Goal: Communication & Community: Ask a question

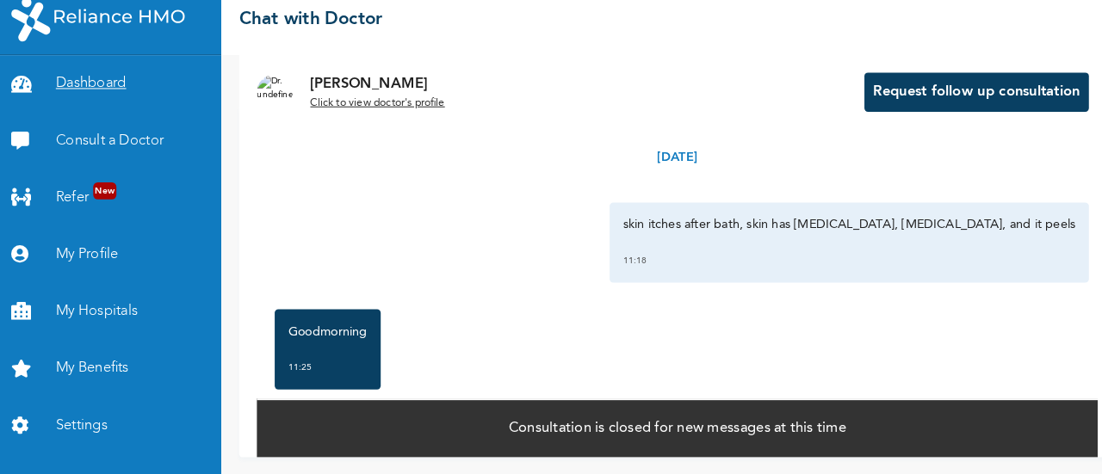
click at [103, 86] on link "Dashboard" at bounding box center [110, 96] width 220 height 55
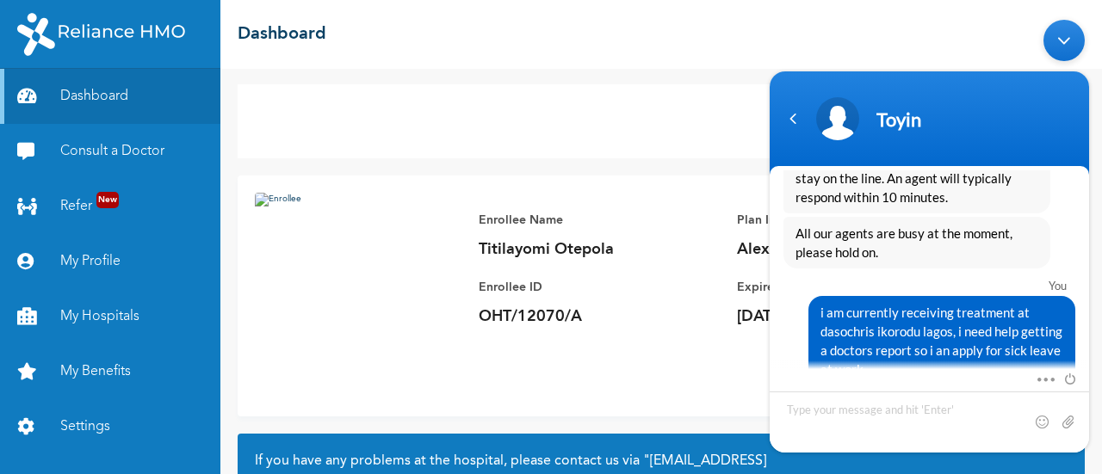
scroll to position [9723, 0]
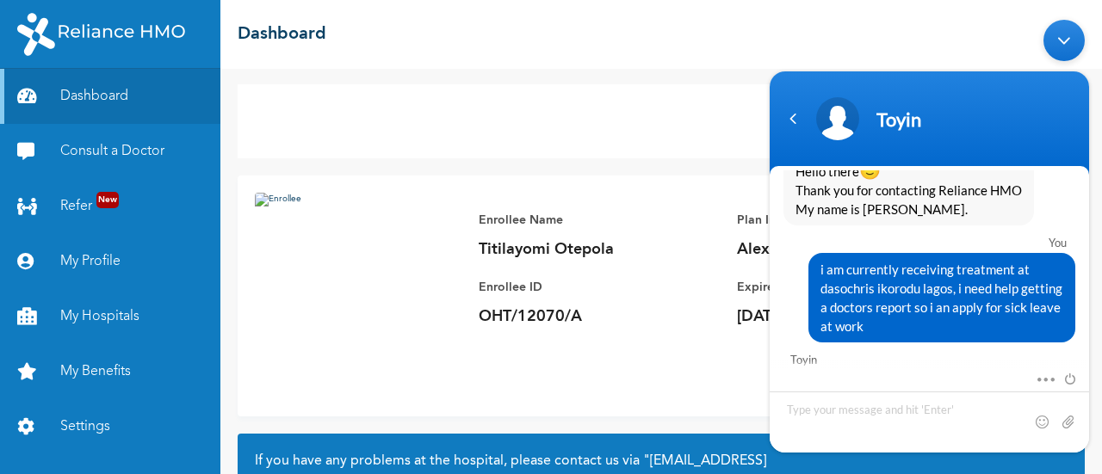
click at [862, 404] on textarea "Type your message and hit 'Enter'" at bounding box center [928, 421] width 319 height 61
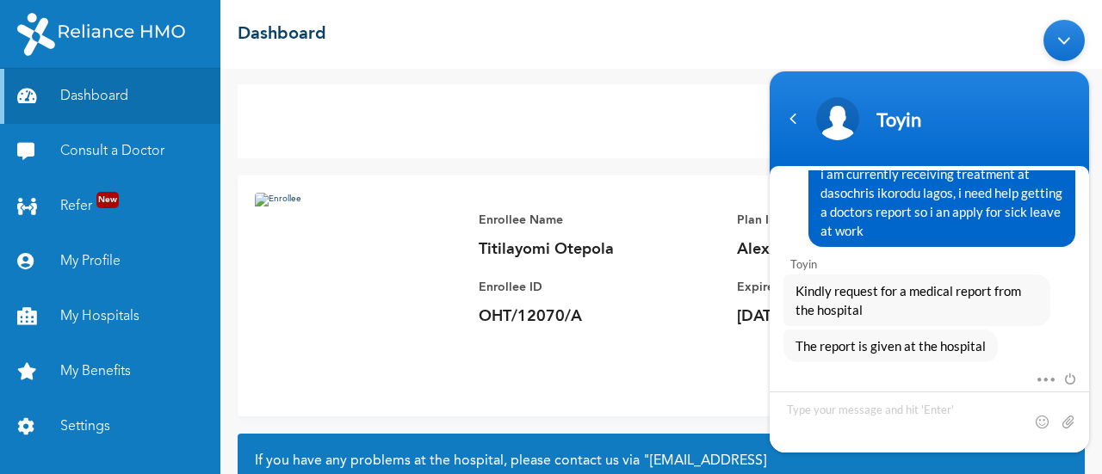
scroll to position [9589, 0]
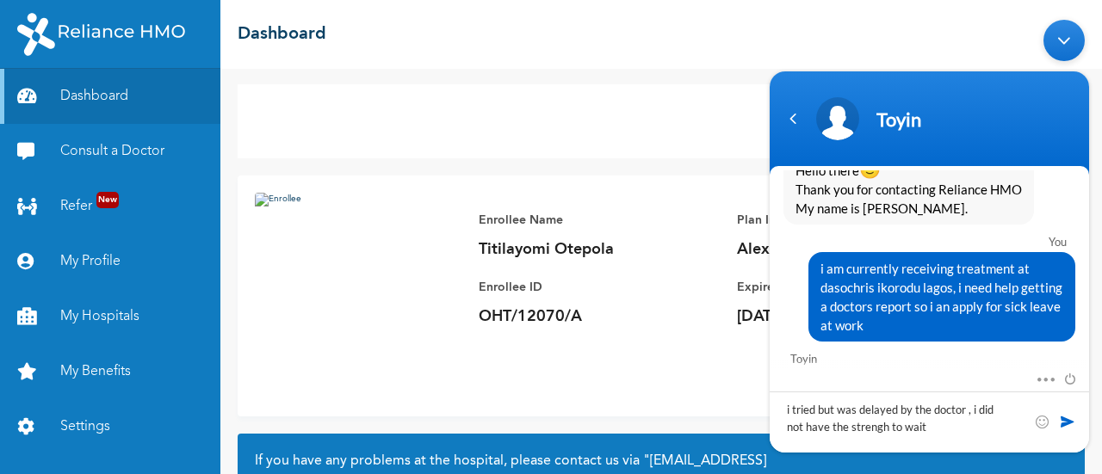
type textarea "i tried but was delayed by the doctor , i did not have the strengh to wait"
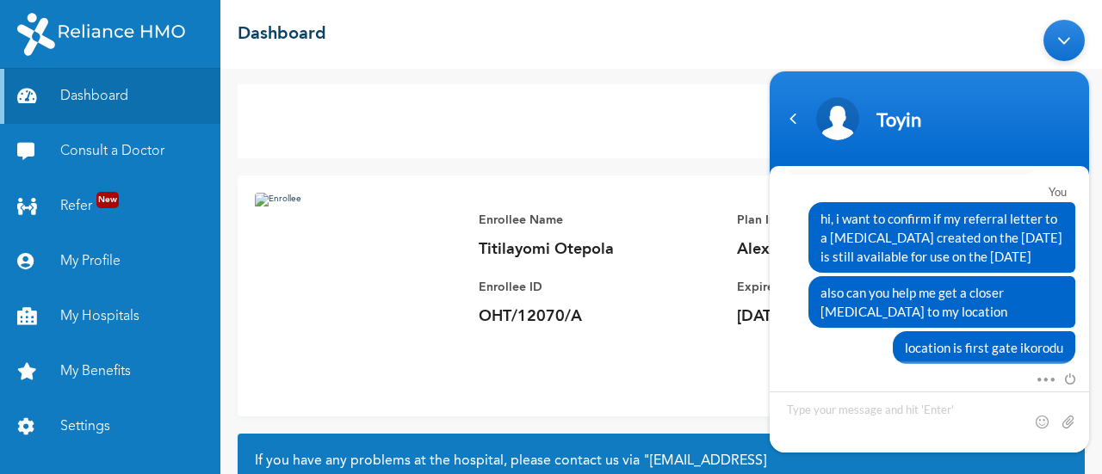
scroll to position [3019, 0]
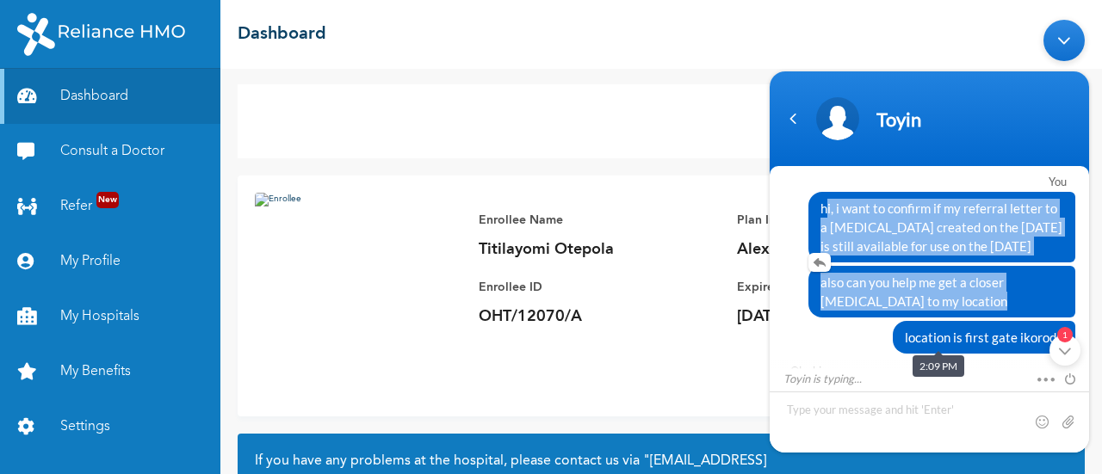
drag, startPoint x: 813, startPoint y: 219, endPoint x: 983, endPoint y: 334, distance: 205.1
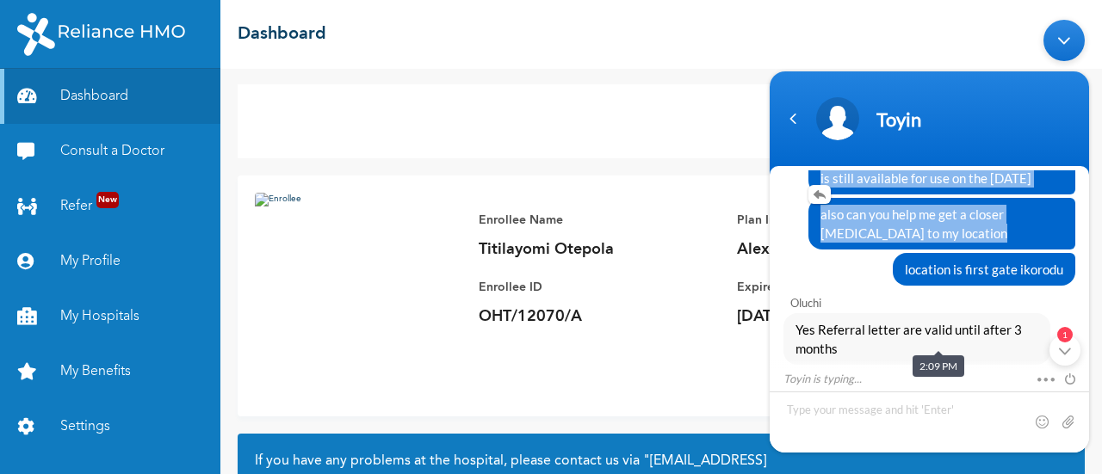
scroll to position [3088, 0]
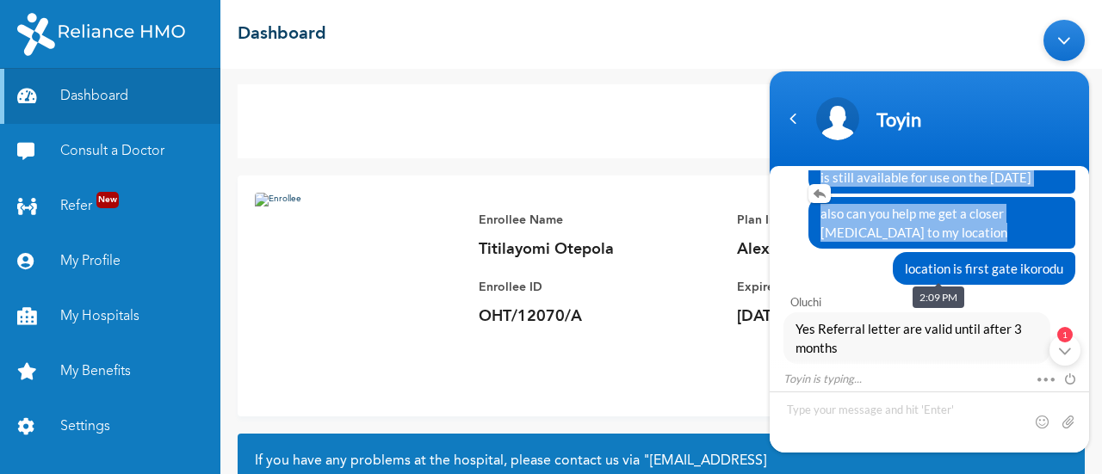
copy div "hi, i want to confirm if my referral letter to a [MEDICAL_DATA] created on the …"
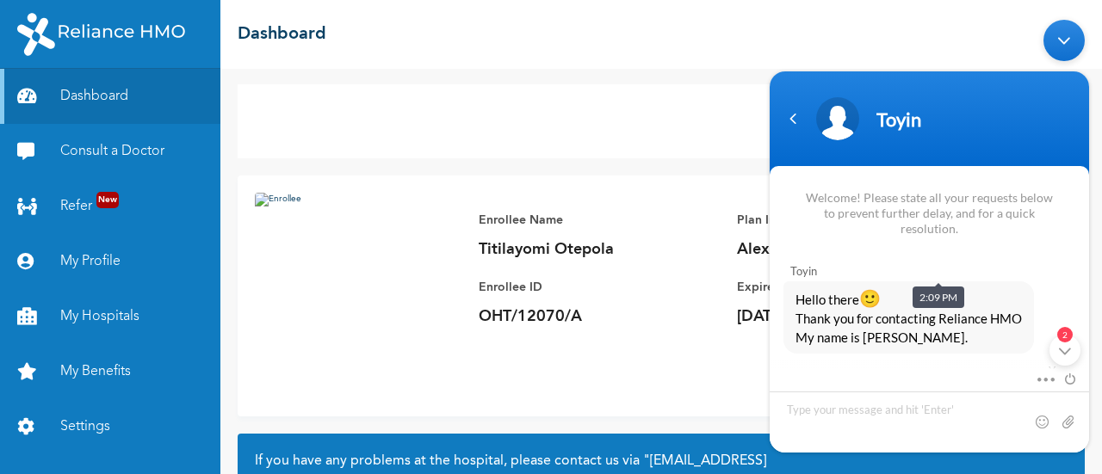
scroll to position [9782, 0]
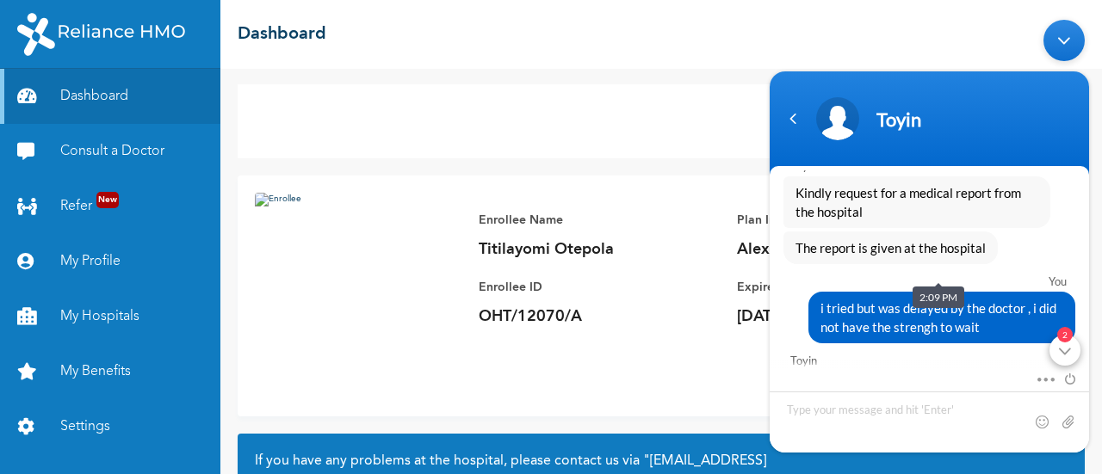
click at [1070, 355] on div "2" at bounding box center [1064, 349] width 31 height 31
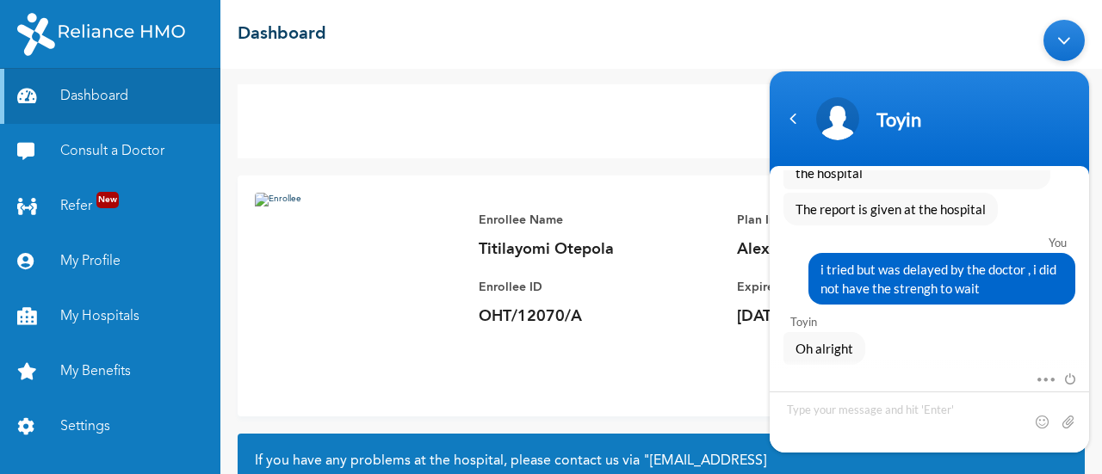
scroll to position [9838, 0]
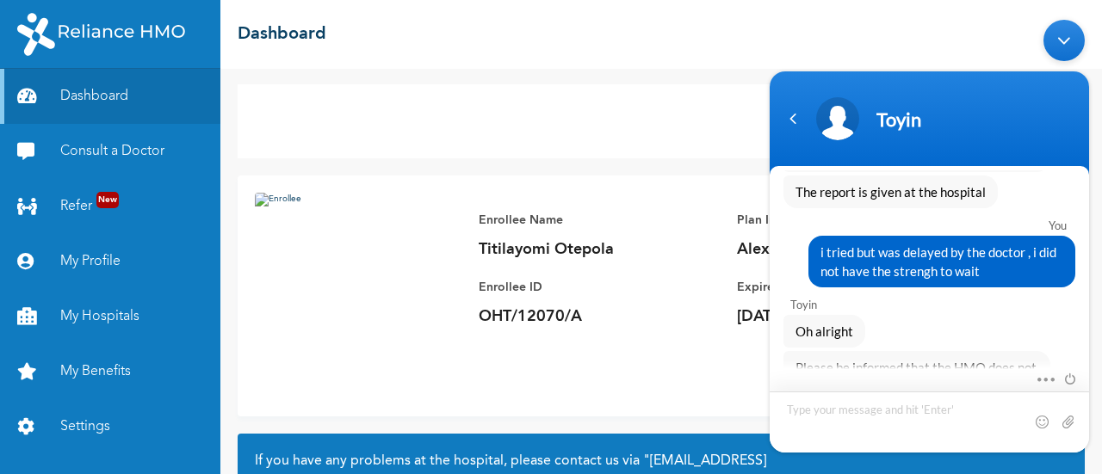
click at [895, 413] on textarea "Type your message and hit 'Enter'" at bounding box center [928, 421] width 319 height 61
click at [797, 367] on textarea "hi, i want to confirm if my referral letter to a [MEDICAL_DATA] created on the …" at bounding box center [928, 399] width 319 height 105
click at [974, 386] on textarea "ok i want to confirm if my referral letter to a [MEDICAL_DATA] created on the […" at bounding box center [928, 399] width 319 height 105
type textarea "ok i want to confirm if my referral letter to a [MEDICAL_DATA] created on the […"
click at [1066, 424] on span at bounding box center [1067, 420] width 17 height 17
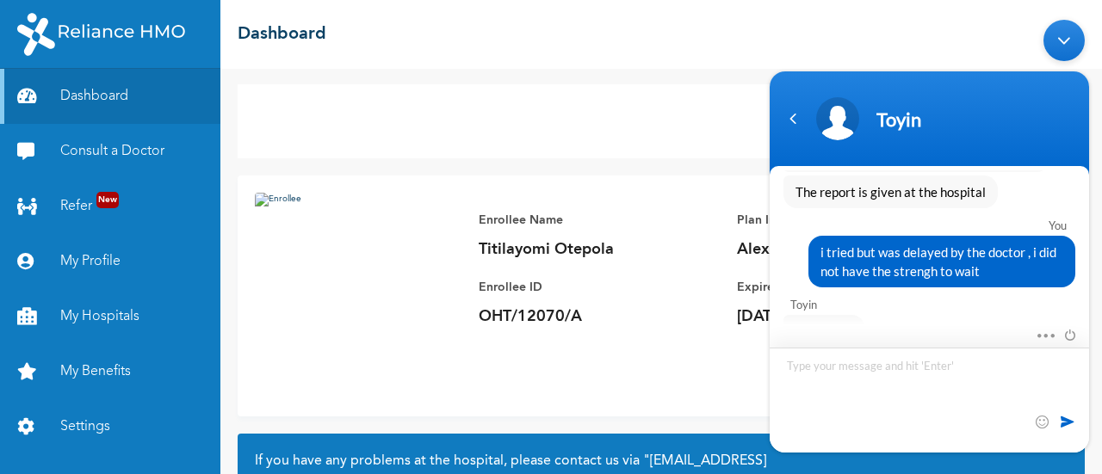
scroll to position [9973, 0]
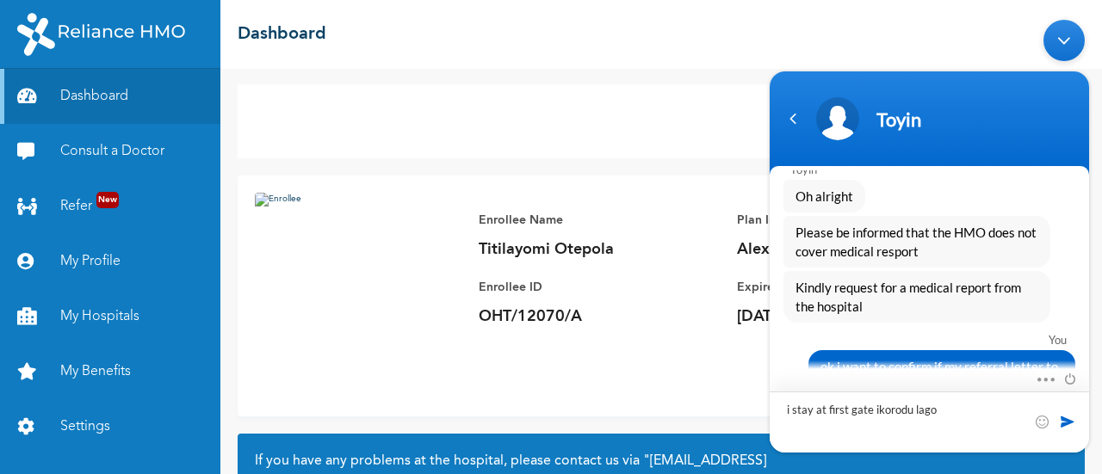
type textarea "i stay at first gate [GEOGRAPHIC_DATA]"
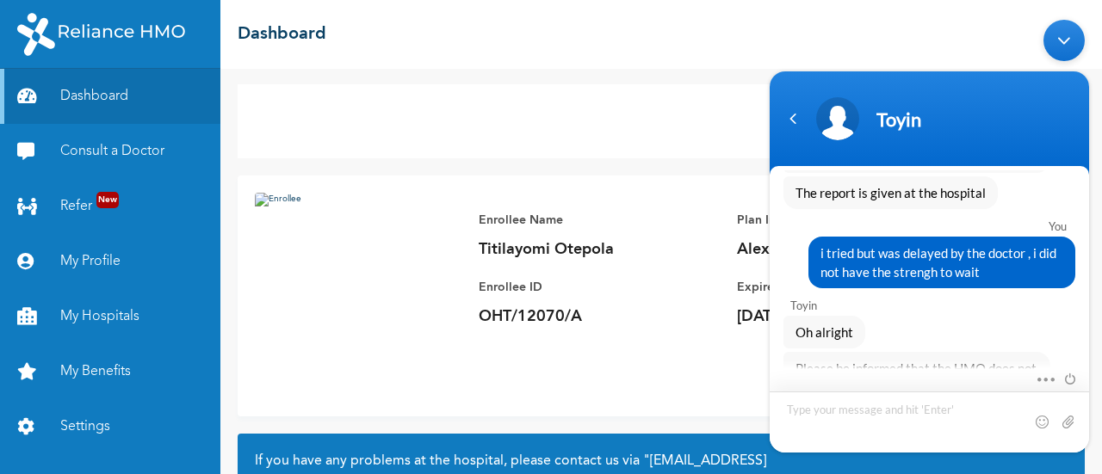
scroll to position [9523, 0]
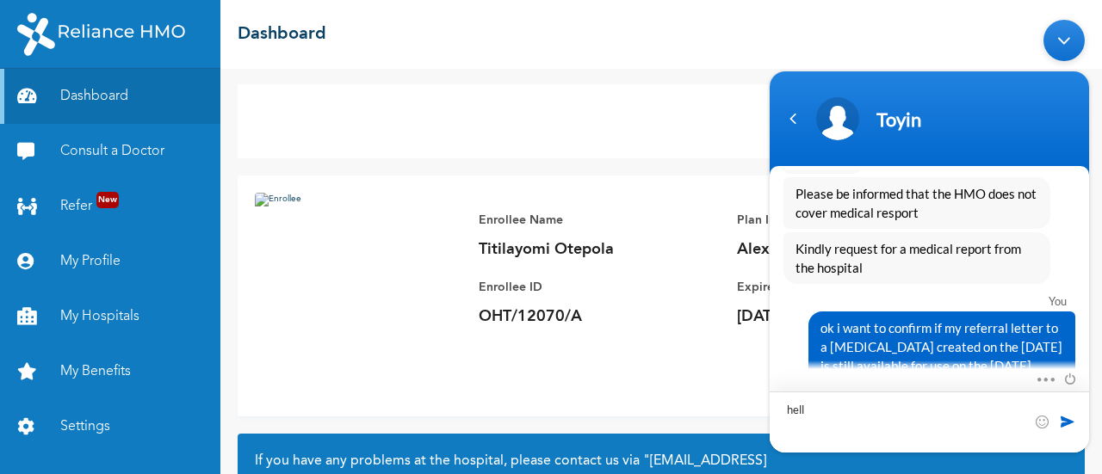
type textarea "hello"
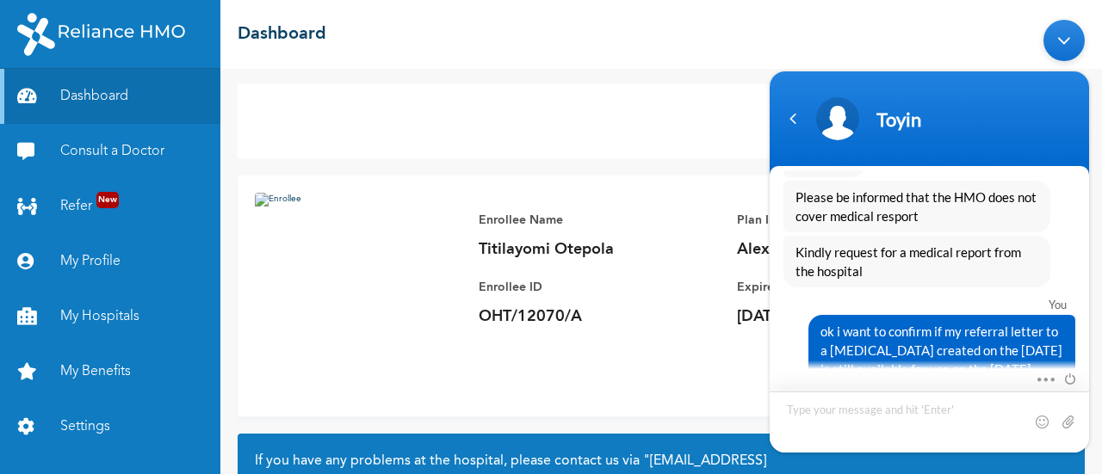
scroll to position [9518, 0]
click at [935, 173] on header "Toyin" at bounding box center [928, 122] width 319 height 103
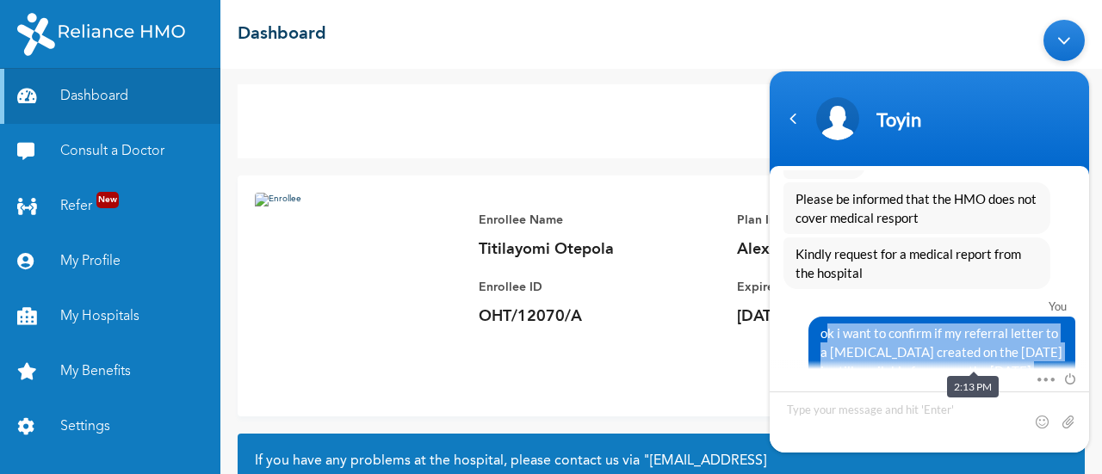
drag, startPoint x: 815, startPoint y: 221, endPoint x: 1063, endPoint y: 357, distance: 282.7
copy div "ok i want to confirm if my referral letter to a [MEDICAL_DATA] created on the […"
click at [838, 408] on textarea "Type your message and hit 'Enter'" at bounding box center [928, 421] width 319 height 61
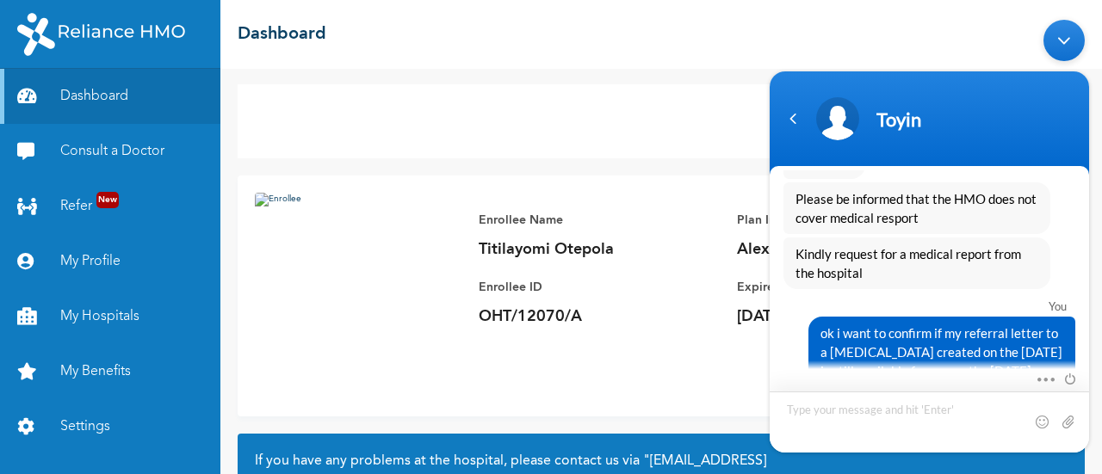
scroll to position [9619, 0]
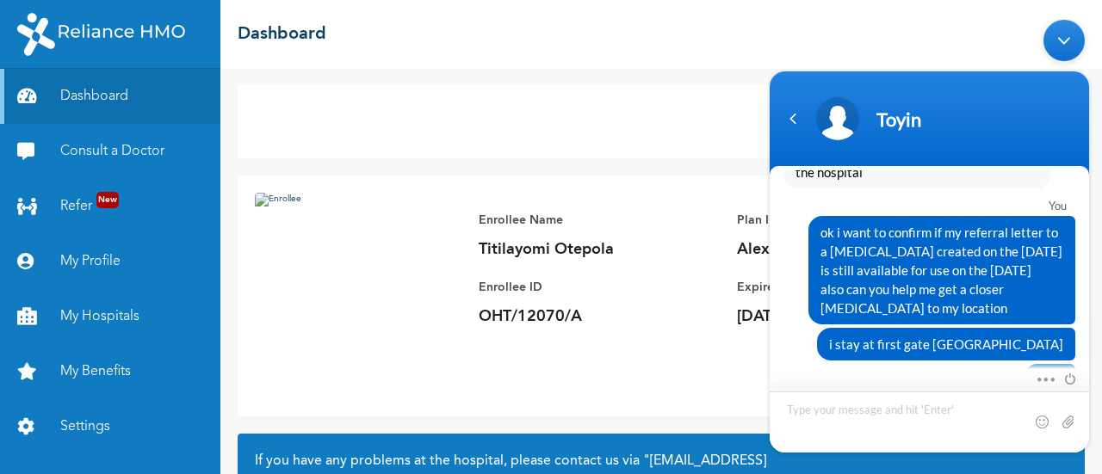
type textarea "ok i want to confirm if my referral letter to a [MEDICAL_DATA] created on the […"
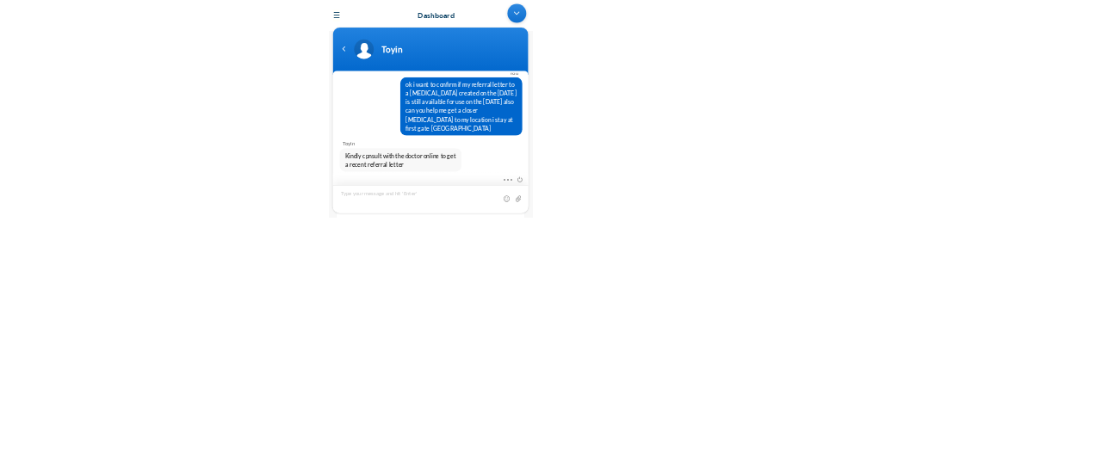
scroll to position [9853, 0]
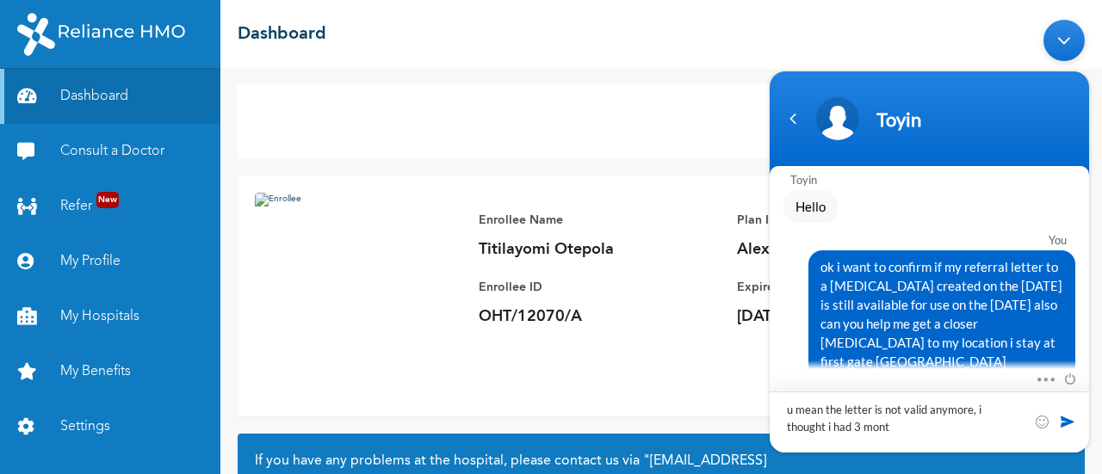
type textarea "u mean the letter is not valid anymore, i thought i had 3 month"
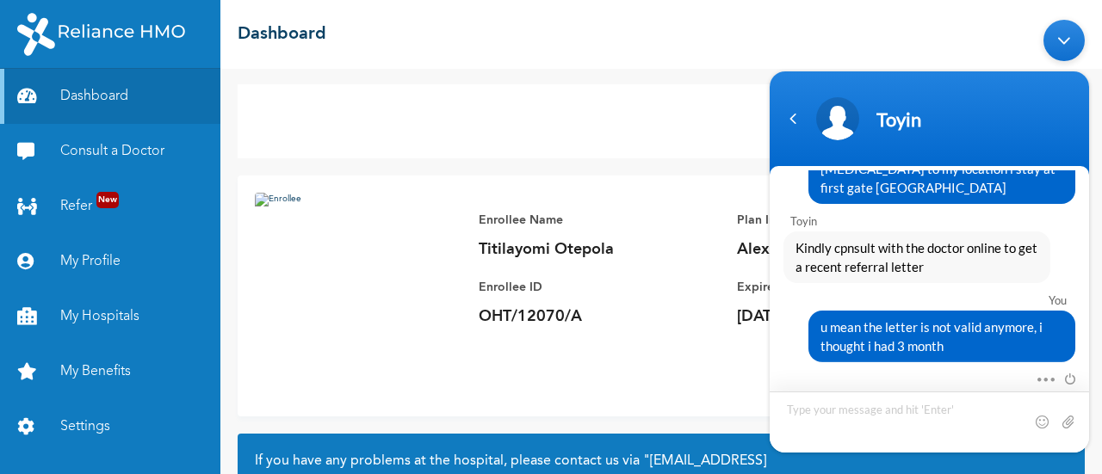
scroll to position [10026, 0]
click at [813, 410] on textarea "Type your message and hit 'Enter'" at bounding box center [928, 421] width 319 height 61
type textarea "what about a closer location"
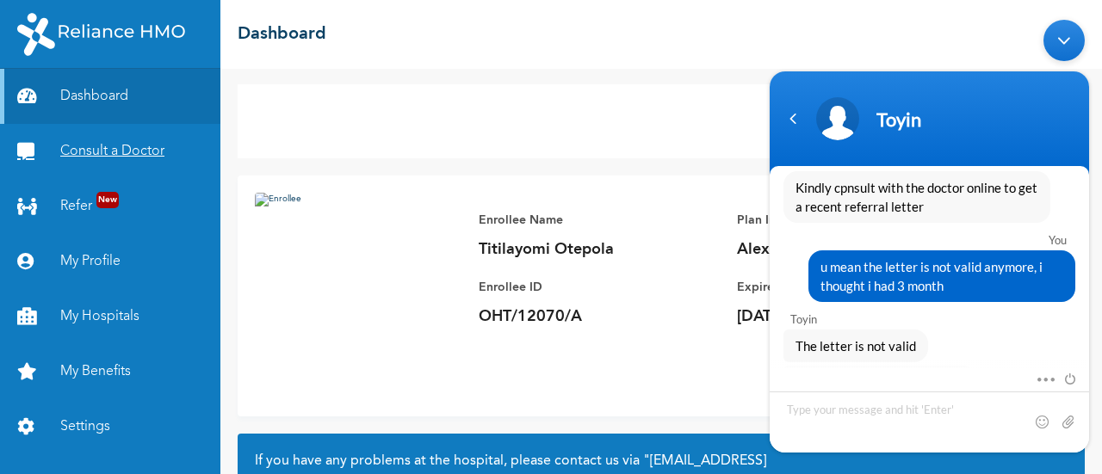
click at [131, 154] on link "Consult a Doctor" at bounding box center [110, 151] width 220 height 55
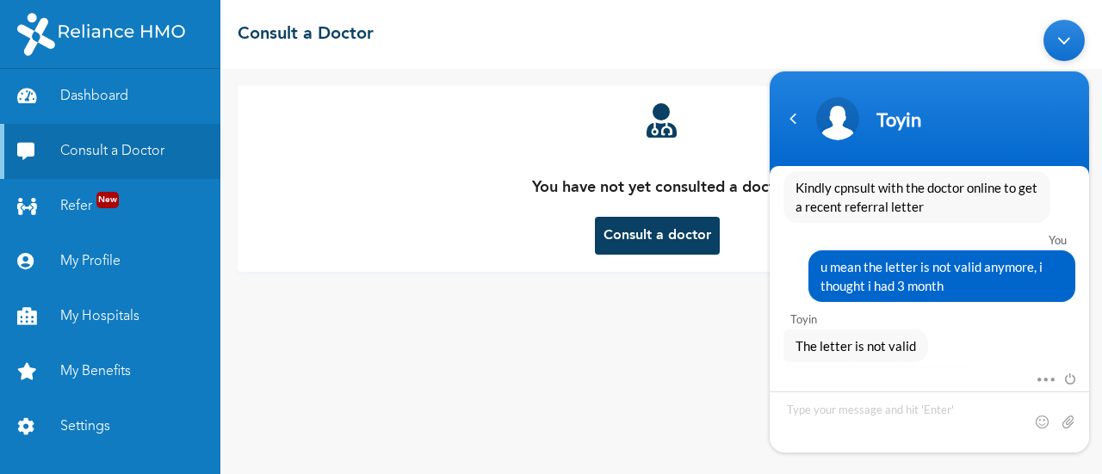
click at [659, 234] on button "Consult a doctor" at bounding box center [657, 236] width 125 height 38
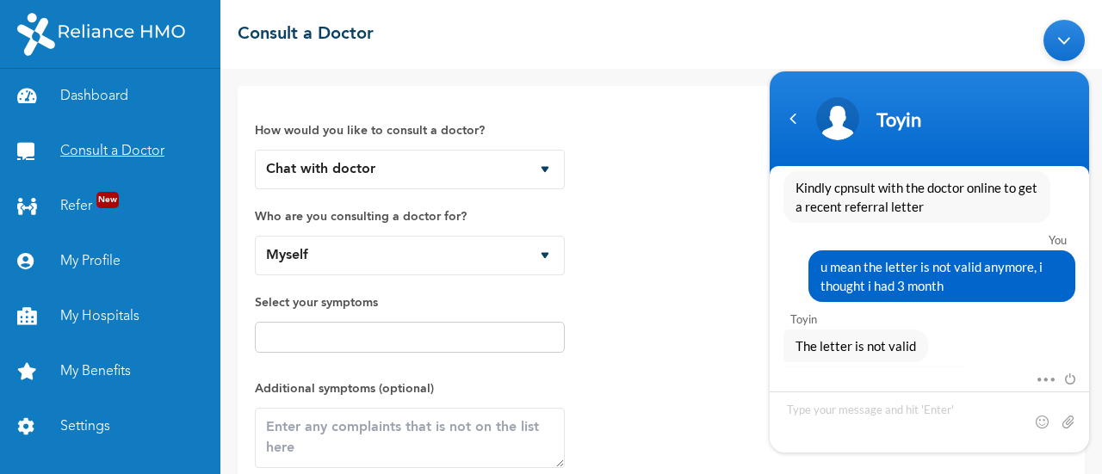
click at [147, 153] on link "Consult a Doctor" at bounding box center [110, 151] width 220 height 55
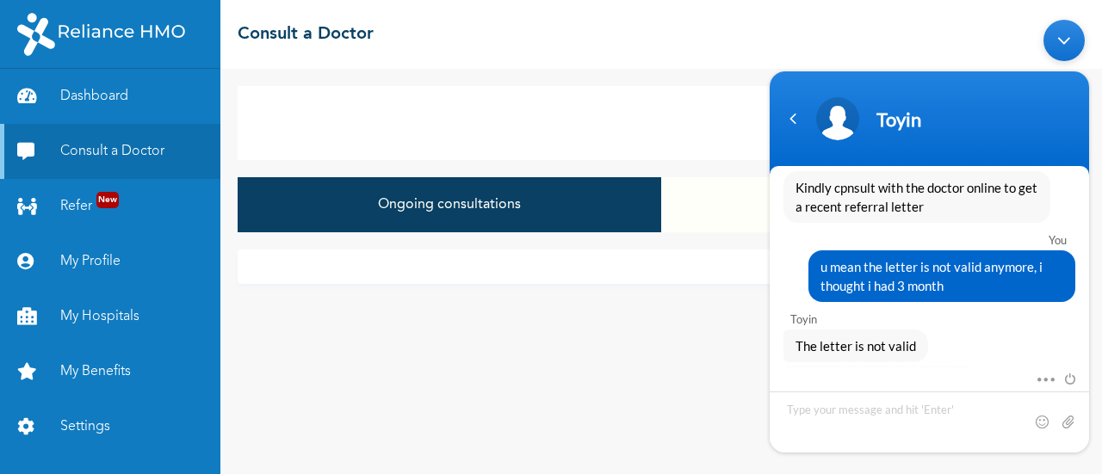
click at [707, 200] on button "Closed consultations" at bounding box center [872, 204] width 423 height 55
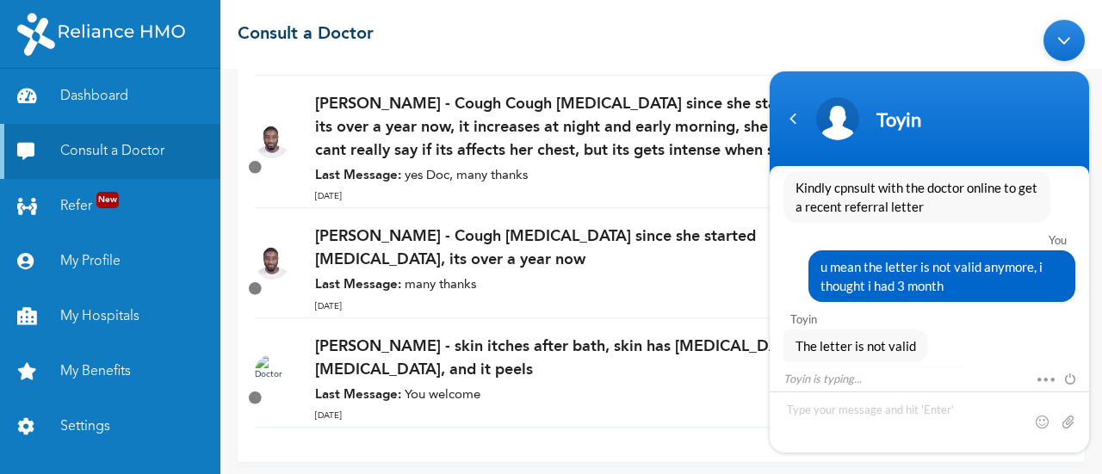
scroll to position [580, 0]
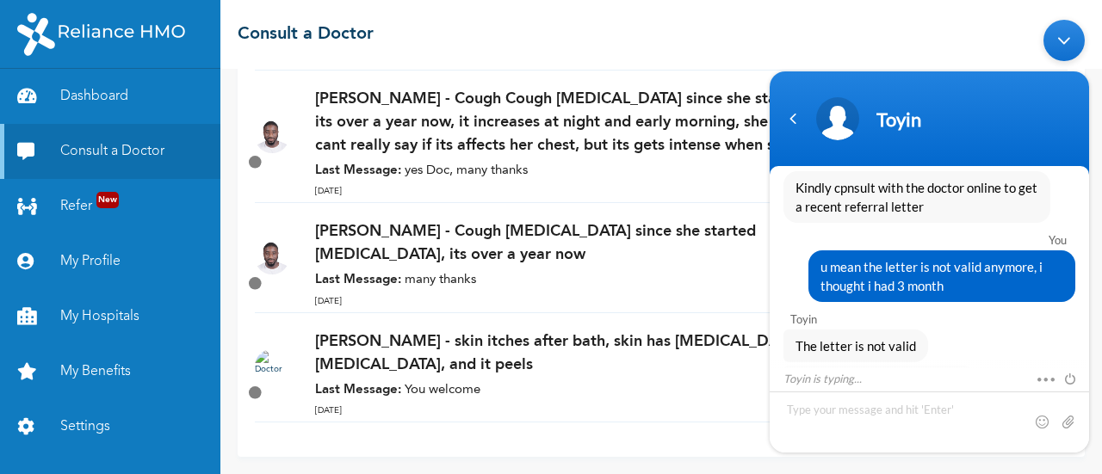
click at [545, 391] on p "Last Message: You welcome" at bounding box center [592, 391] width 554 height 20
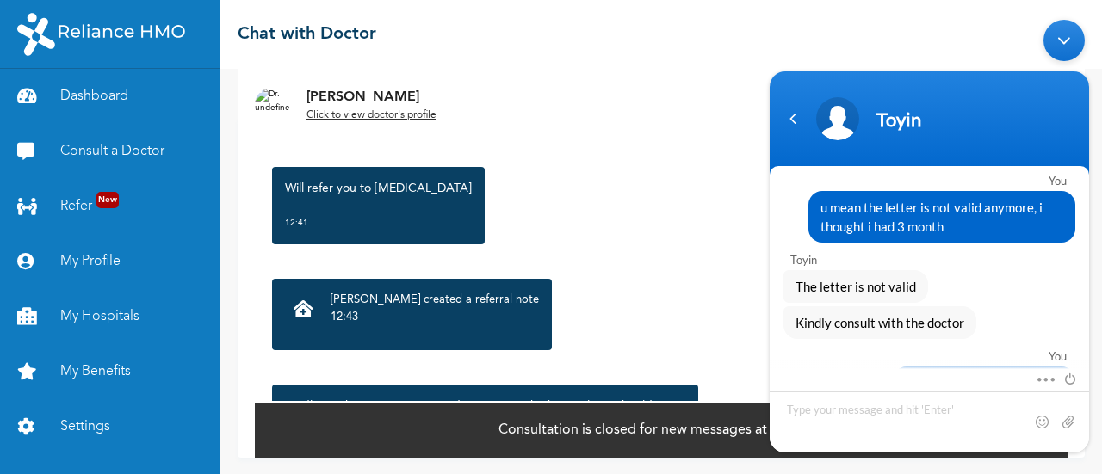
scroll to position [1810, 0]
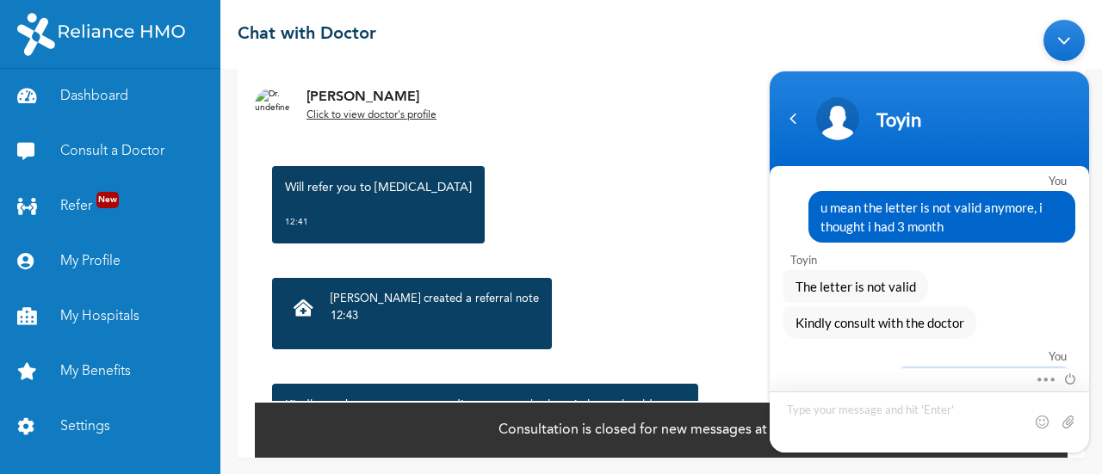
click at [789, 436] on textarea "Type your message and hit 'Enter'" at bounding box center [928, 421] width 319 height 61
type textarea "ok thanks"
click at [1064, 418] on span at bounding box center [1067, 420] width 17 height 17
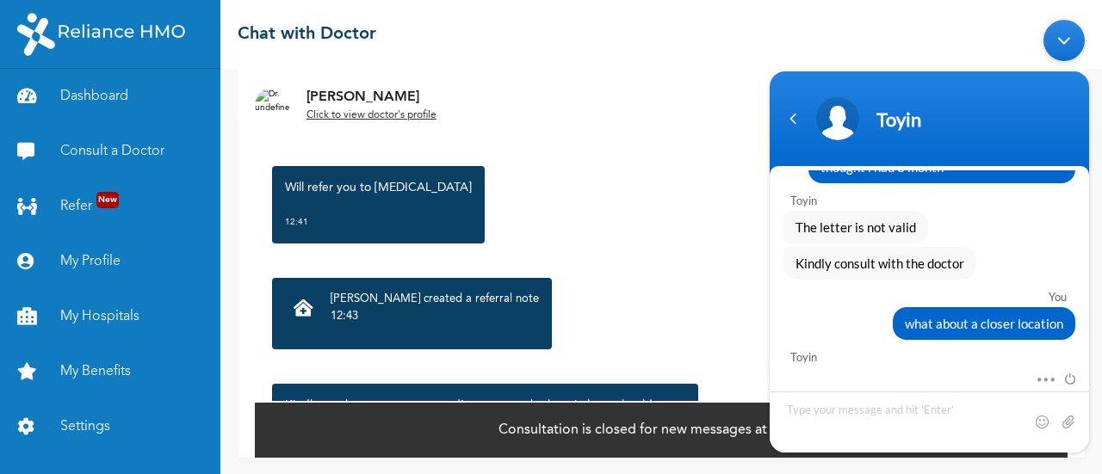
click at [1065, 40] on div "Minimize live chat window" at bounding box center [1063, 39] width 41 height 41
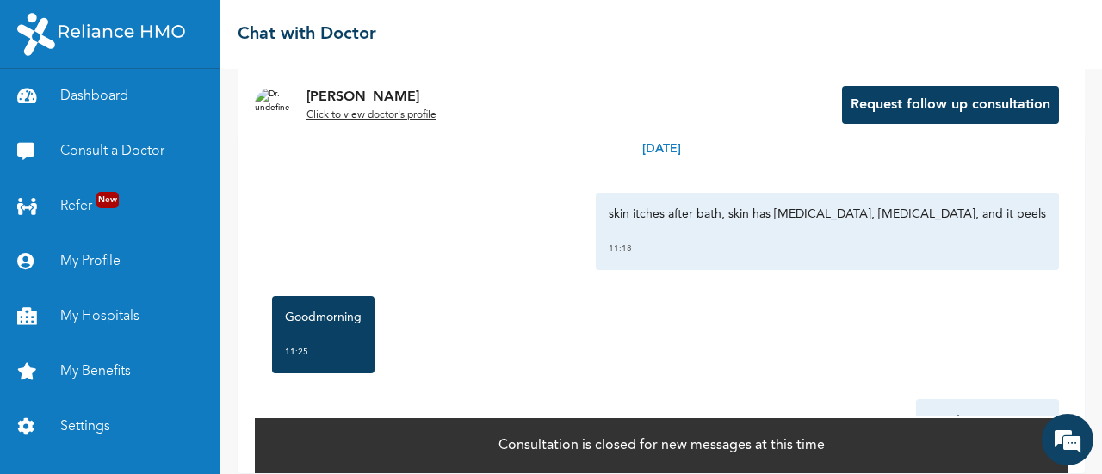
scroll to position [34, 0]
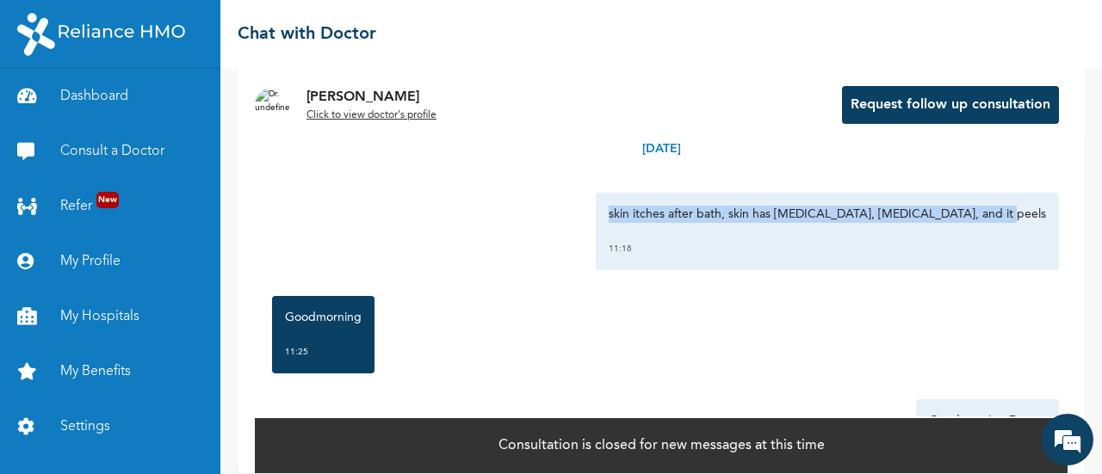
drag, startPoint x: 626, startPoint y: 203, endPoint x: 1025, endPoint y: 219, distance: 399.7
click at [1025, 219] on div "skin itches after bath, skin has [MEDICAL_DATA], [MEDICAL_DATA], and it peels 1…" at bounding box center [827, 231] width 463 height 77
copy p "skin itches after bath, skin has [MEDICAL_DATA], [MEDICAL_DATA], and it peels"
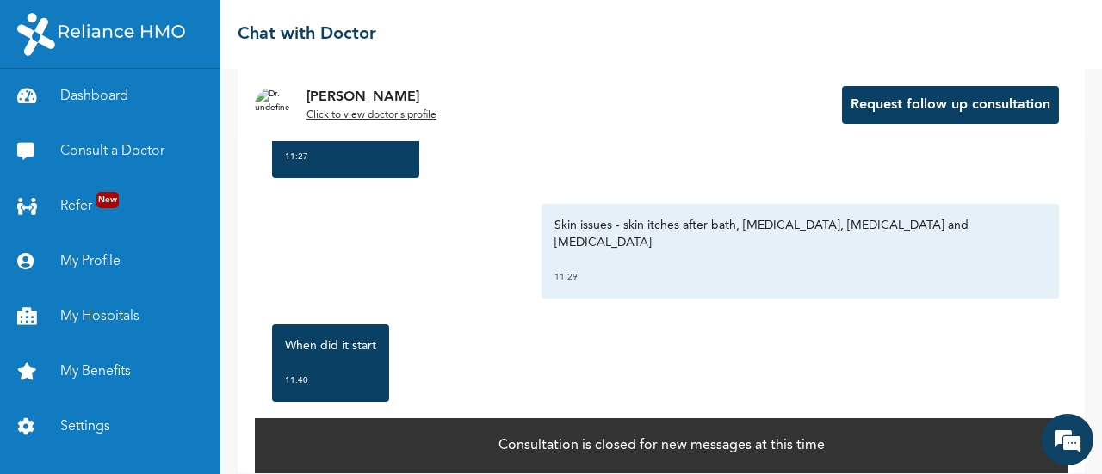
scroll to position [437, 0]
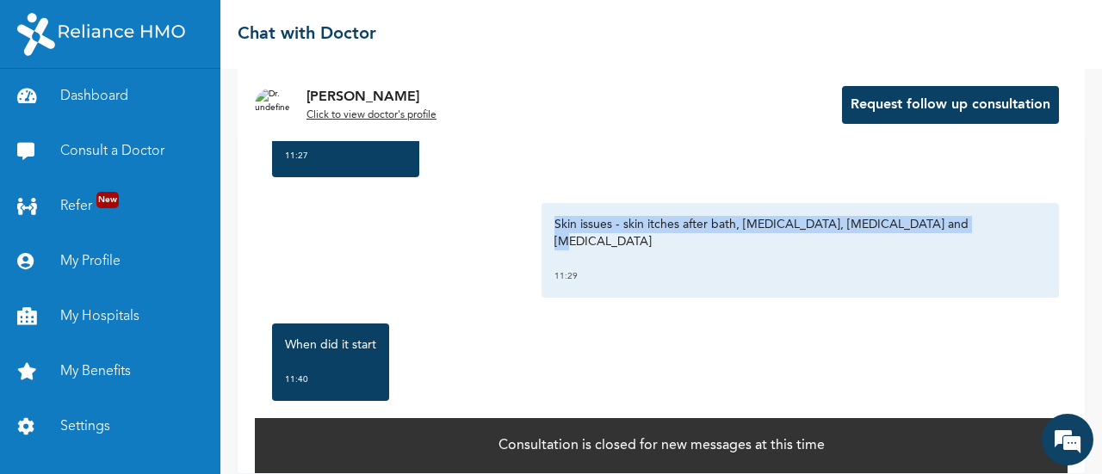
drag, startPoint x: 608, startPoint y: 213, endPoint x: 1022, endPoint y: 226, distance: 415.0
click at [1022, 226] on div "Skin issues - skin itches after bath, [MEDICAL_DATA], [MEDICAL_DATA] and [MEDIC…" at bounding box center [799, 250] width 517 height 95
copy p "Skin issues - skin itches after bath, [MEDICAL_DATA], [MEDICAL_DATA] and [MEDIC…"
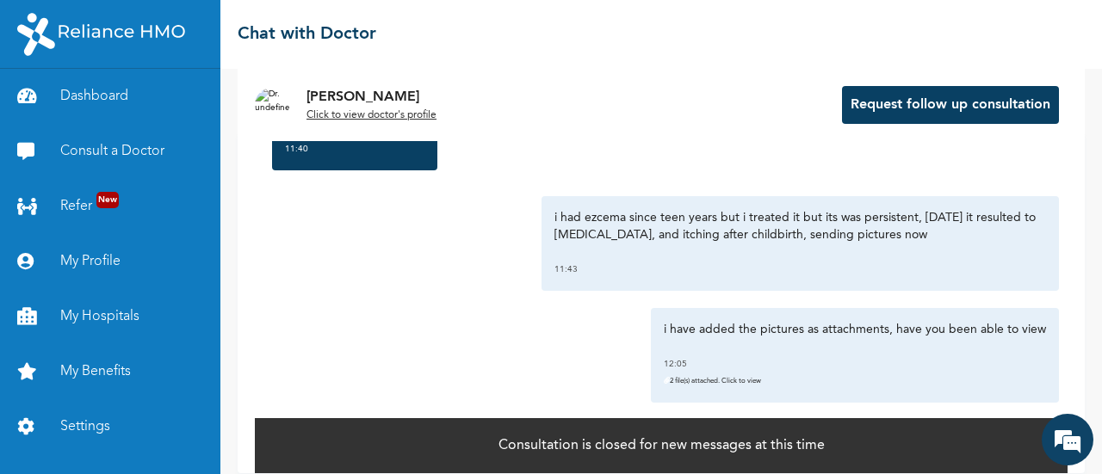
scroll to position [891, 0]
drag, startPoint x: 542, startPoint y: 198, endPoint x: 1006, endPoint y: 220, distance: 464.4
click at [1006, 220] on div "i had ezcema since teen years but i treated it but its was persistent, [DATE] i…" at bounding box center [799, 244] width 517 height 95
copy p "i had ezcema since teen years but i treated it but its was persistent, [DATE] i…"
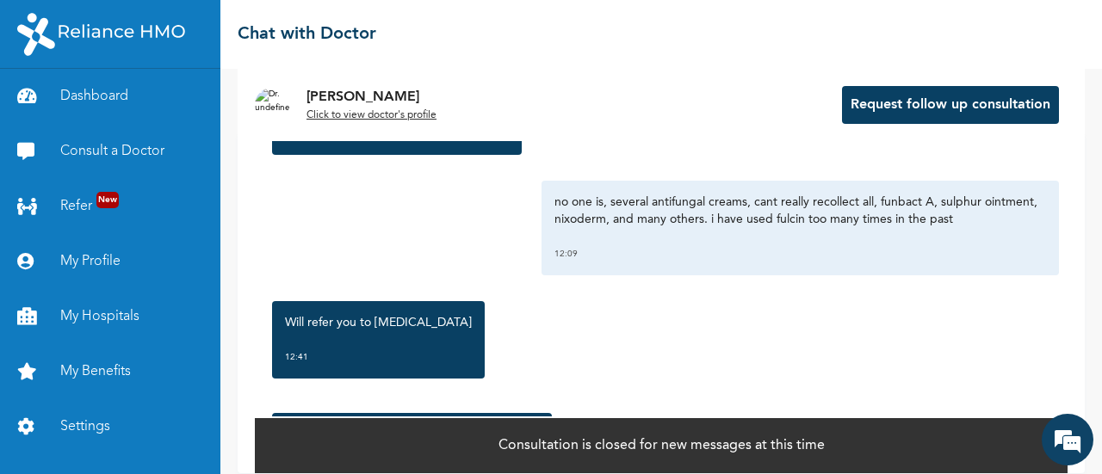
scroll to position [1689, 0]
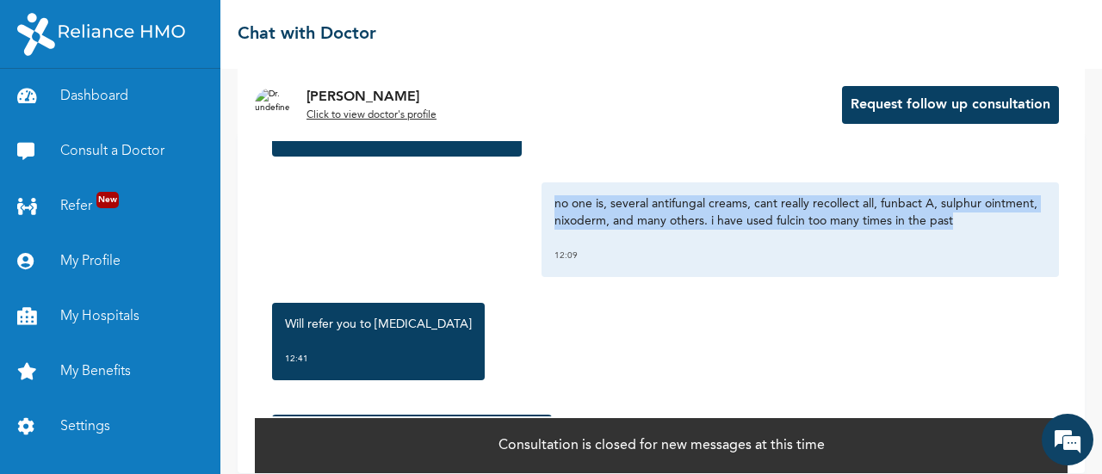
drag, startPoint x: 546, startPoint y: 185, endPoint x: 1002, endPoint y: 208, distance: 456.7
click at [1002, 208] on p "no one is, several antifungal creams, cant really recollect all, funbact A, sul…" at bounding box center [799, 212] width 491 height 34
copy p "no one is, several antifungal creams, cant really recollect all, funbact A, sul…"
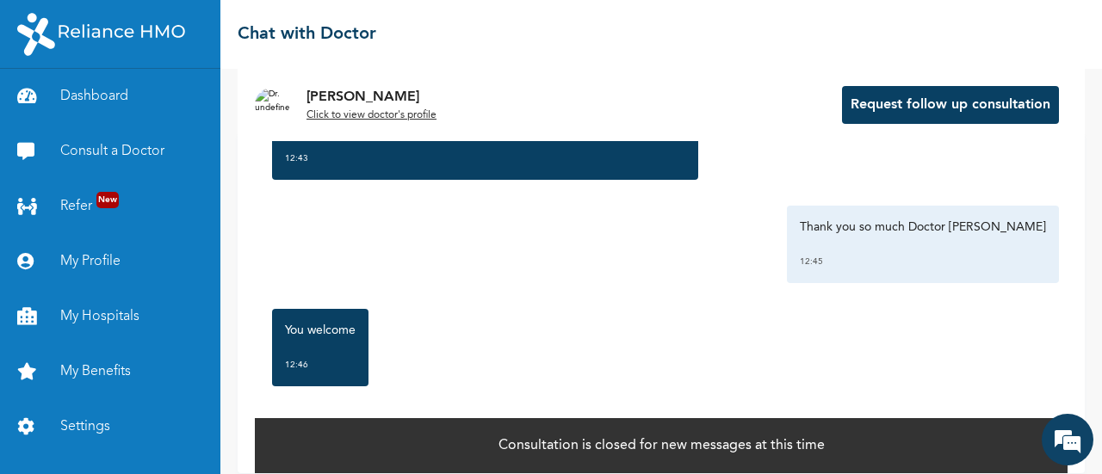
scroll to position [42, 0]
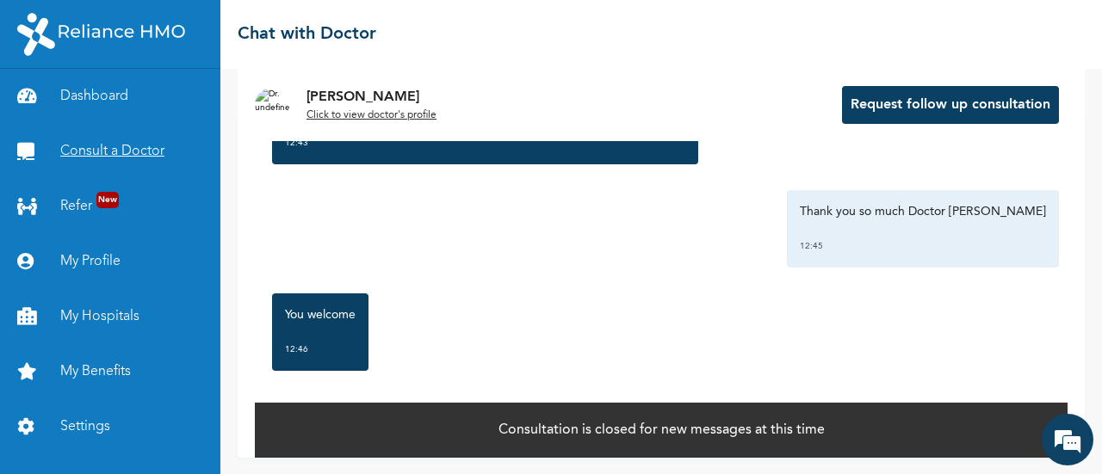
click at [133, 150] on link "Consult a Doctor" at bounding box center [110, 151] width 220 height 55
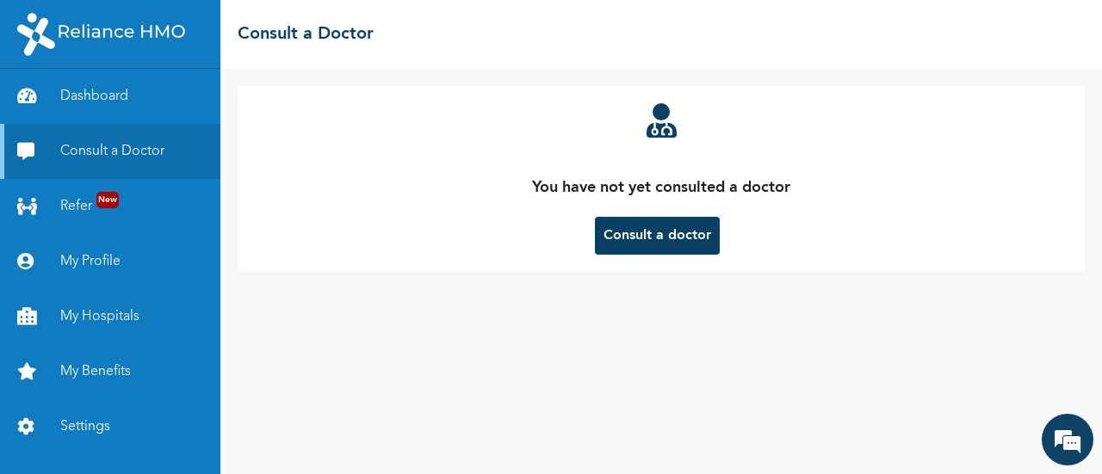
click at [647, 244] on button "Consult a doctor" at bounding box center [657, 236] width 125 height 38
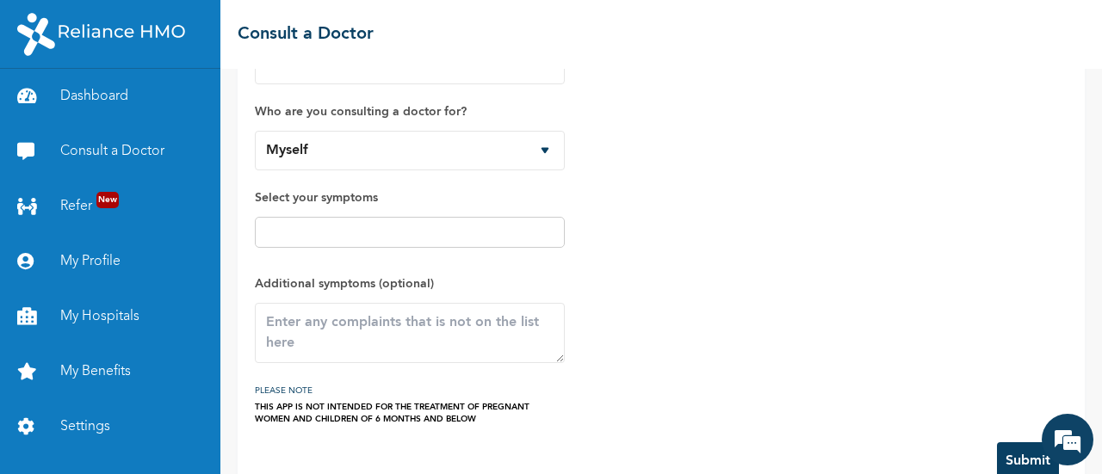
scroll to position [120, 0]
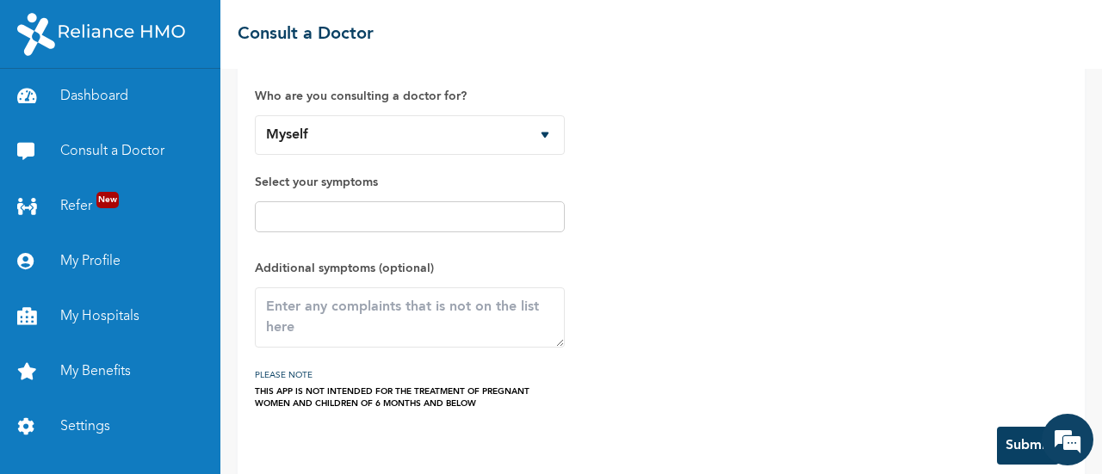
click at [457, 213] on input "text" at bounding box center [410, 217] width 300 height 21
type input "skin"
click at [423, 313] on textarea at bounding box center [410, 317] width 310 height 60
click at [423, 312] on textarea at bounding box center [410, 317] width 310 height 60
paste textarea "Skin issues - skin itches after bath, [MEDICAL_DATA], [MEDICAL_DATA] and [MEDIC…"
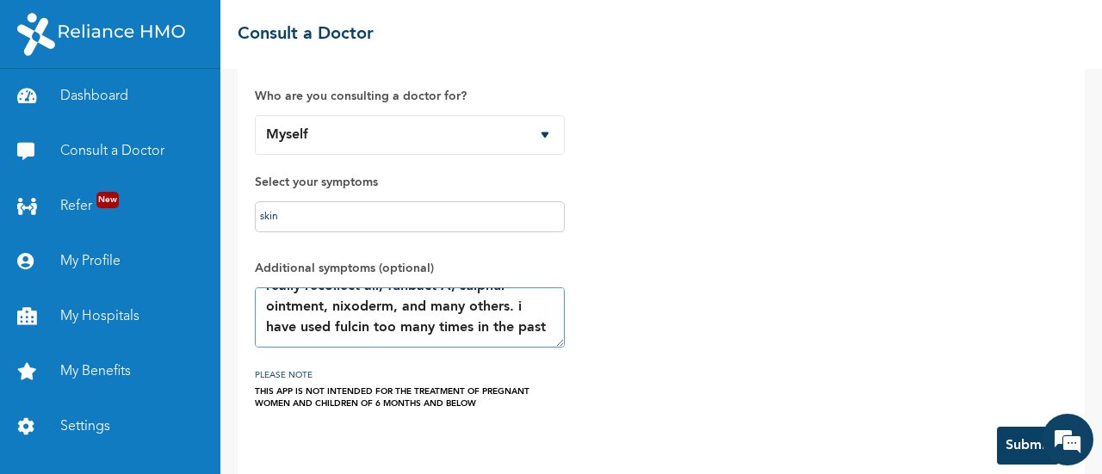
scroll to position [143, 0]
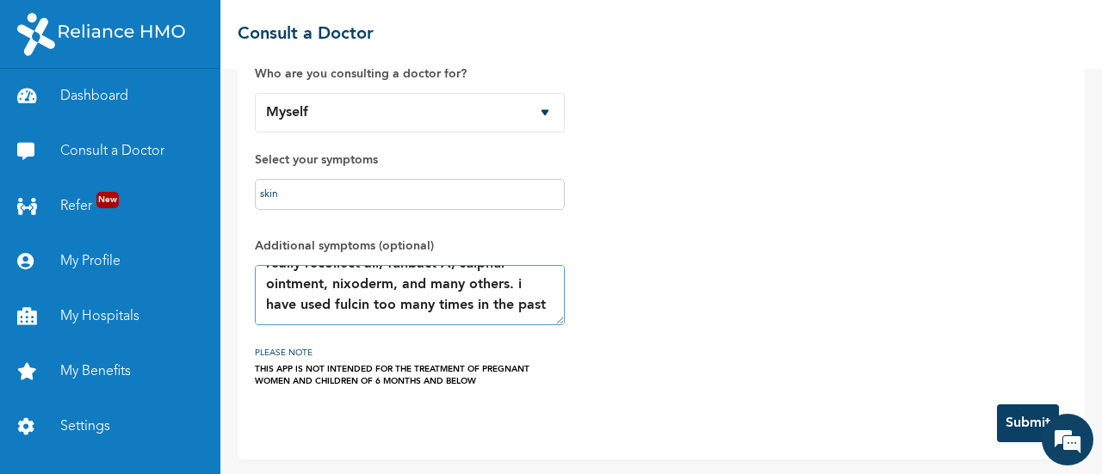
type textarea "Skin issues - skin itches after bath, [MEDICAL_DATA], [MEDICAL_DATA] and [MEDIC…"
click at [1003, 418] on button "Submit" at bounding box center [1028, 424] width 62 height 38
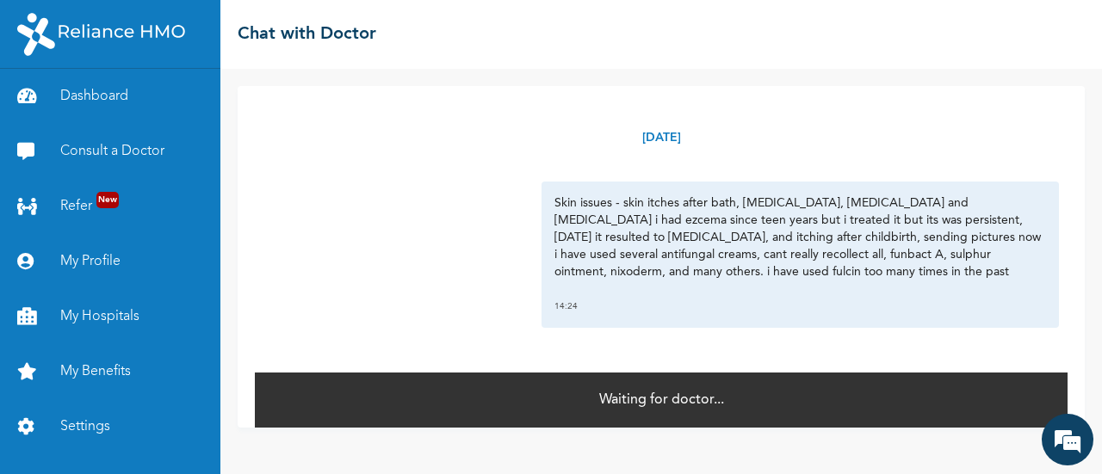
scroll to position [9295, 0]
click at [77, 164] on link "Consult a Doctor" at bounding box center [110, 151] width 220 height 55
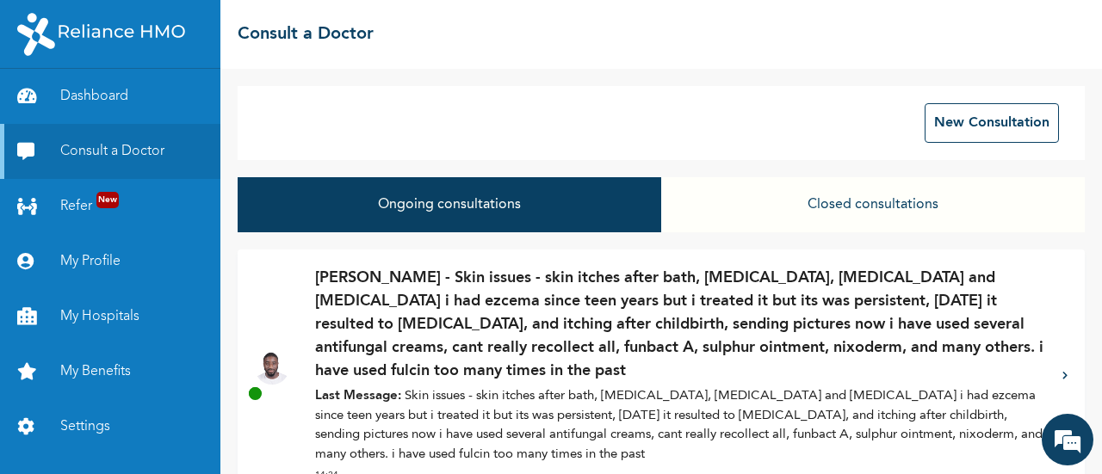
click at [614, 351] on p "[PERSON_NAME] - Skin issues - skin itches after bath, [MEDICAL_DATA], [MEDICAL_…" at bounding box center [680, 325] width 730 height 116
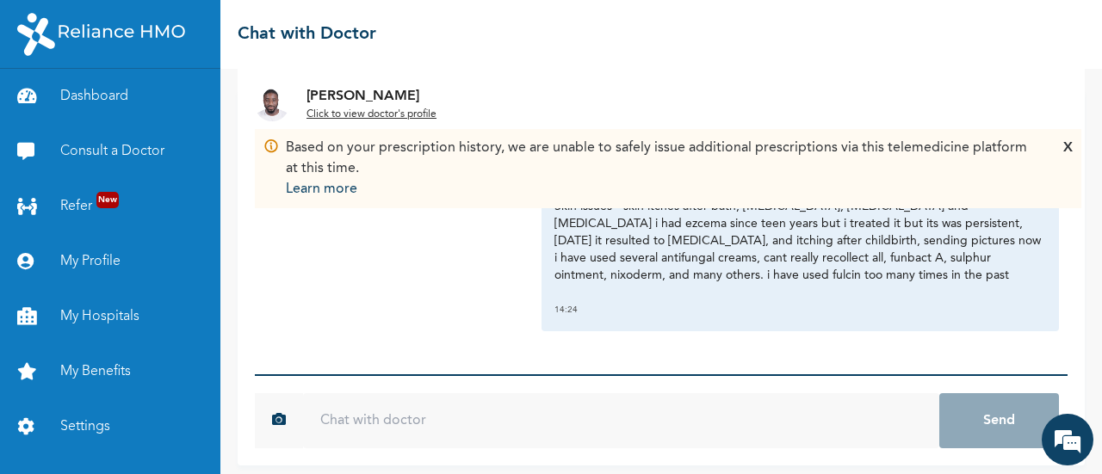
scroll to position [75, 0]
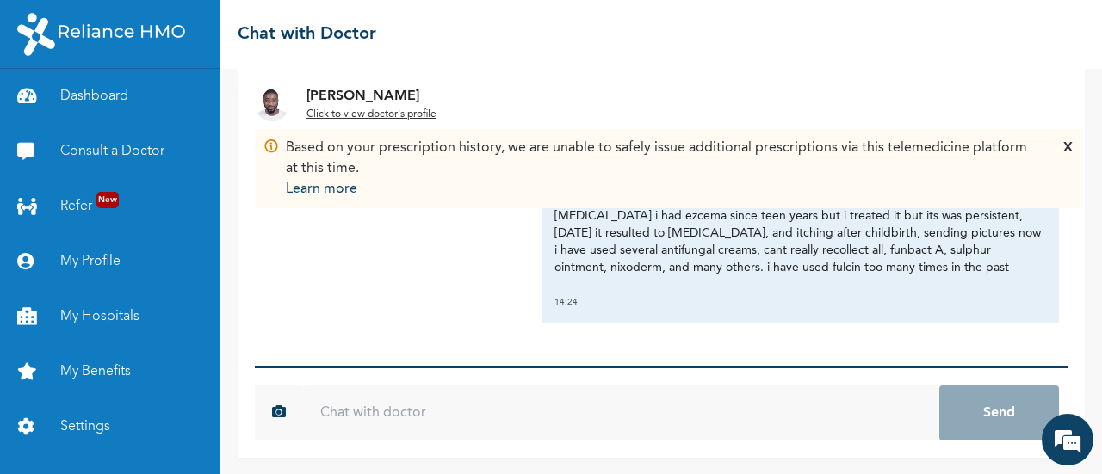
click at [1065, 149] on div "X" at bounding box center [1067, 169] width 9 height 62
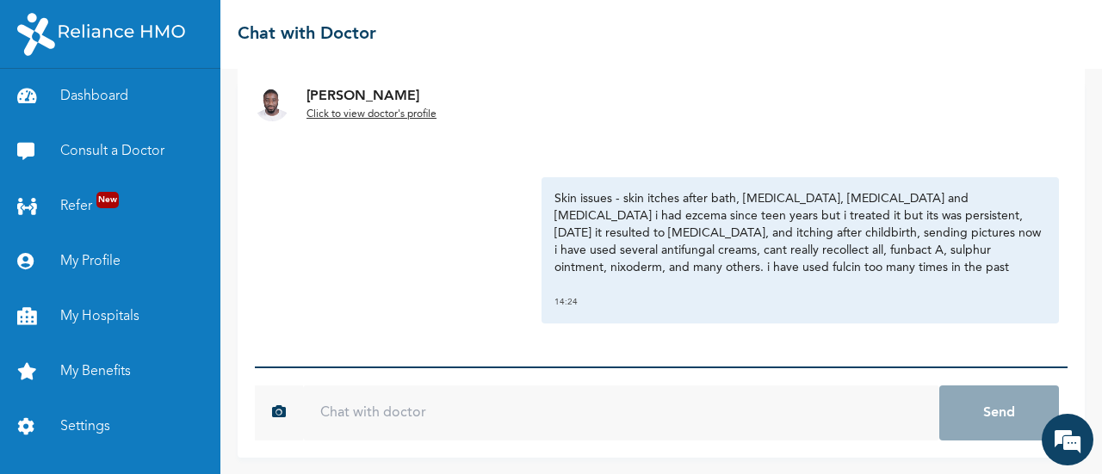
click at [766, 224] on p "Skin issues - skin itches after bath, [MEDICAL_DATA], [MEDICAL_DATA] and [MEDIC…" at bounding box center [799, 233] width 491 height 86
click at [429, 412] on input "text" at bounding box center [621, 413] width 636 height 55
click at [114, 145] on link "Consult a Doctor" at bounding box center [110, 151] width 220 height 55
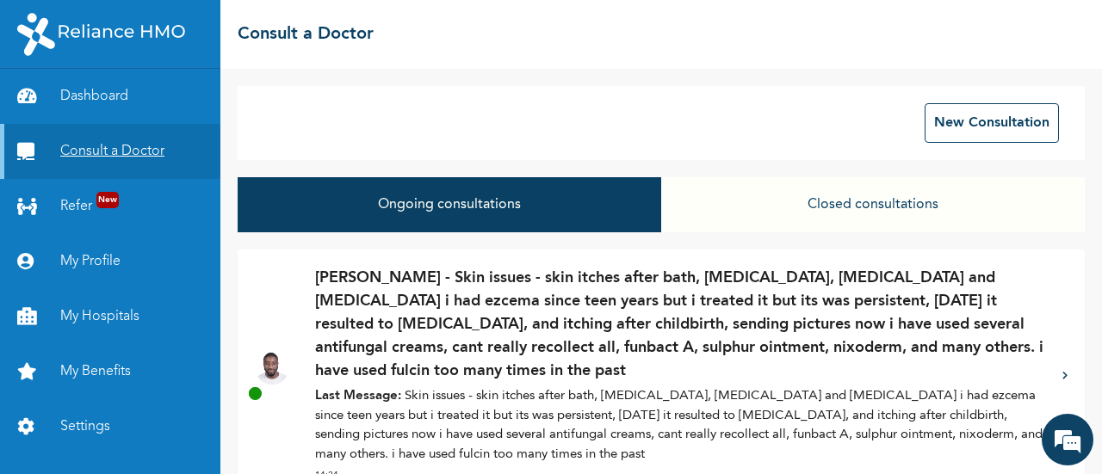
click at [114, 145] on link "Consult a Doctor" at bounding box center [110, 151] width 220 height 55
click at [931, 201] on button "Closed consultations" at bounding box center [872, 204] width 423 height 55
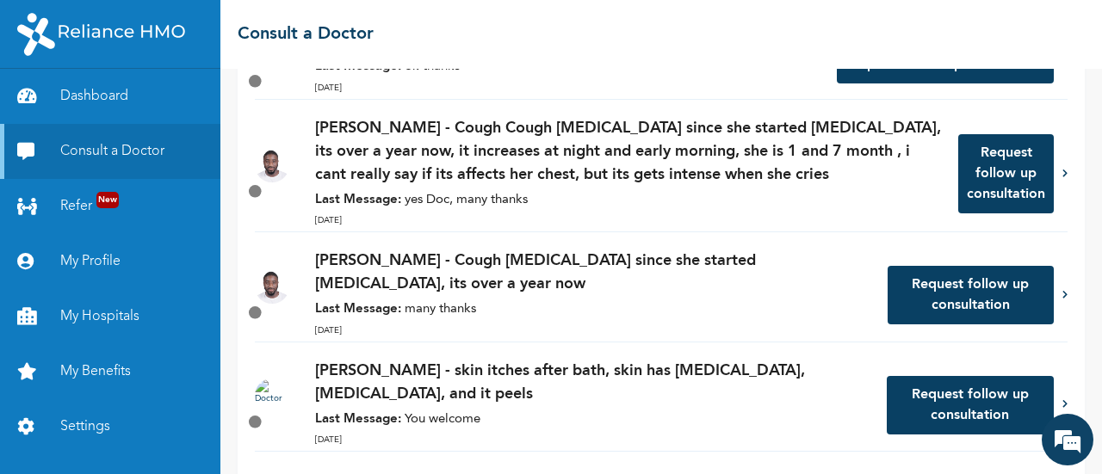
scroll to position [580, 0]
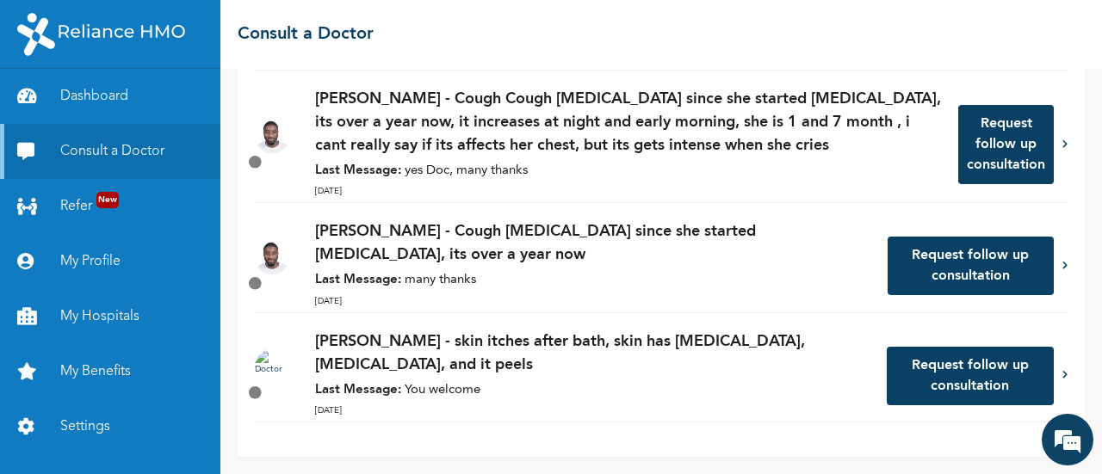
click at [730, 342] on p "[PERSON_NAME] - skin itches after bath, skin has [MEDICAL_DATA], [MEDICAL_DATA]…" at bounding box center [592, 353] width 554 height 46
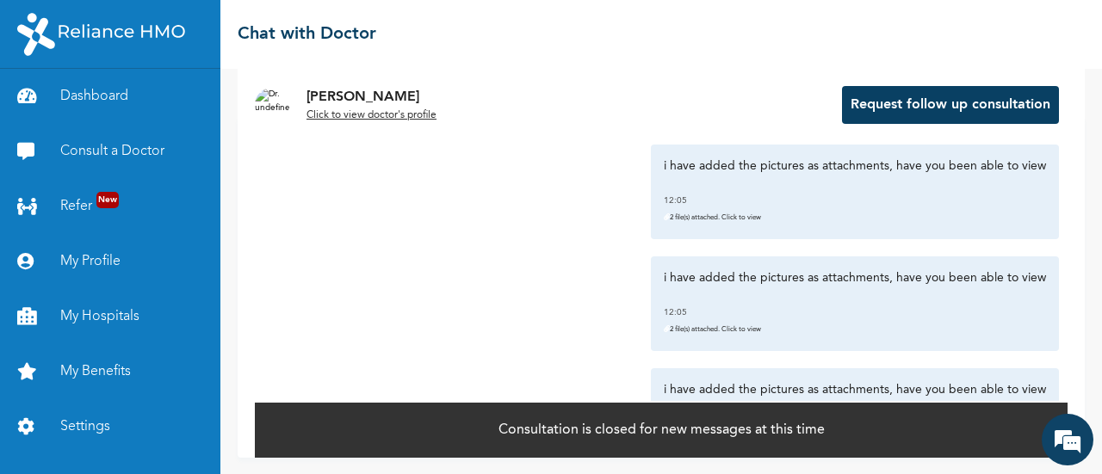
scroll to position [1040, 0]
click at [709, 321] on p "2 file(s) attached. Click to view" at bounding box center [855, 329] width 382 height 17
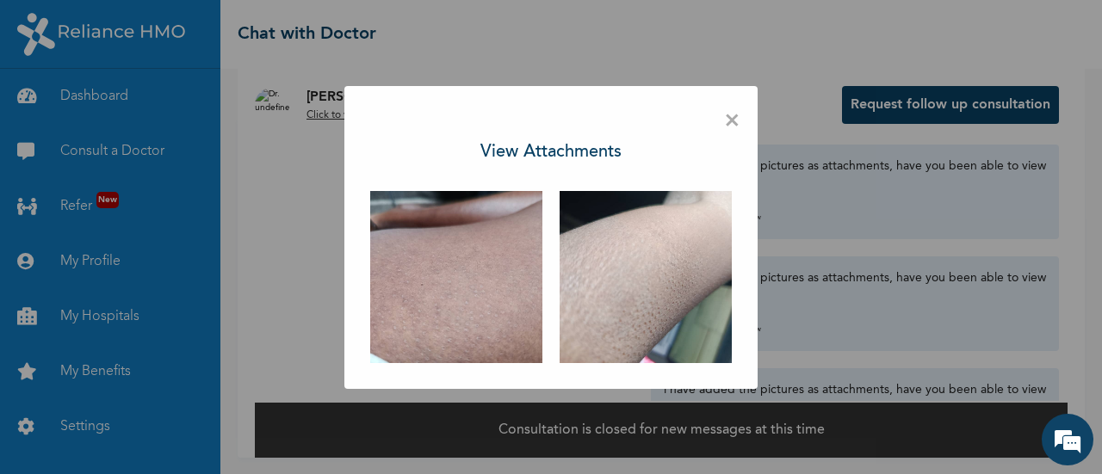
click at [506, 250] on img at bounding box center [456, 277] width 172 height 172
click at [676, 275] on img at bounding box center [645, 277] width 172 height 172
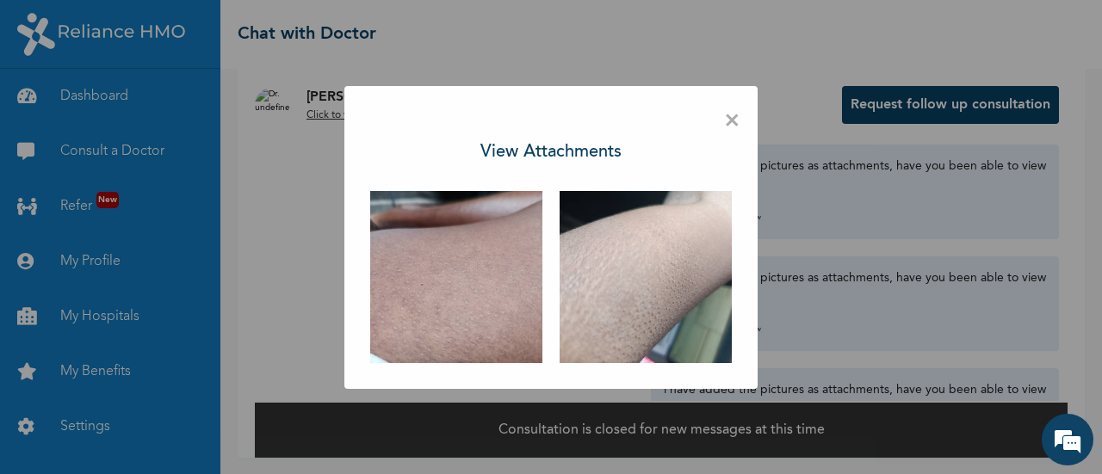
click at [734, 119] on span "×" at bounding box center [732, 121] width 16 height 36
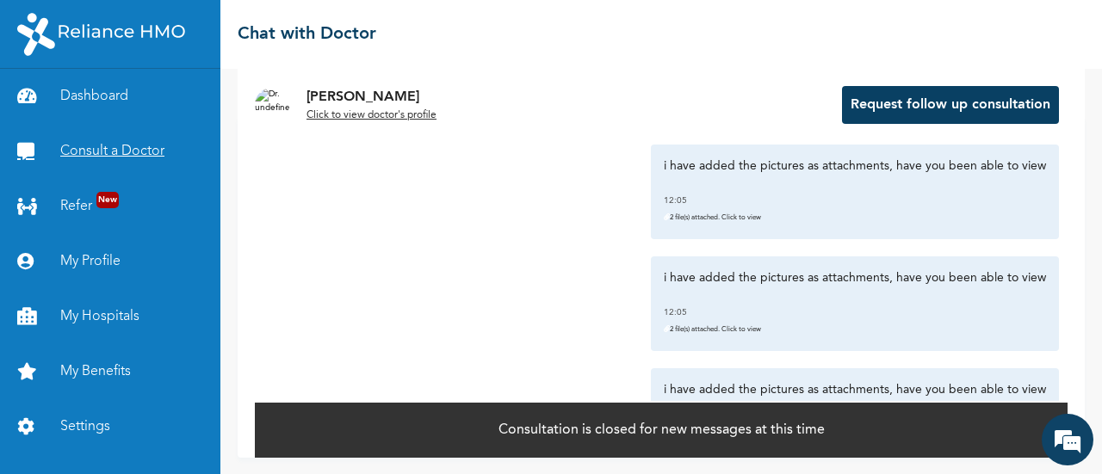
click at [89, 164] on link "Consult a Doctor" at bounding box center [110, 151] width 220 height 55
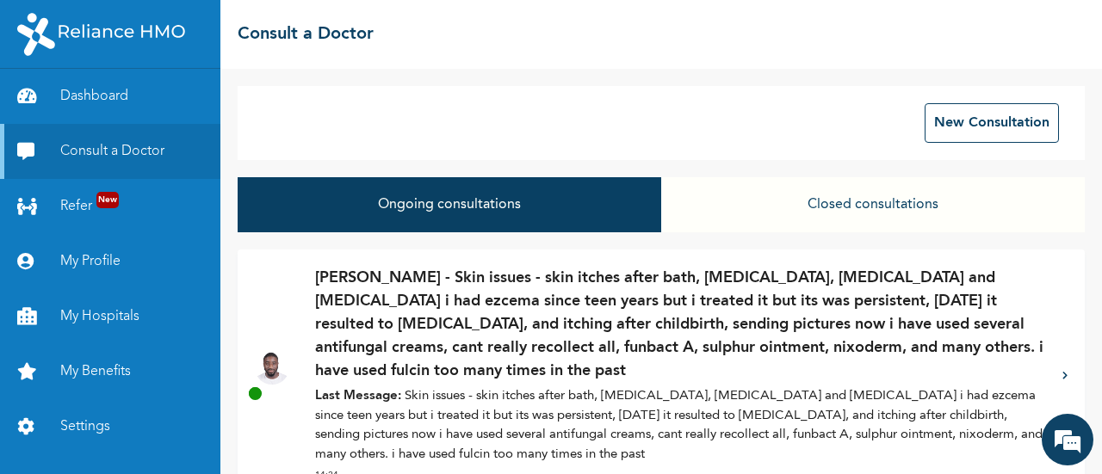
click at [444, 376] on p "[PERSON_NAME] - Skin issues - skin itches after bath, [MEDICAL_DATA], [MEDICAL_…" at bounding box center [680, 325] width 730 height 116
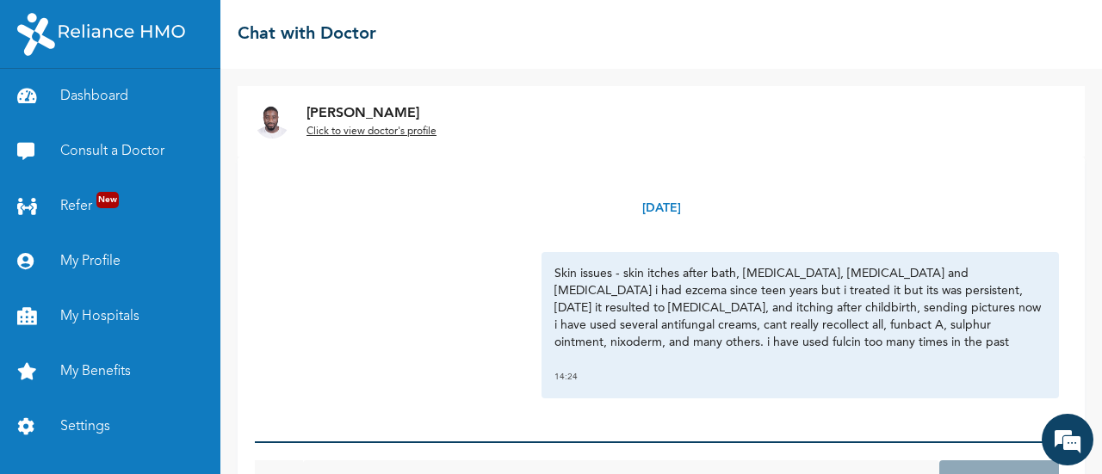
scroll to position [75, 0]
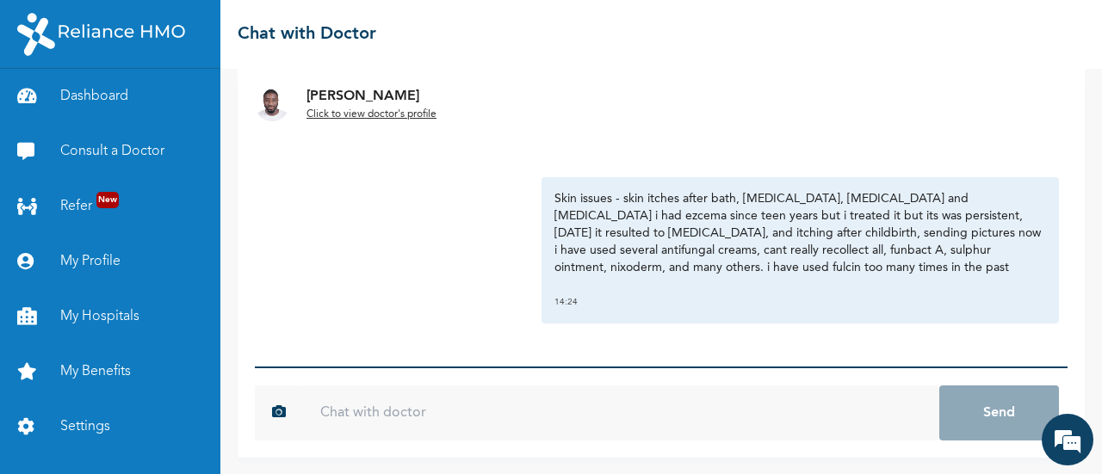
click at [444, 376] on form "925ade878325fbbd37780ad207f25d47cd83f4892c12e991219e4f4d7c4fb1dd Send" at bounding box center [661, 412] width 812 height 91
click at [284, 417] on icon "button" at bounding box center [279, 412] width 14 height 14
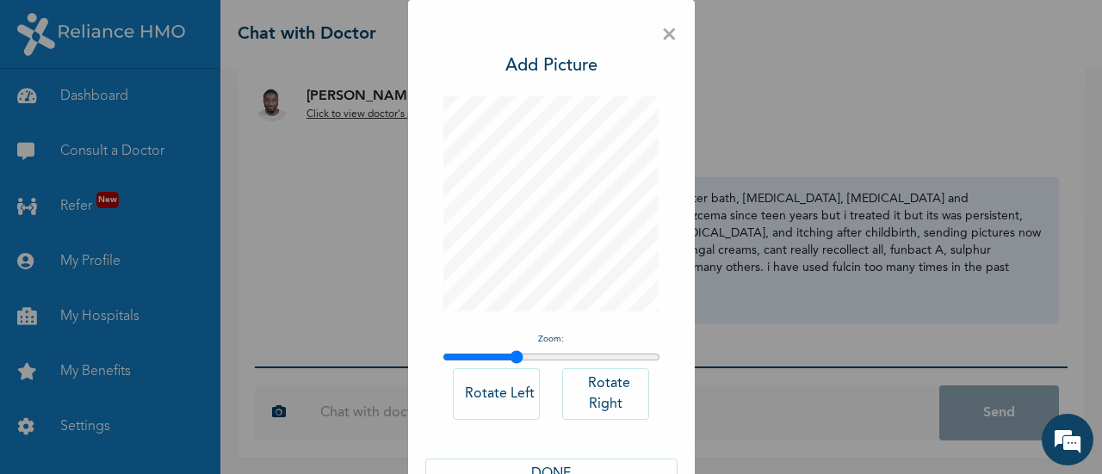
drag, startPoint x: 442, startPoint y: 355, endPoint x: 511, endPoint y: 327, distance: 74.2
type input "1.34"
click at [511, 350] on input "range" at bounding box center [551, 357] width 218 height 14
click at [559, 466] on button "DONE" at bounding box center [551, 474] width 252 height 31
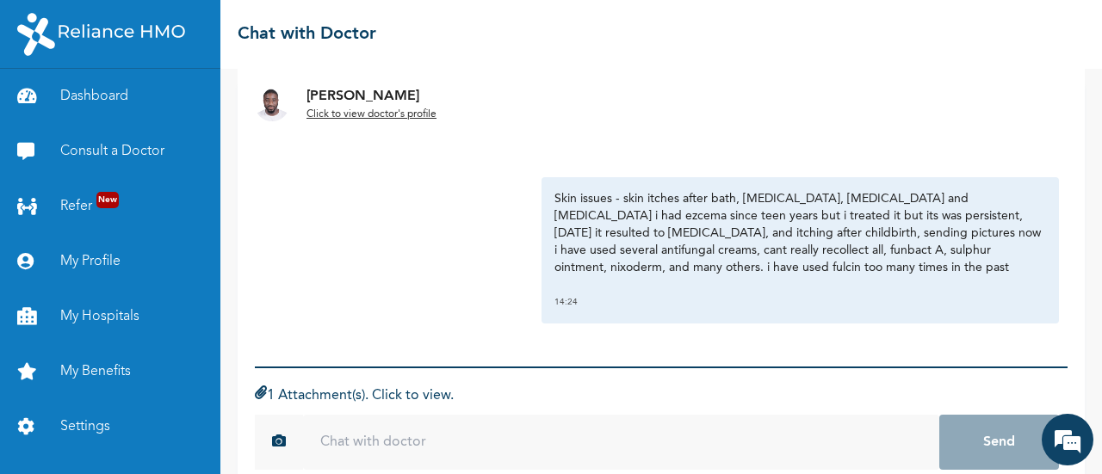
click at [422, 393] on div "1 Attachment(s). Click to view." at bounding box center [661, 396] width 812 height 21
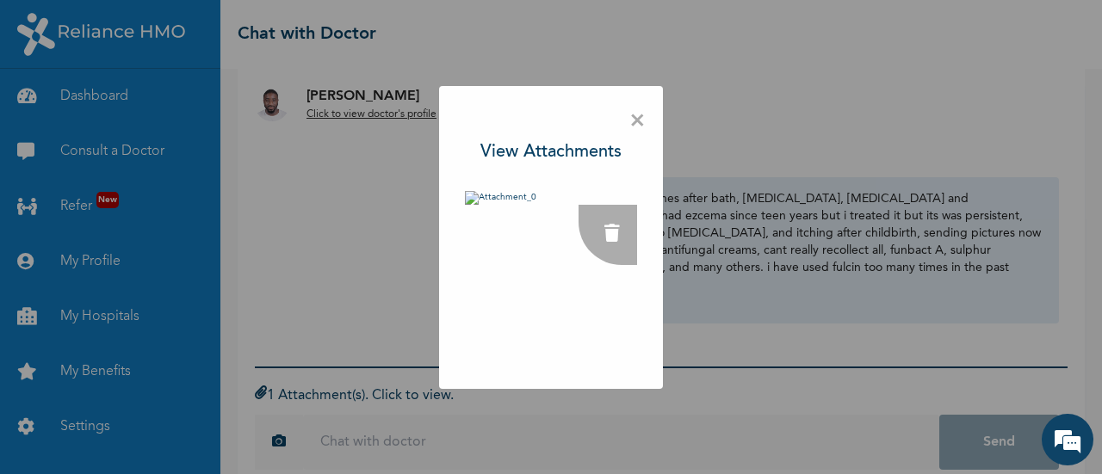
click at [422, 393] on div "× View Attachments" at bounding box center [551, 237] width 1102 height 474
click at [786, 373] on div "× View Attachments" at bounding box center [551, 237] width 1102 height 474
click at [794, 310] on div "× View Attachments" at bounding box center [551, 237] width 1102 height 474
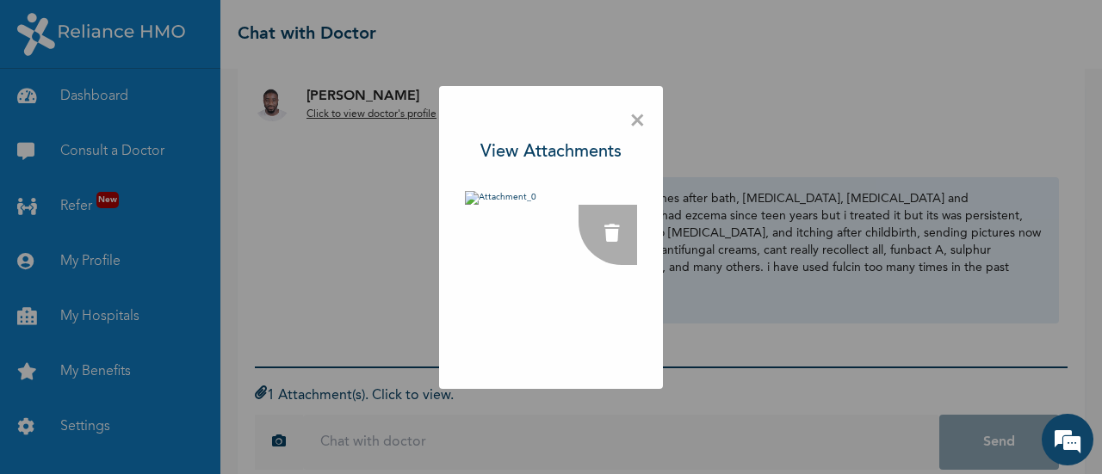
click at [640, 127] on span "×" at bounding box center [637, 121] width 16 height 36
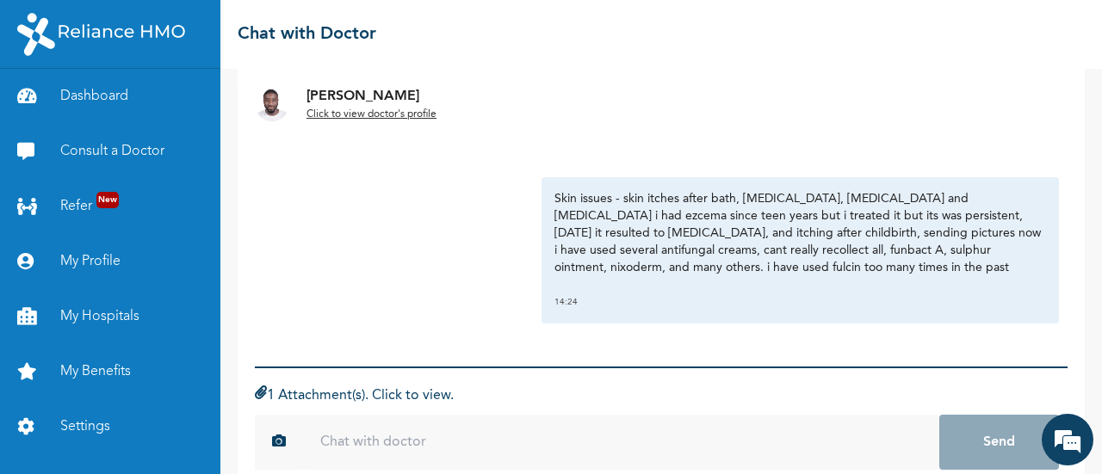
scroll to position [104, 0]
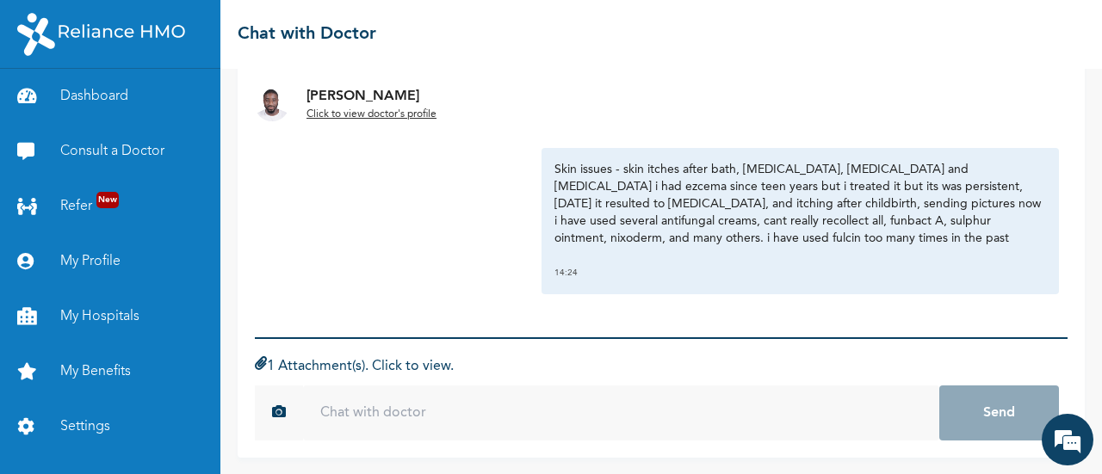
click at [297, 367] on div "1 Attachment(s). Click to view." at bounding box center [661, 366] width 812 height 21
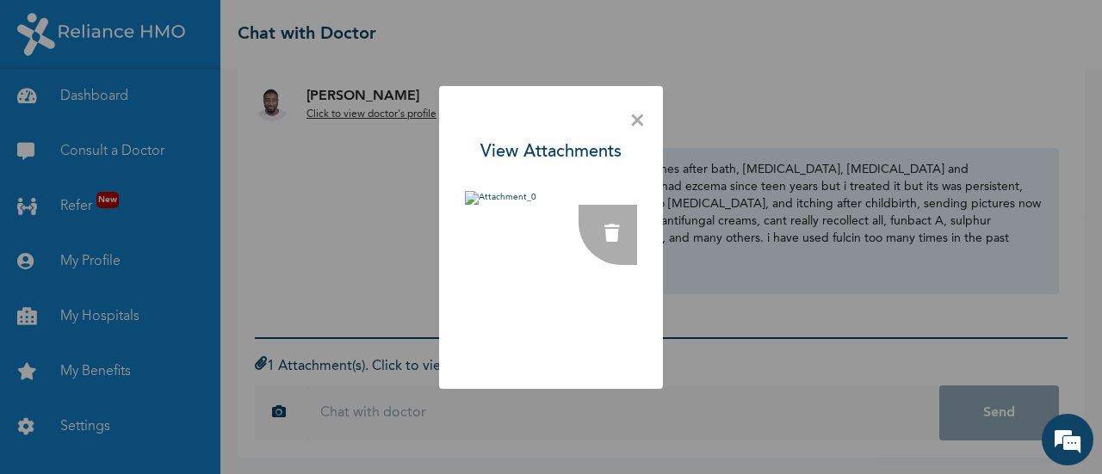
click at [297, 367] on div "× View Attachments" at bounding box center [551, 237] width 1102 height 474
click at [640, 125] on span "×" at bounding box center [637, 121] width 16 height 36
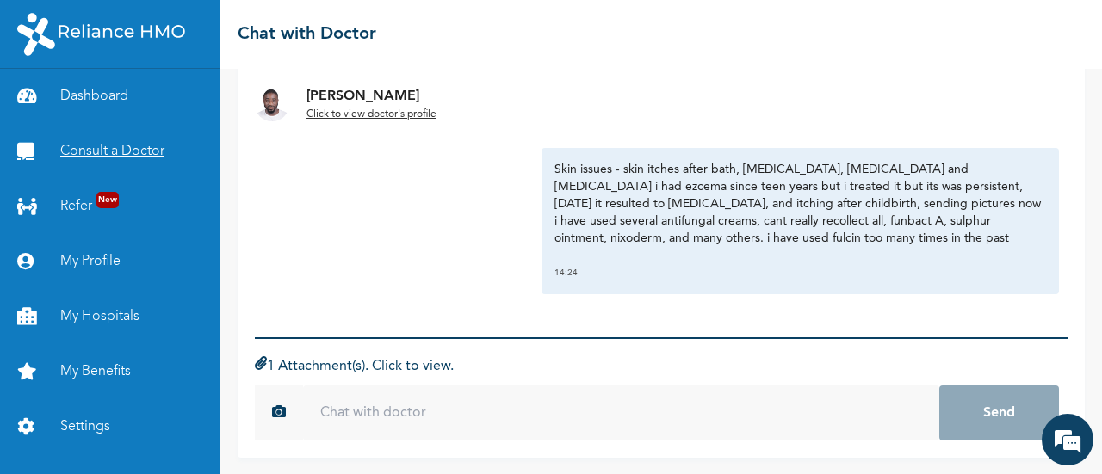
click at [134, 155] on link "Consult a Doctor" at bounding box center [110, 151] width 220 height 55
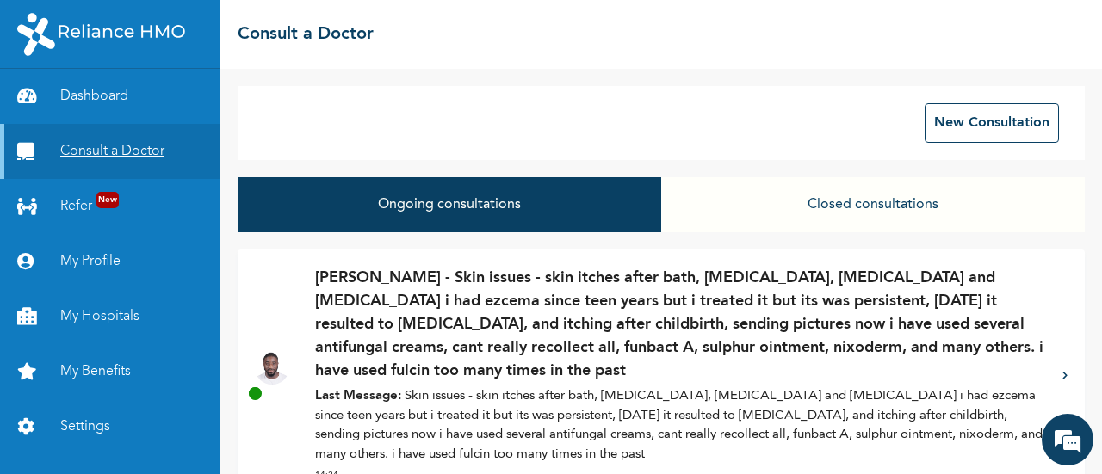
click at [134, 155] on link "Consult a Doctor" at bounding box center [110, 151] width 220 height 55
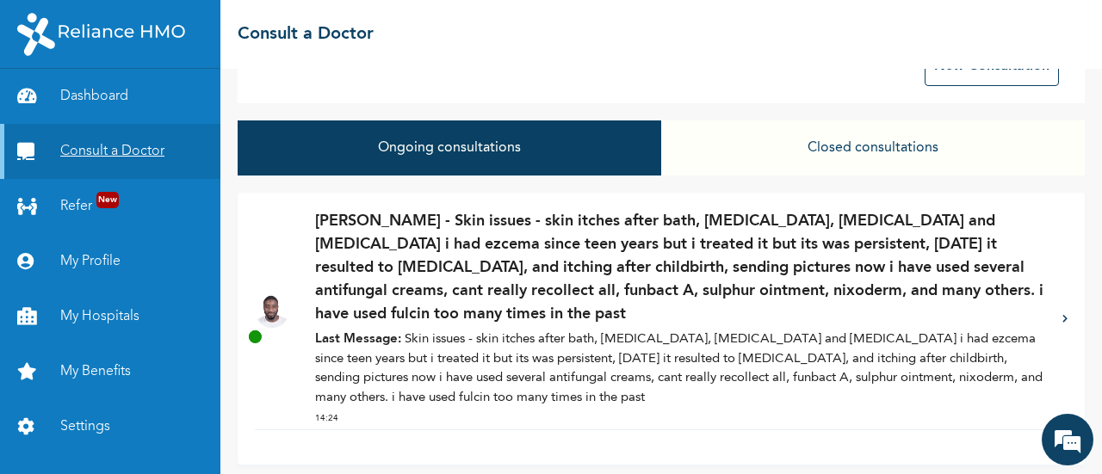
scroll to position [65, 0]
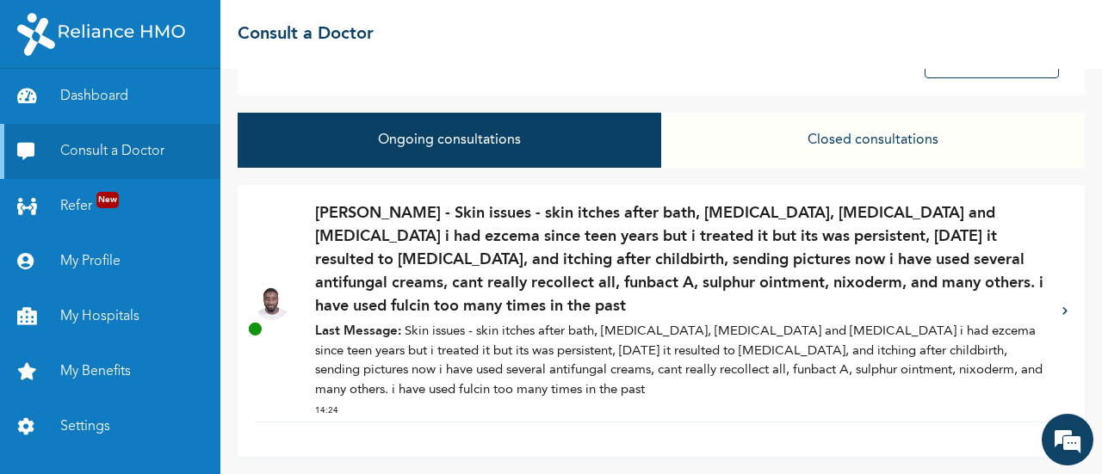
click at [648, 301] on p "[PERSON_NAME] - Skin issues - skin itches after bath, [MEDICAL_DATA], [MEDICAL_…" at bounding box center [680, 260] width 730 height 116
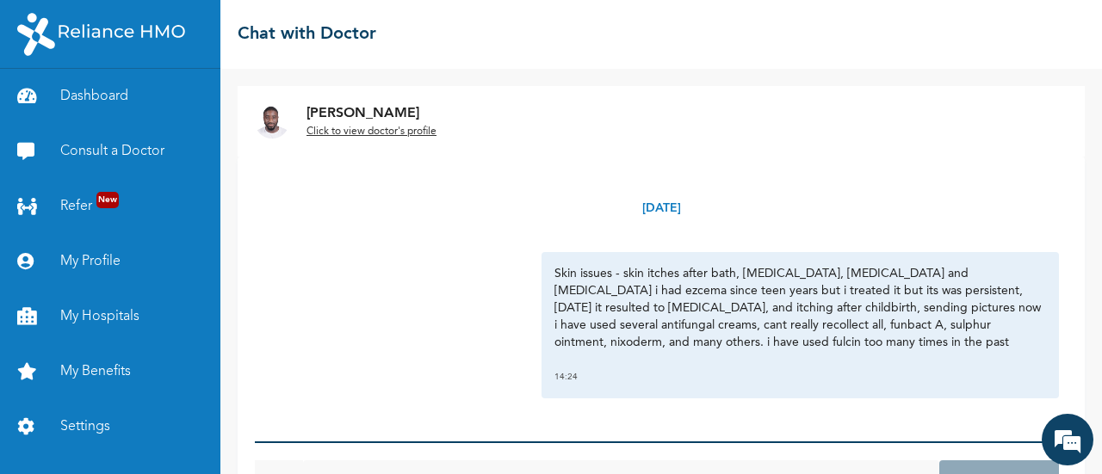
scroll to position [75, 0]
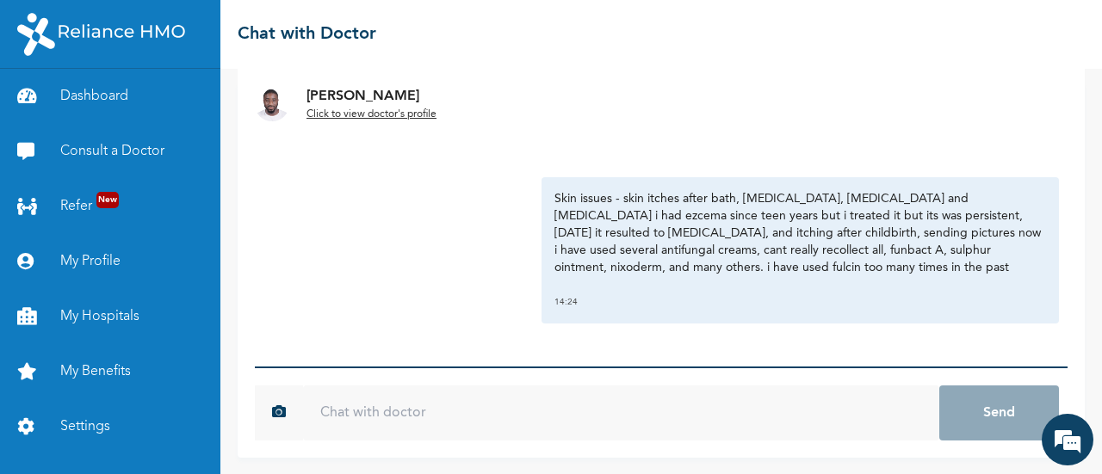
click at [574, 405] on input "text" at bounding box center [621, 413] width 636 height 55
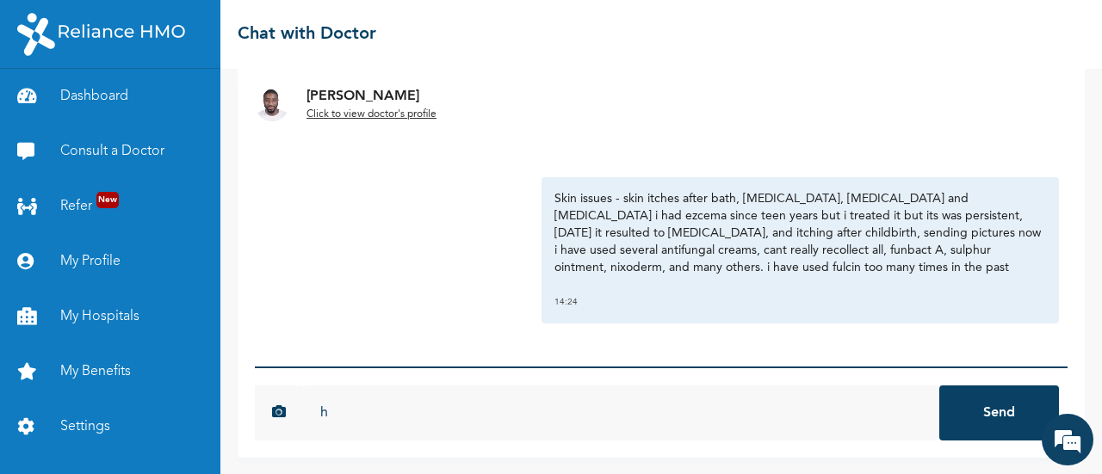
type input "he"
click at [134, 155] on link "Consult a Doctor" at bounding box center [110, 151] width 220 height 55
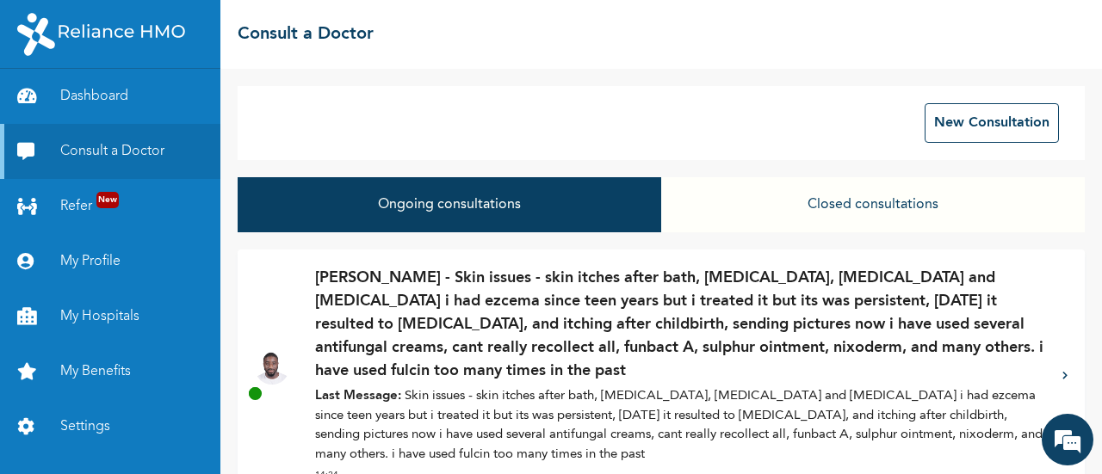
click at [475, 221] on button "Ongoing consultations" at bounding box center [449, 204] width 423 height 55
click at [487, 325] on p "[PERSON_NAME] - Skin issues - skin itches after bath, [MEDICAL_DATA], [MEDICAL_…" at bounding box center [680, 325] width 730 height 116
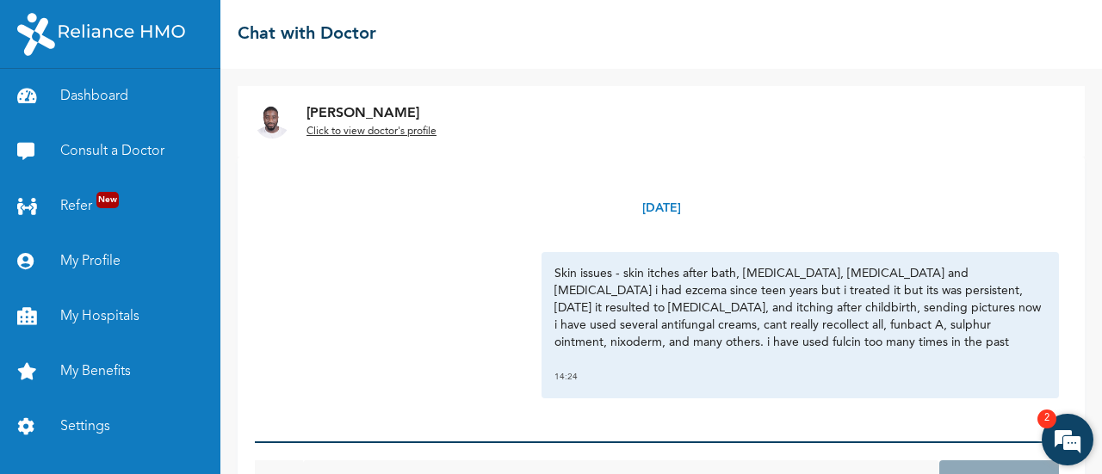
scroll to position [75, 0]
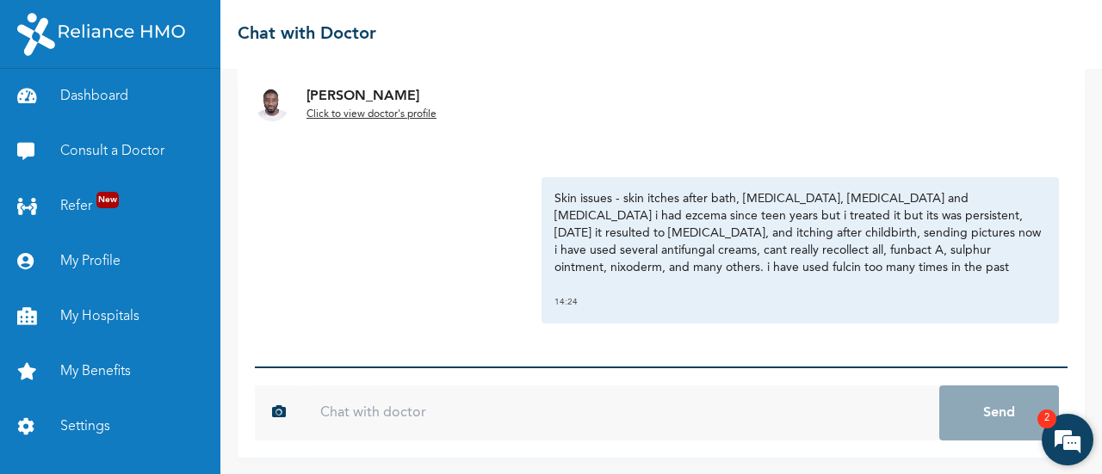
click at [1076, 438] on em at bounding box center [1067, 440] width 46 height 46
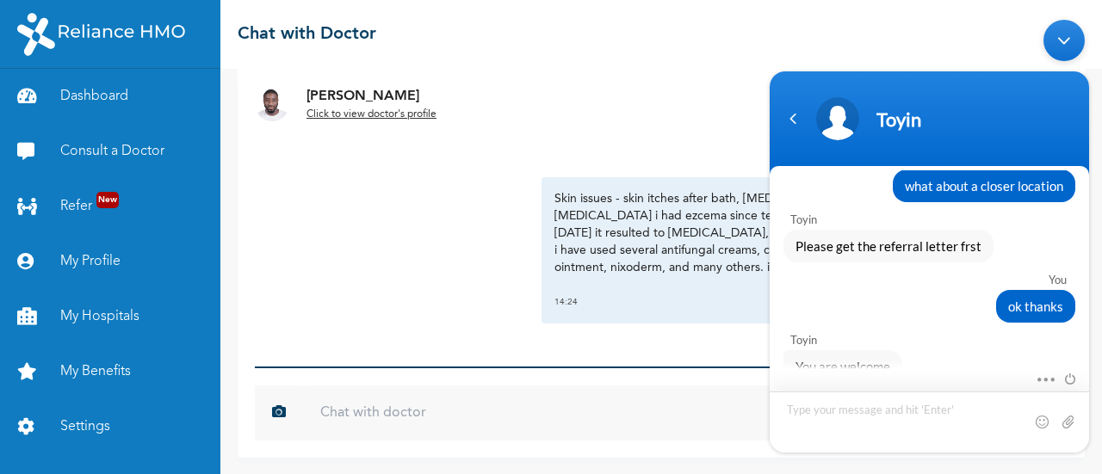
scroll to position [9484, 0]
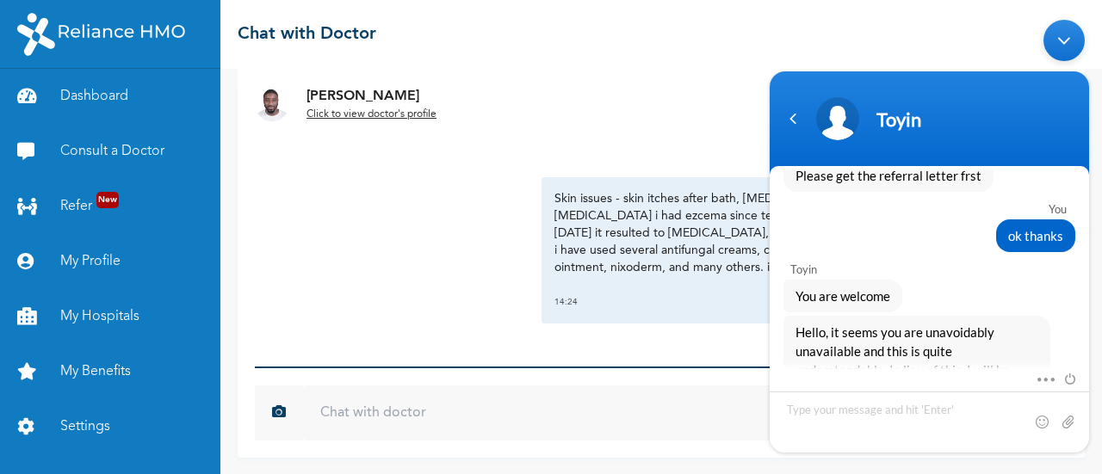
click at [1063, 41] on div "Minimize live chat window" at bounding box center [1063, 39] width 41 height 41
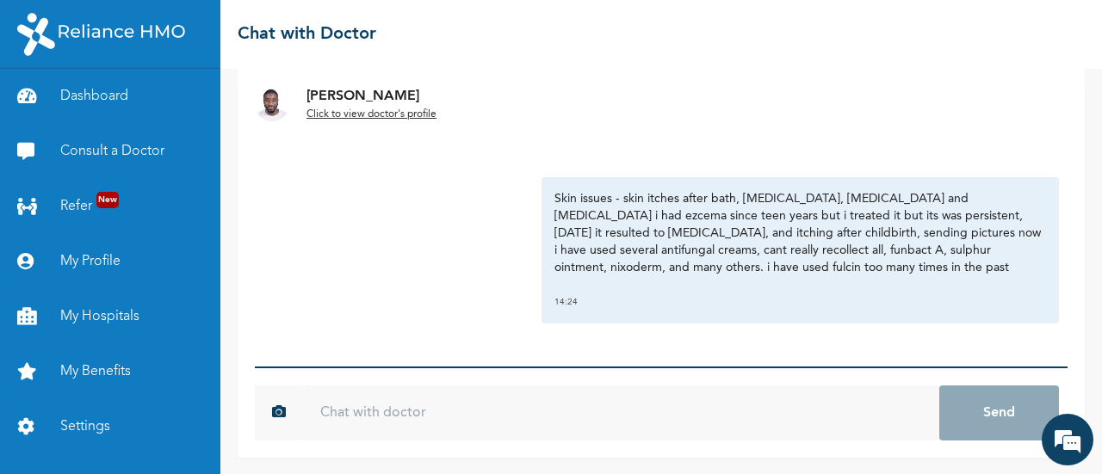
click at [542, 426] on input "text" at bounding box center [621, 413] width 636 height 55
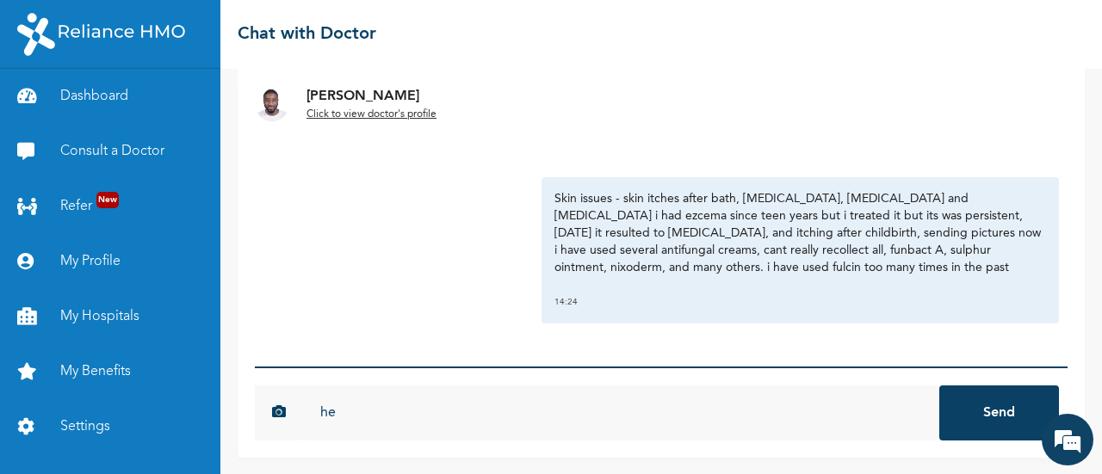
click at [542, 426] on input "he" at bounding box center [621, 413] width 636 height 55
type input "hello doc"
click at [974, 415] on button "Send" at bounding box center [999, 413] width 120 height 55
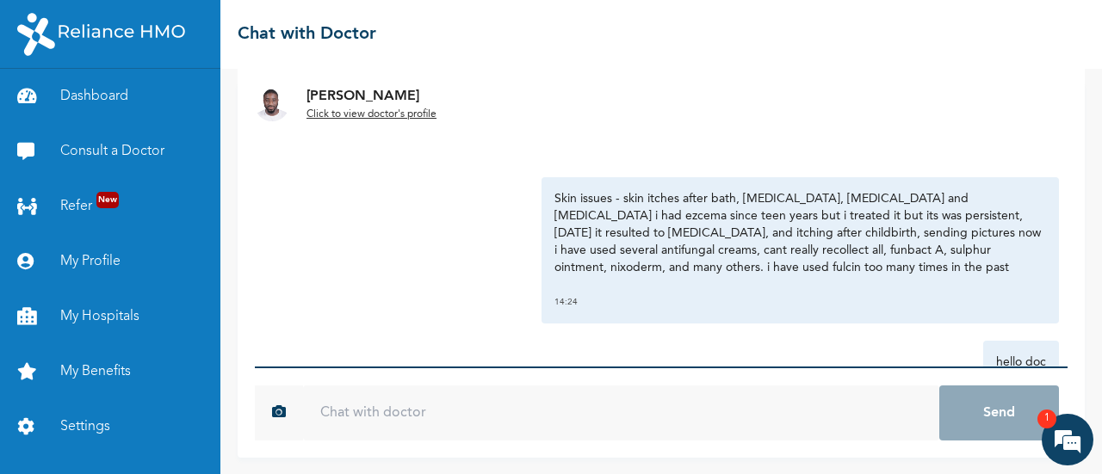
scroll to position [90, 0]
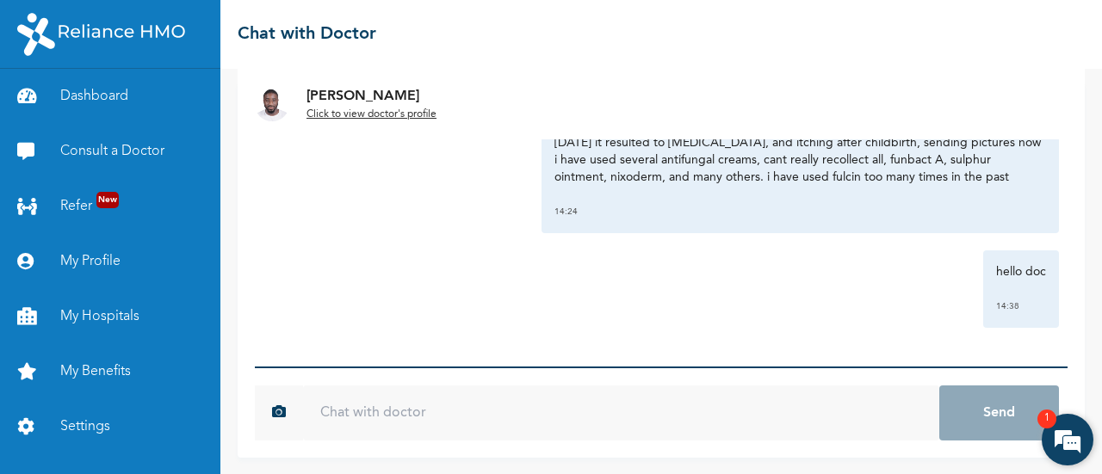
click at [1062, 435] on em at bounding box center [1067, 440] width 46 height 46
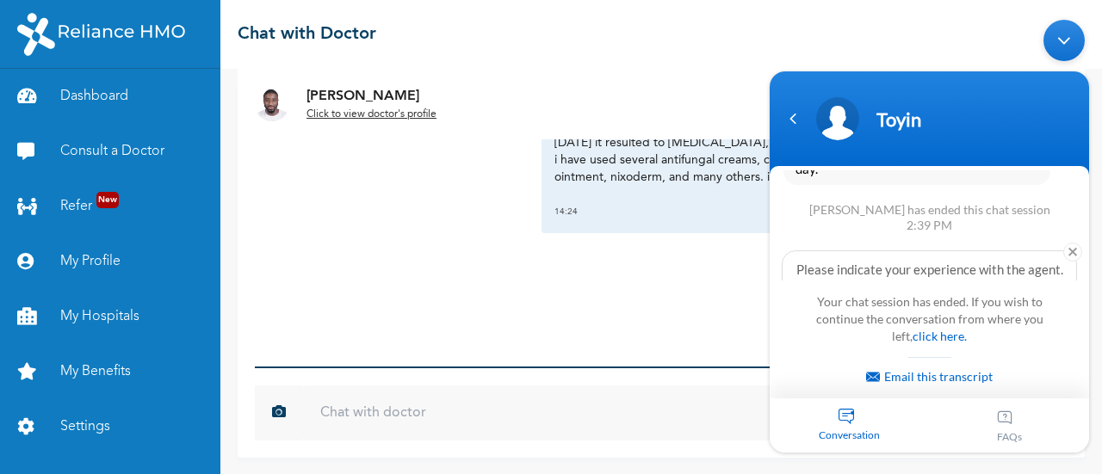
click at [1062, 28] on div "Minimize live chat window" at bounding box center [1063, 39] width 41 height 41
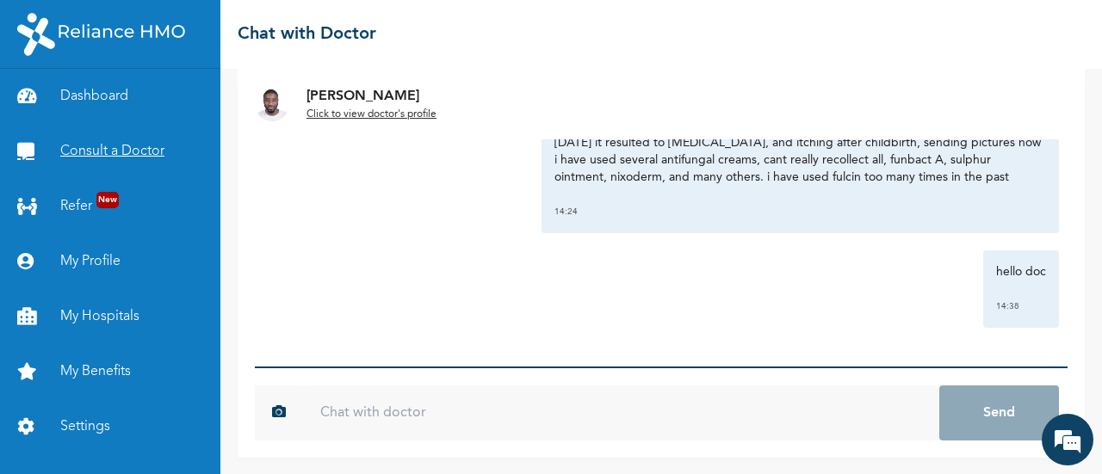
click at [102, 145] on link "Consult a Doctor" at bounding box center [110, 151] width 220 height 55
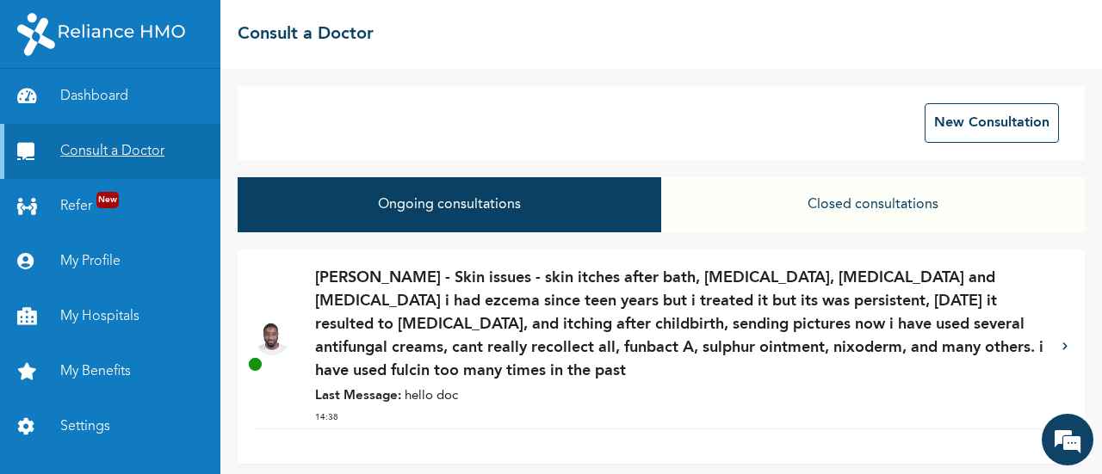
click at [102, 145] on link "Consult a Doctor" at bounding box center [110, 151] width 220 height 55
click at [854, 196] on button "Closed consultations" at bounding box center [872, 204] width 423 height 55
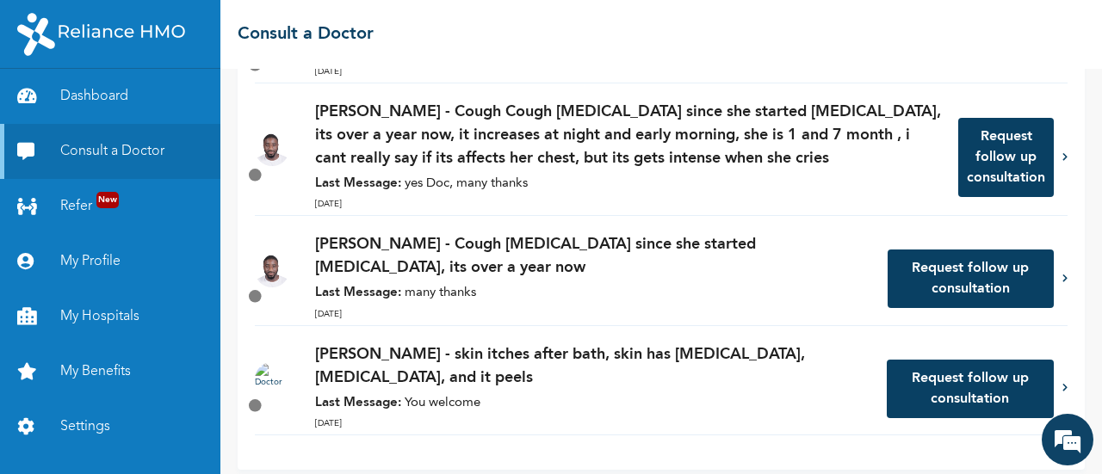
scroll to position [580, 0]
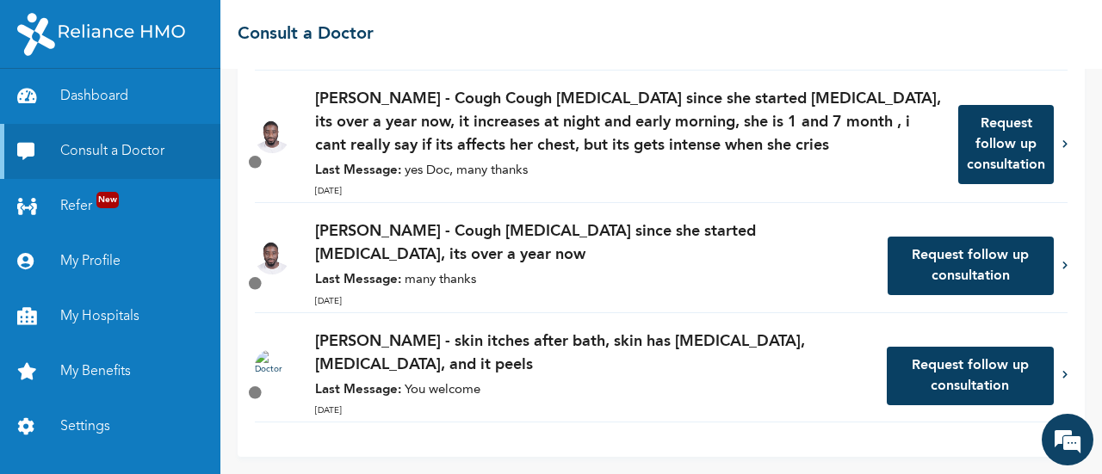
click at [960, 378] on button "Request follow up consultation" at bounding box center [969, 376] width 167 height 59
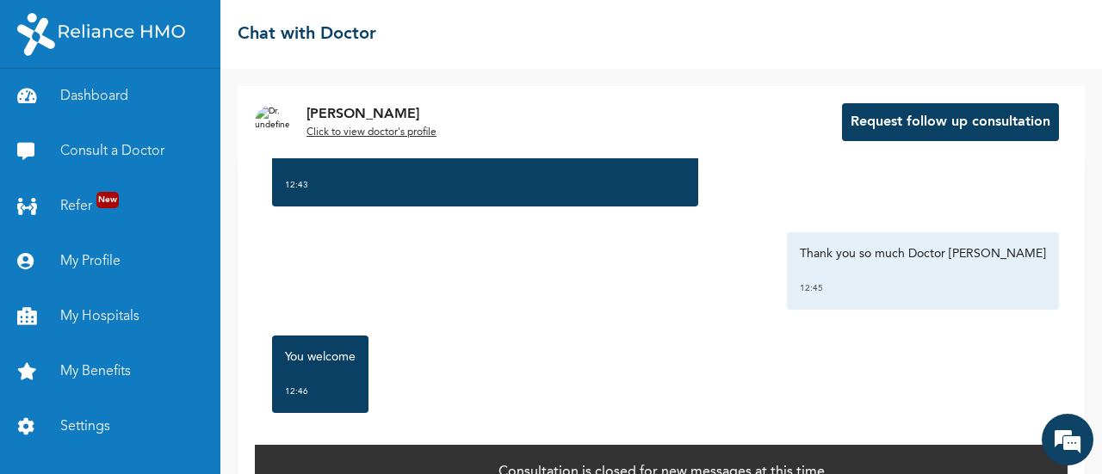
scroll to position [42, 0]
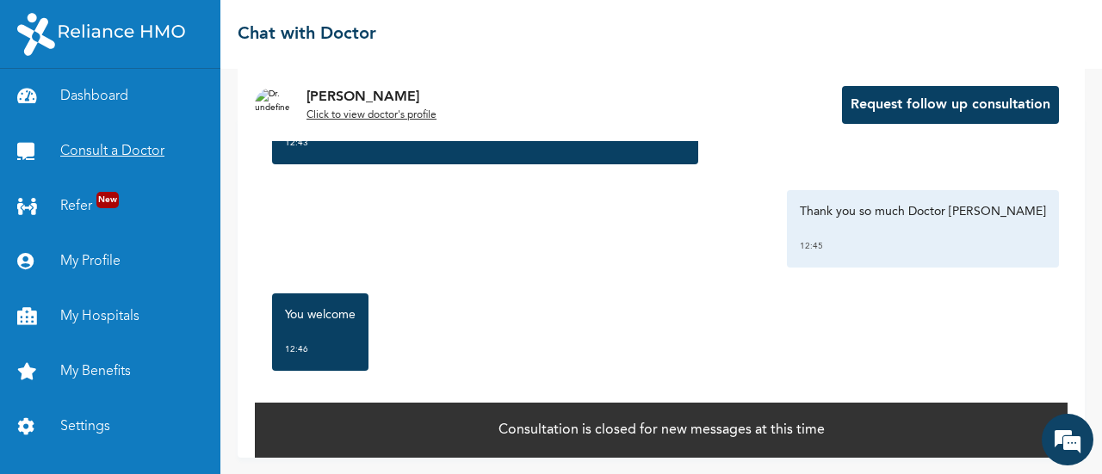
click at [141, 145] on link "Consult a Doctor" at bounding box center [110, 151] width 220 height 55
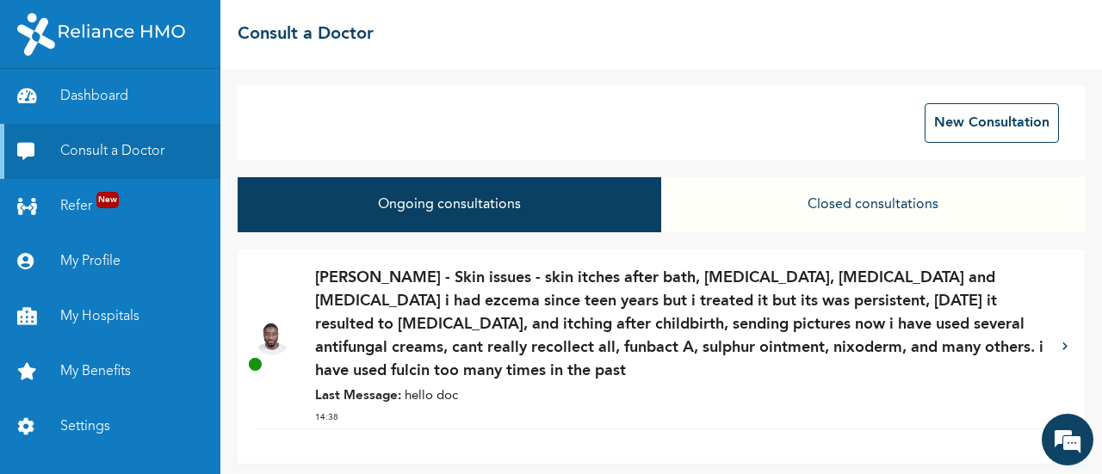
click at [549, 328] on p "[PERSON_NAME] - Skin issues - skin itches after bath, [MEDICAL_DATA], [MEDICAL_…" at bounding box center [680, 325] width 730 height 116
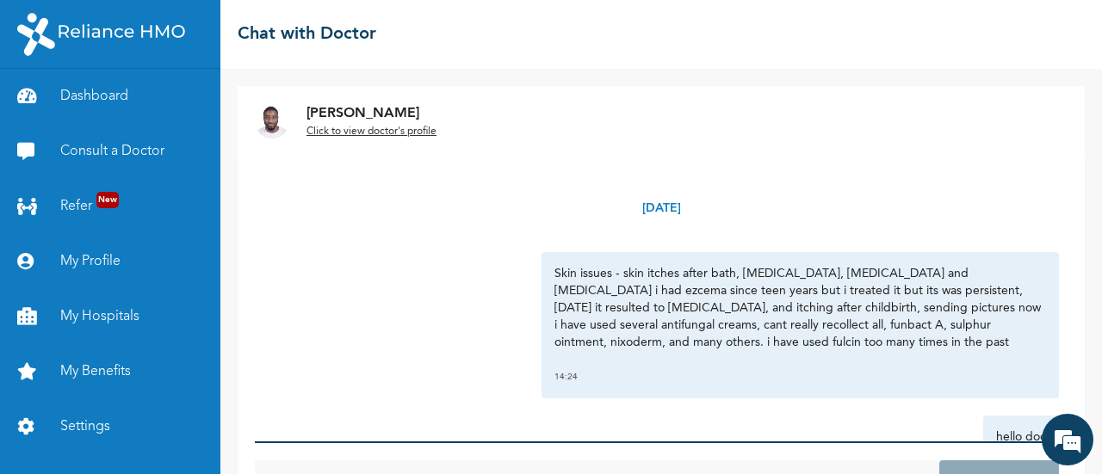
scroll to position [75, 0]
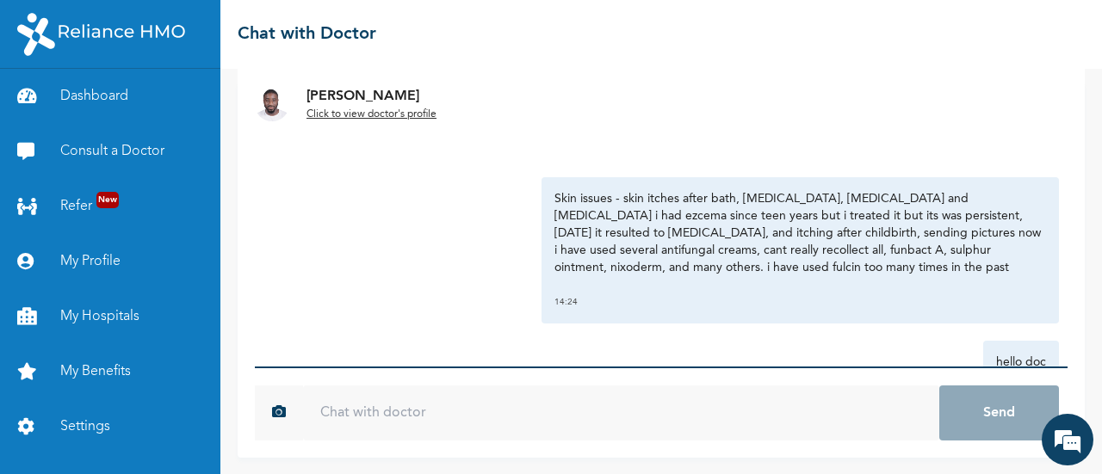
click at [744, 280] on div "Skin issues - skin itches after bath, [MEDICAL_DATA], [MEDICAL_DATA] and [MEDIC…" at bounding box center [799, 250] width 517 height 146
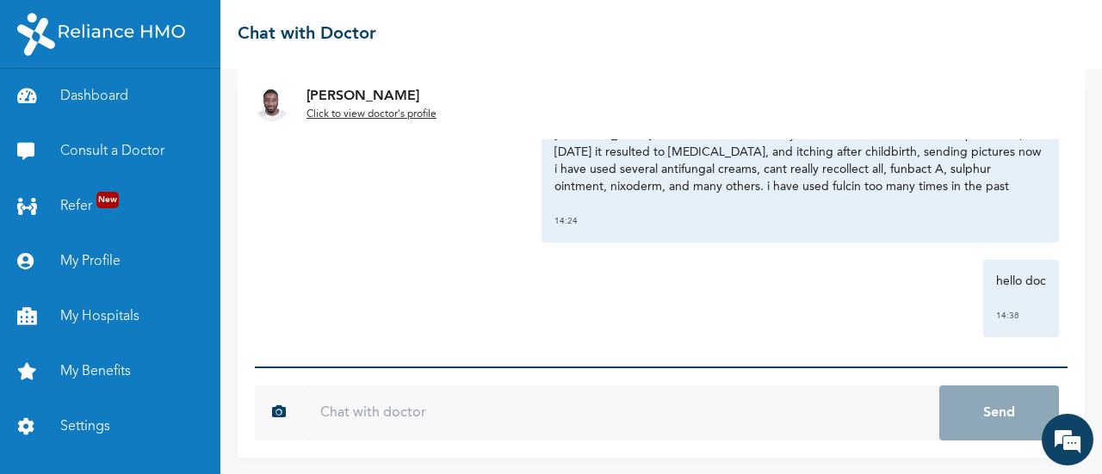
scroll to position [90, 0]
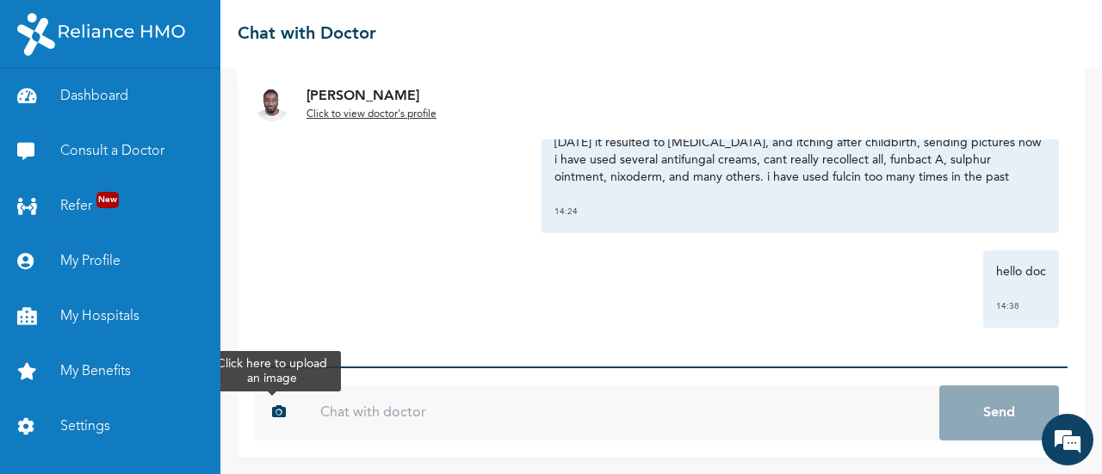
click at [281, 411] on icon "button" at bounding box center [279, 412] width 14 height 14
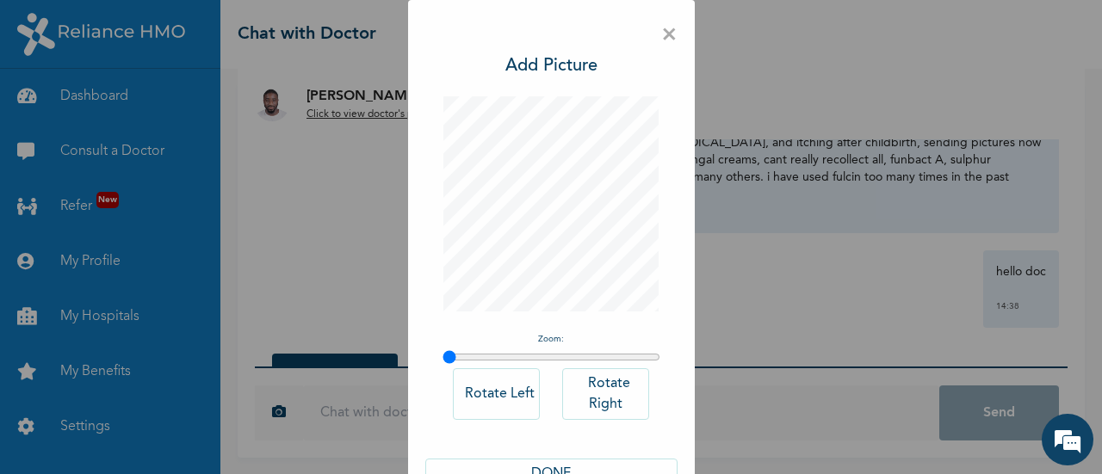
click at [580, 466] on button "DONE" at bounding box center [551, 474] width 252 height 31
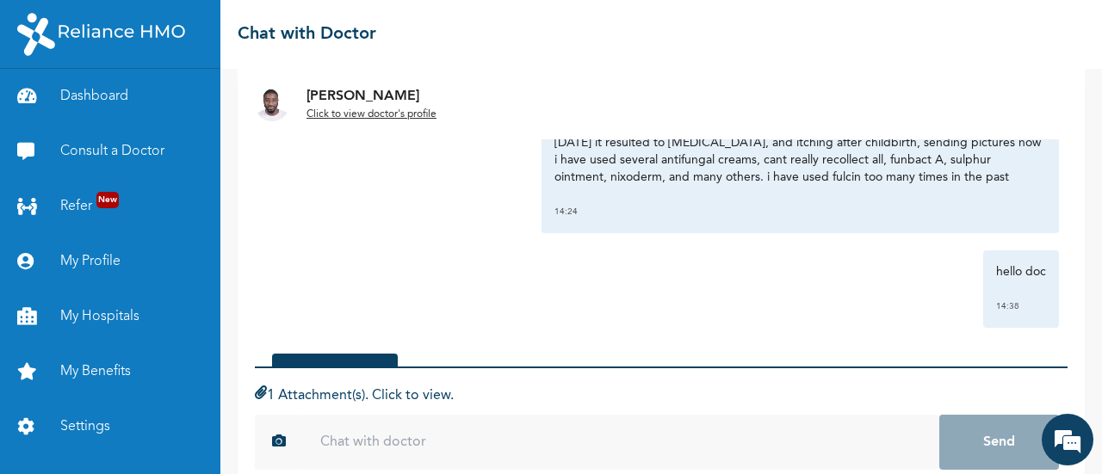
click at [764, 374] on form "1 Attachment(s). Click to view. 925ade878325fbbd37780ad207f25d47cd83f4892c12e99…" at bounding box center [661, 427] width 812 height 120
click at [621, 392] on div "1 Attachment(s). Click to view." at bounding box center [661, 396] width 812 height 21
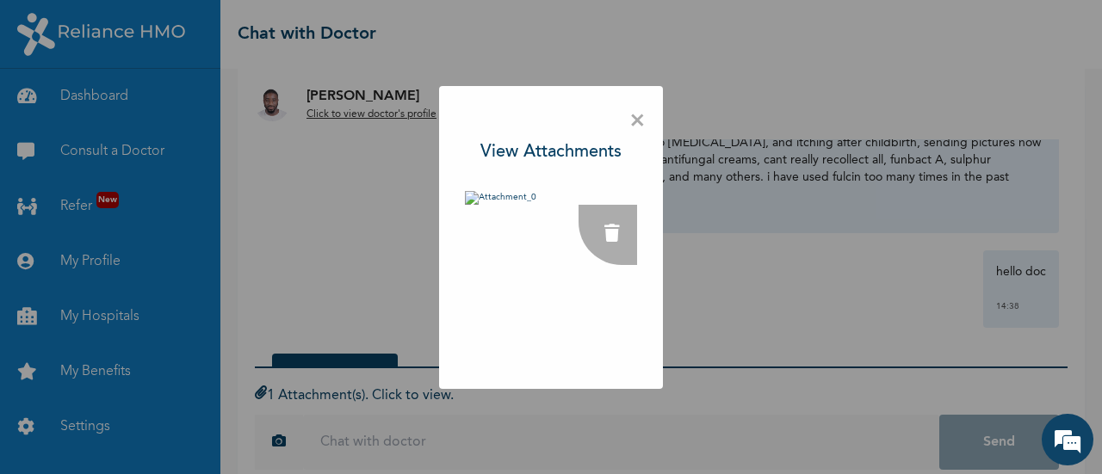
click at [721, 331] on div "× View Attachments" at bounding box center [551, 237] width 1102 height 474
click at [642, 124] on span "×" at bounding box center [637, 121] width 16 height 36
click at [642, 124] on div "[PERSON_NAME] Click to view doctor's profile" at bounding box center [661, 104] width 847 height 71
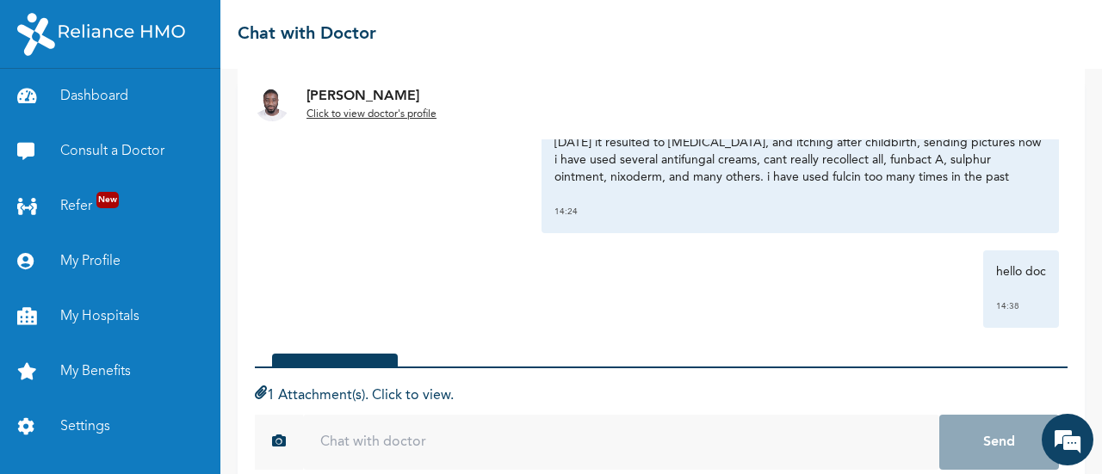
click at [543, 440] on input "text" at bounding box center [621, 442] width 636 height 55
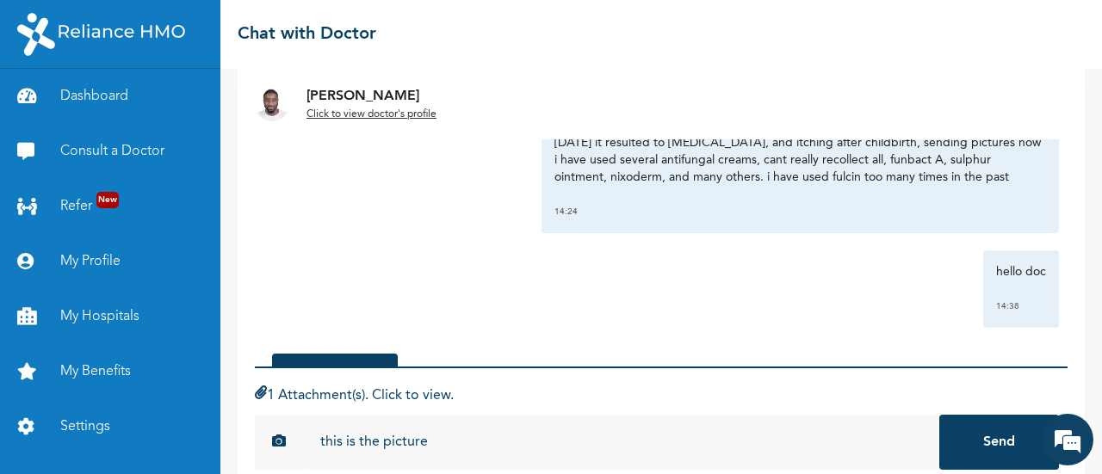
type input "this is the picture"
click at [972, 446] on button "Send" at bounding box center [999, 442] width 120 height 55
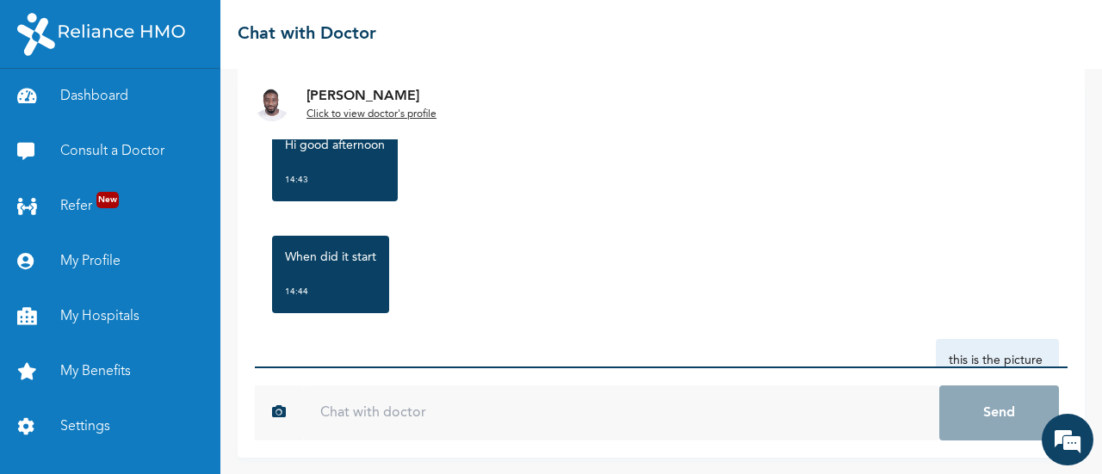
scroll to position [426, 0]
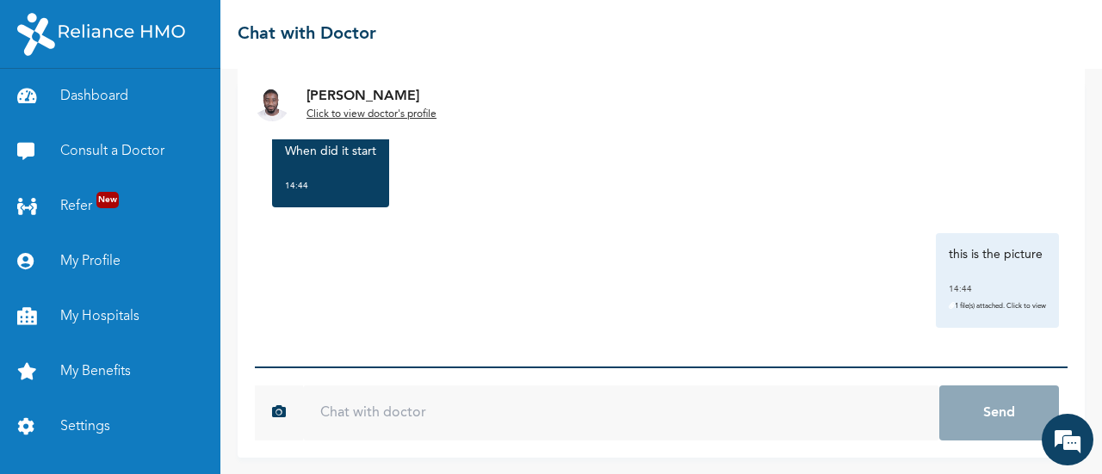
click at [972, 446] on form "925ade878325fbbd37780ad207f25d47cd83f4892c12e991219e4f4d7c4fb1dd Send" at bounding box center [661, 412] width 812 height 91
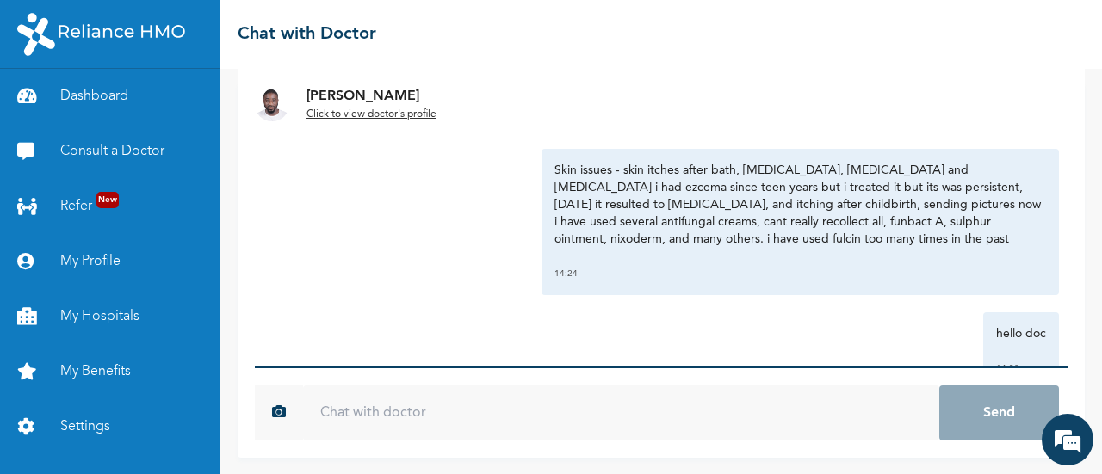
scroll to position [19, 0]
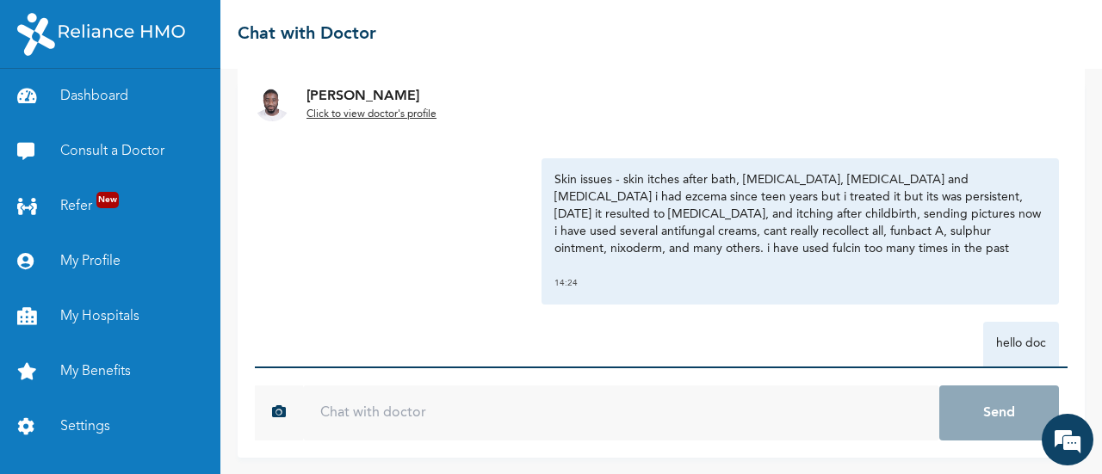
click at [425, 406] on input "text" at bounding box center [621, 413] width 636 height 55
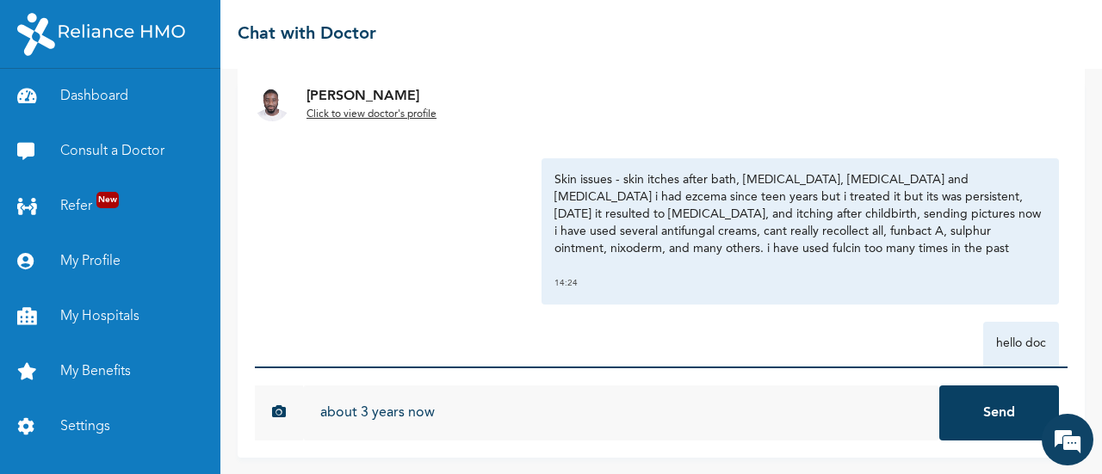
type input "about 3 years now"
click at [972, 446] on form "about 3 years now 925ade878325fbbd37780ad207f25d47cd83f4892c12e991219e4f4d7c4fb…" at bounding box center [661, 412] width 812 height 91
click at [971, 407] on button "Send" at bounding box center [999, 413] width 120 height 55
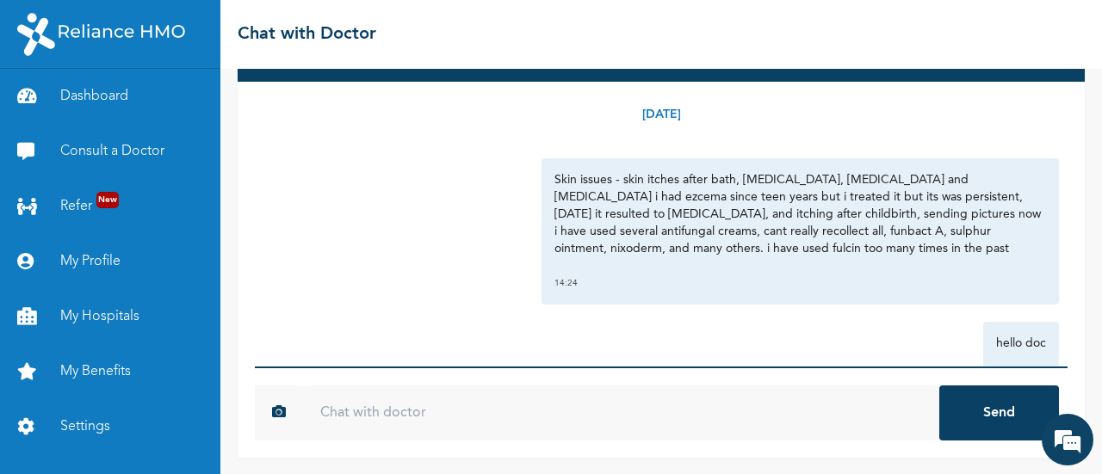
scroll to position [75, 0]
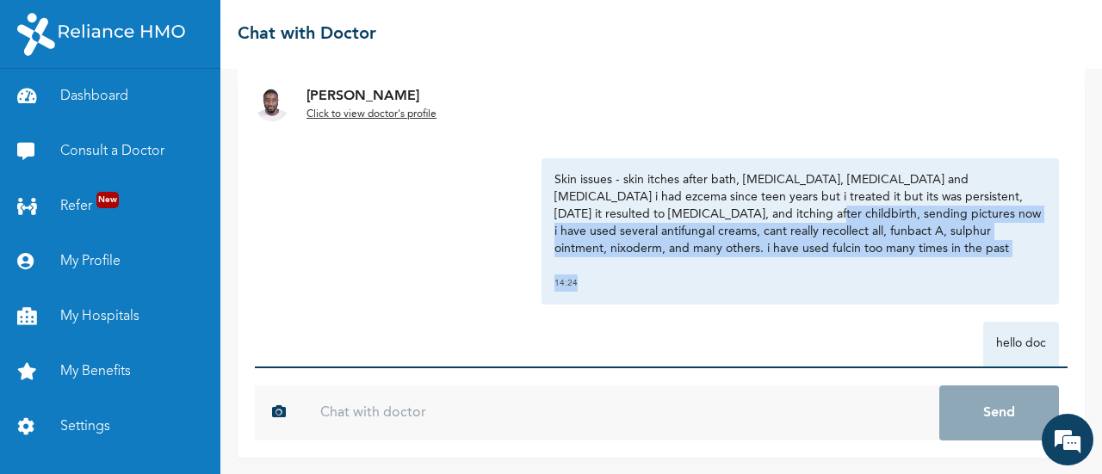
drag, startPoint x: 749, startPoint y: 206, endPoint x: 741, endPoint y: 287, distance: 82.1
click at [741, 287] on div "Skin issues - skin itches after bath, [MEDICAL_DATA], [MEDICAL_DATA] and [MEDIC…" at bounding box center [799, 231] width 517 height 146
click at [962, 167] on div "Skin issues - skin itches after bath, [MEDICAL_DATA], [MEDICAL_DATA] and [MEDIC…" at bounding box center [799, 231] width 517 height 146
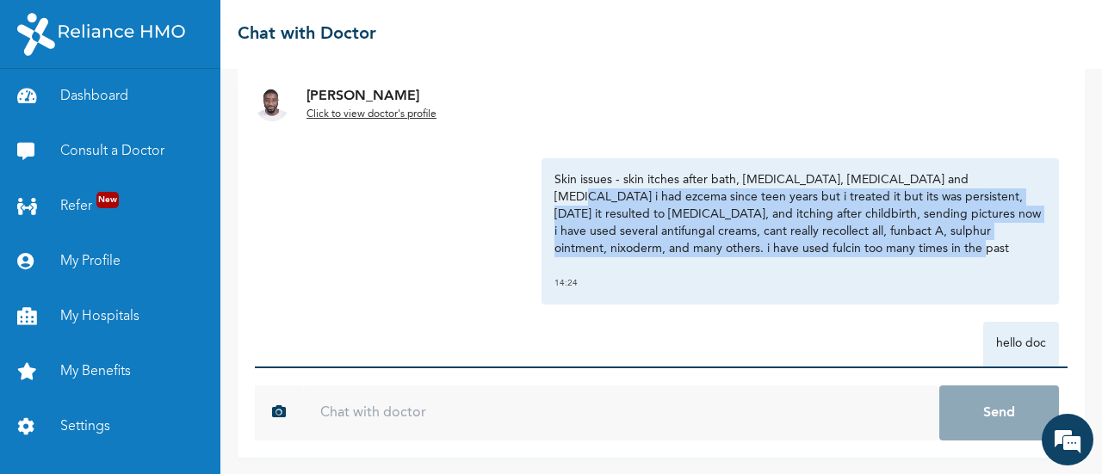
drag, startPoint x: 960, startPoint y: 176, endPoint x: 976, endPoint y: 244, distance: 70.6
click at [976, 244] on p "Skin issues - skin itches after bath, [MEDICAL_DATA], [MEDICAL_DATA] and [MEDIC…" at bounding box center [799, 214] width 491 height 86
copy p "had ezcema since teen years but i treated it but its was persistent, [DATE] it …"
click at [472, 408] on input "text" at bounding box center [621, 413] width 636 height 55
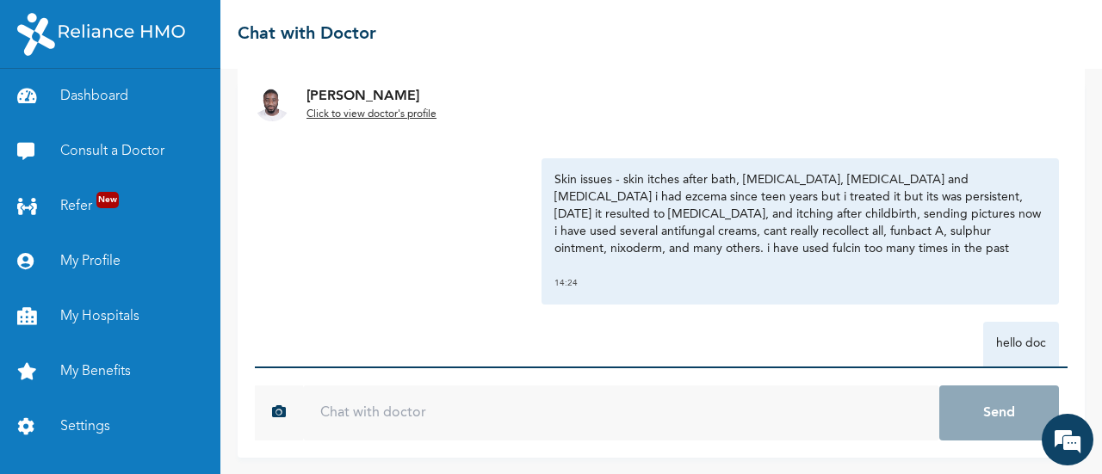
paste input "had ezcema since teen years but i treated it but its was persistent, [DATE] it …"
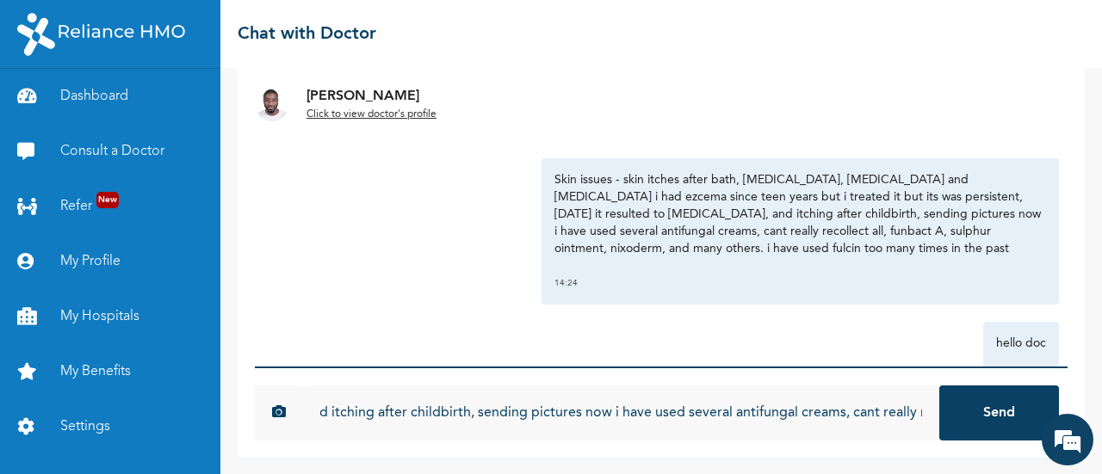
scroll to position [0, 0]
click at [321, 408] on input "had ezcema since teen years but i treated it but its was persistent, [DATE] it …" at bounding box center [621, 413] width 636 height 55
type input "tho i had ezcema since teen years but i treated it but its was persistent, [DAT…"
click at [971, 413] on button "Send" at bounding box center [999, 413] width 120 height 55
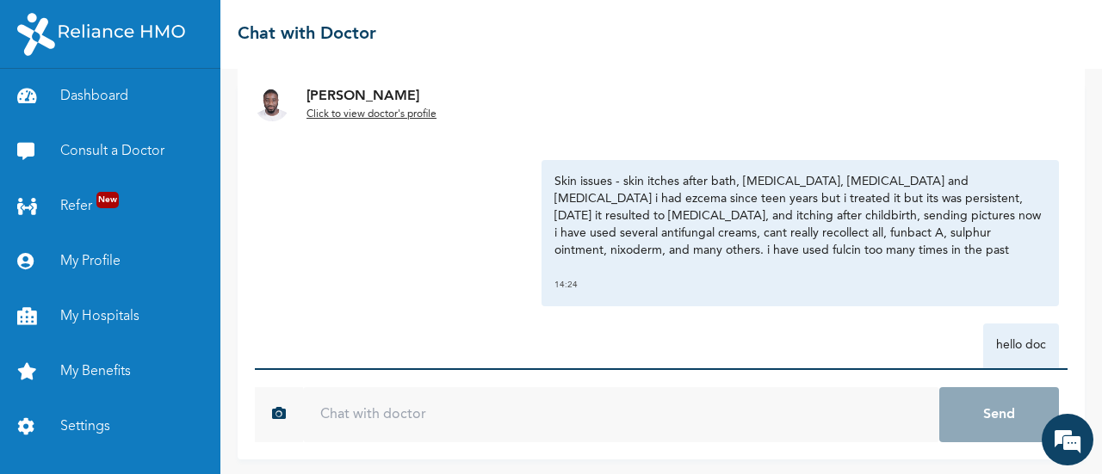
scroll to position [75, 0]
click at [726, 235] on p "Skin issues - skin itches after bath, [MEDICAL_DATA], [MEDICAL_DATA] and [MEDIC…" at bounding box center [799, 214] width 491 height 86
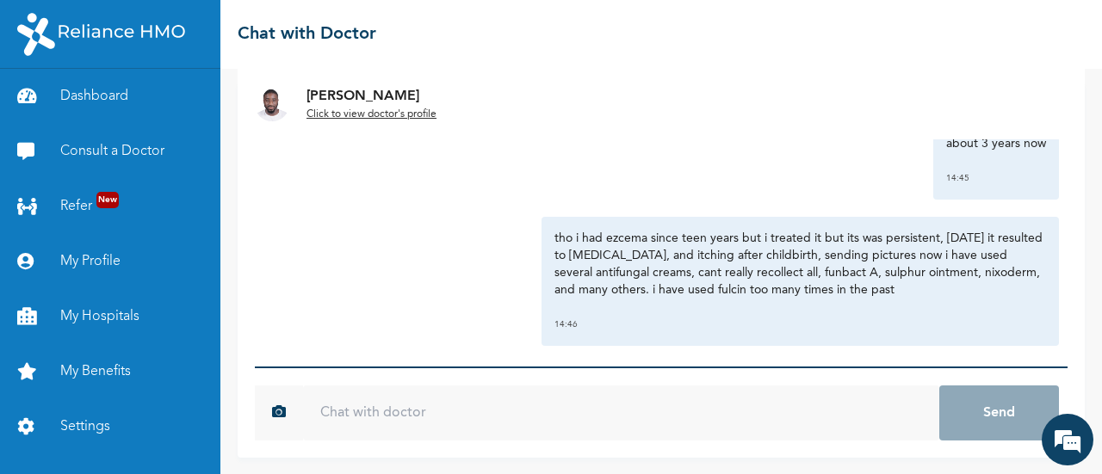
scroll to position [667, 0]
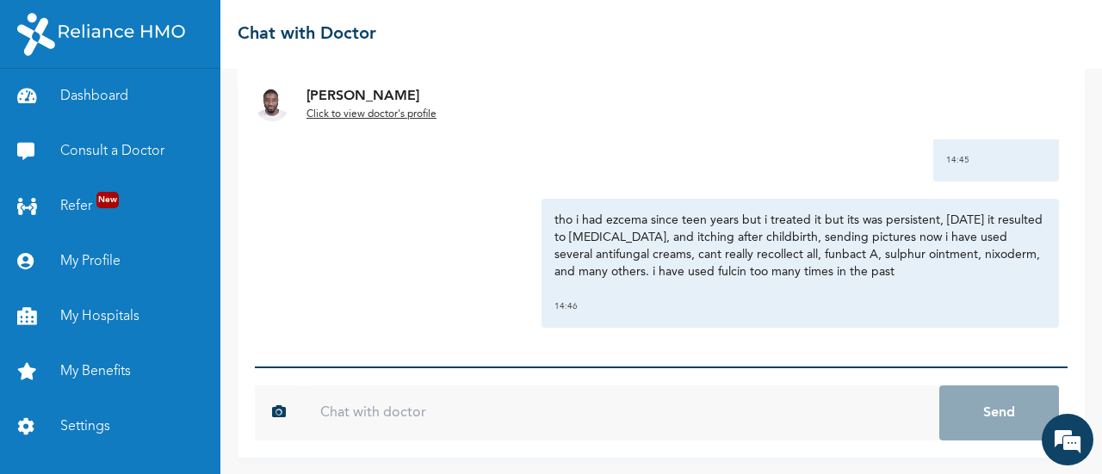
click at [726, 235] on p "tho i had ezcema since teen years but i treated it but its was persistent, [DAT…" at bounding box center [799, 246] width 491 height 69
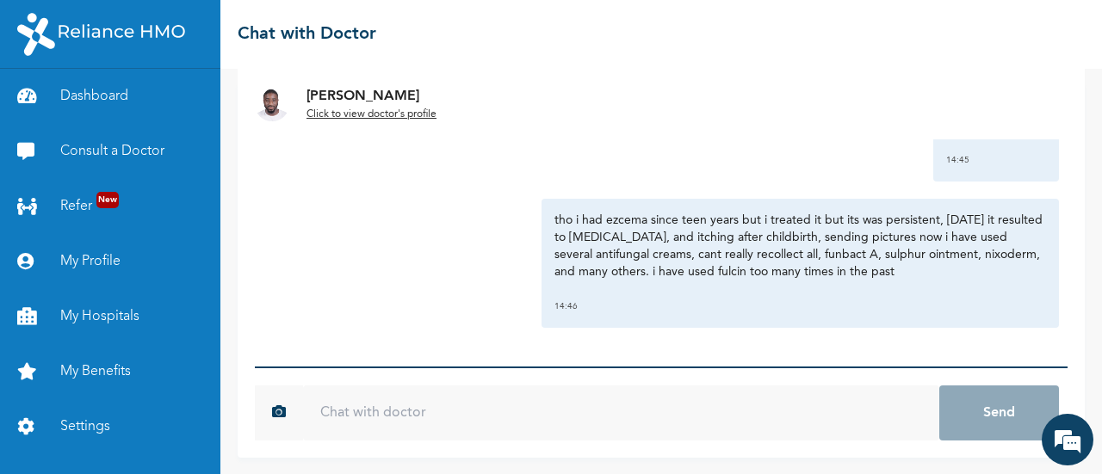
click at [726, 235] on p "tho i had ezcema since teen years but i treated it but its was persistent, [DAT…" at bounding box center [799, 246] width 491 height 69
click at [136, 155] on link "Consult a Doctor" at bounding box center [110, 151] width 220 height 55
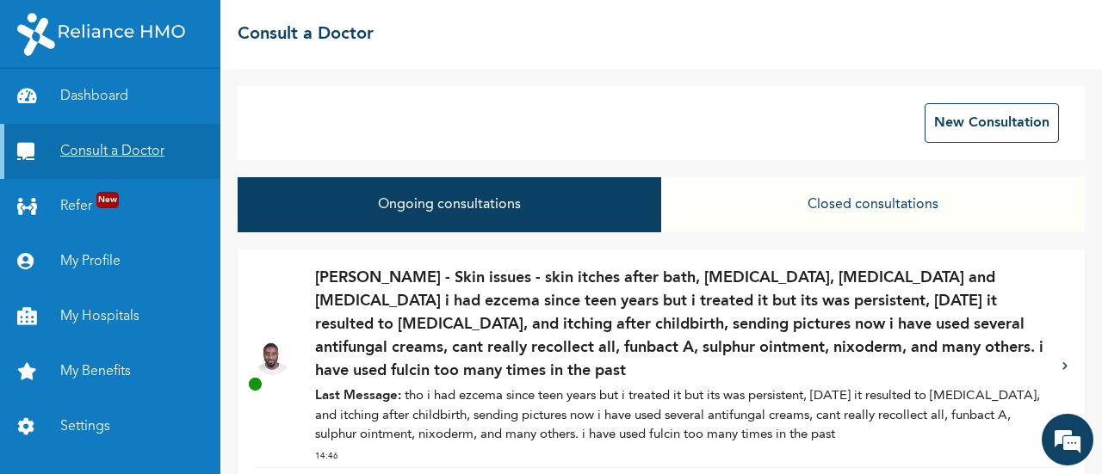
click at [136, 155] on link "Consult a Doctor" at bounding box center [110, 151] width 220 height 55
click at [372, 335] on p "[PERSON_NAME] - Skin issues - skin itches after bath, [MEDICAL_DATA], [MEDICAL_…" at bounding box center [680, 325] width 730 height 116
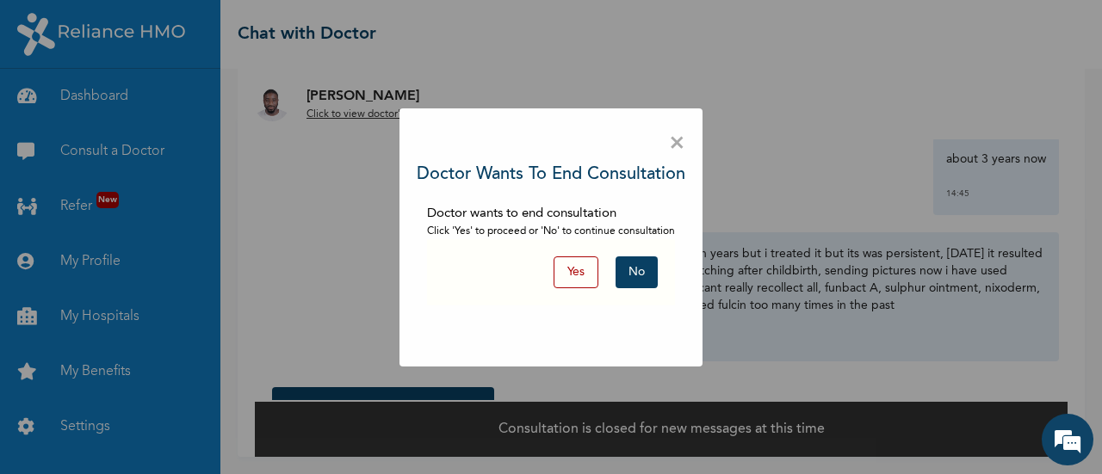
scroll to position [40, 0]
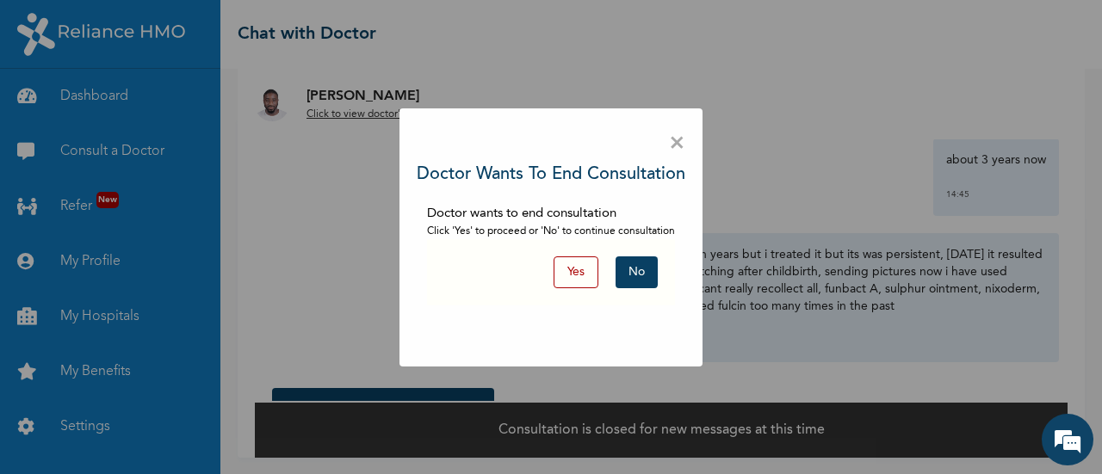
click at [650, 270] on button "No" at bounding box center [636, 272] width 42 height 32
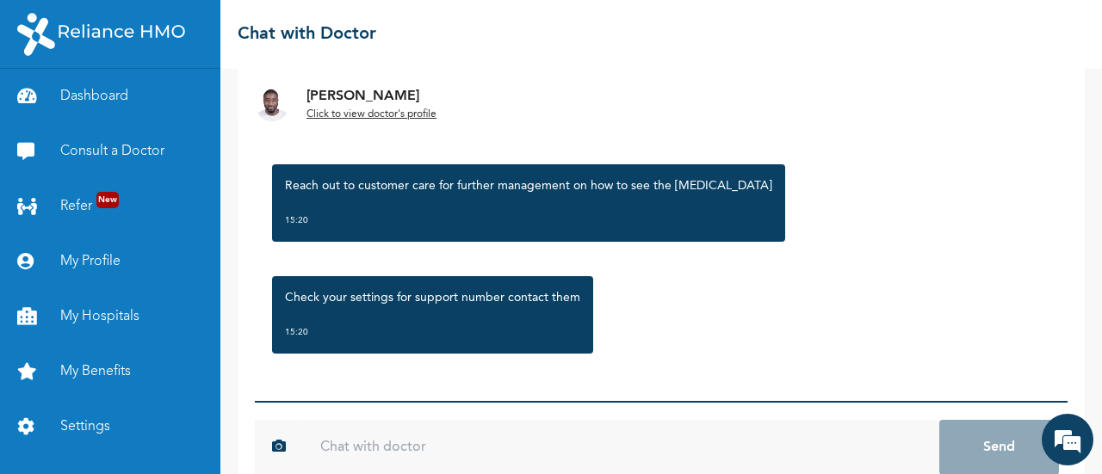
scroll to position [75, 0]
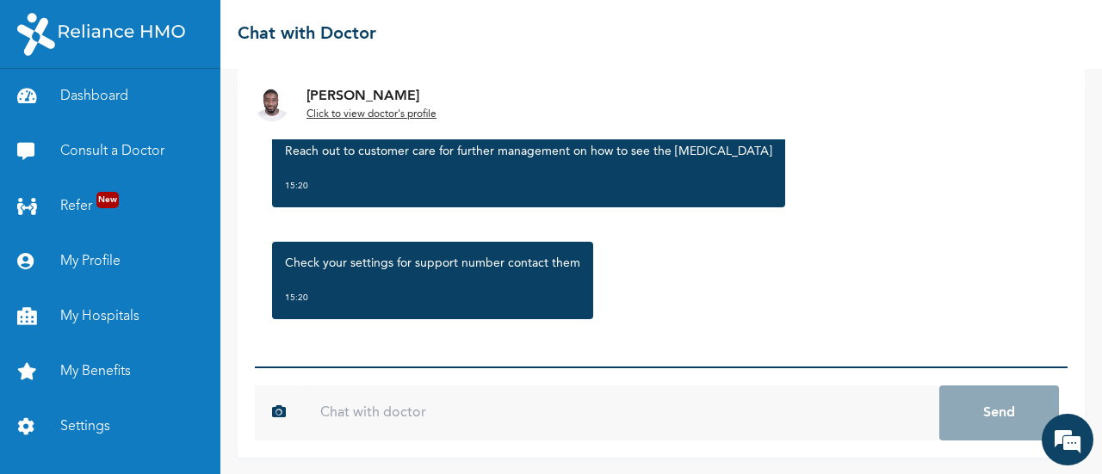
click at [525, 422] on input "text" at bounding box center [621, 413] width 636 height 55
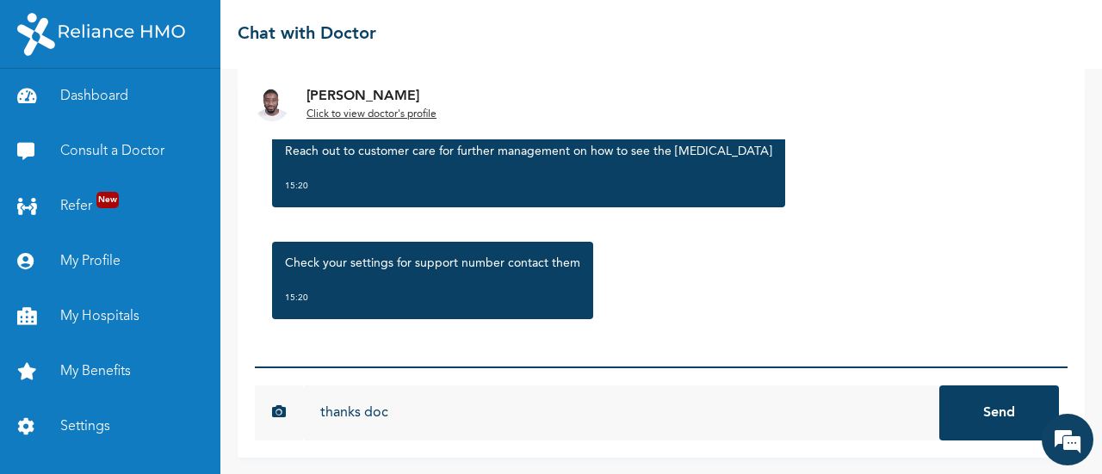
type input "thanks doc"
click at [971, 415] on button "Send" at bounding box center [999, 413] width 120 height 55
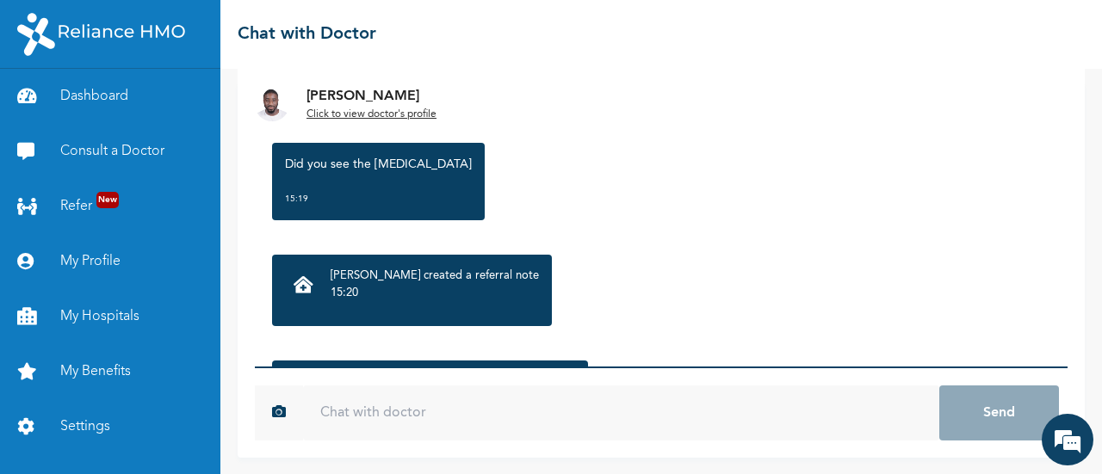
scroll to position [988, 0]
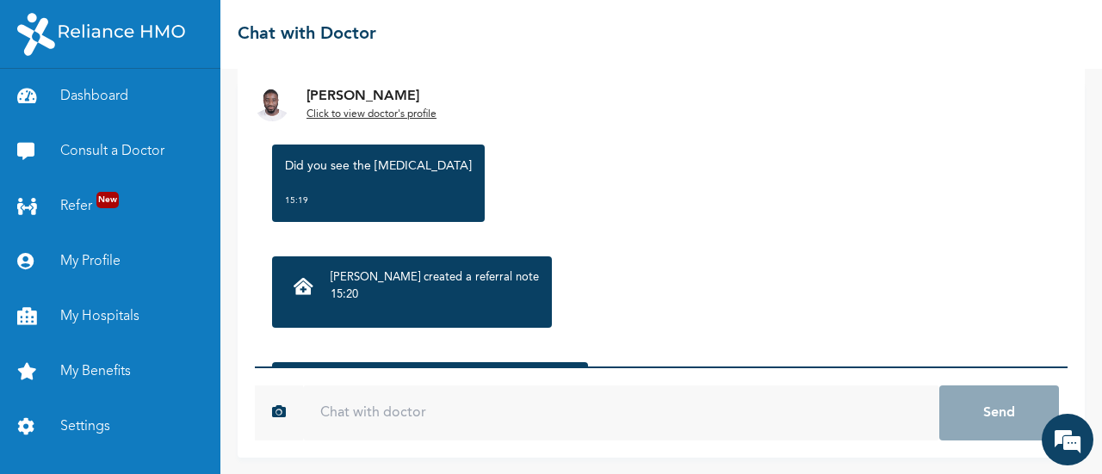
click at [422, 285] on p "[PERSON_NAME] created a referral note" at bounding box center [434, 277] width 208 height 17
click at [300, 280] on icon at bounding box center [303, 286] width 20 height 17
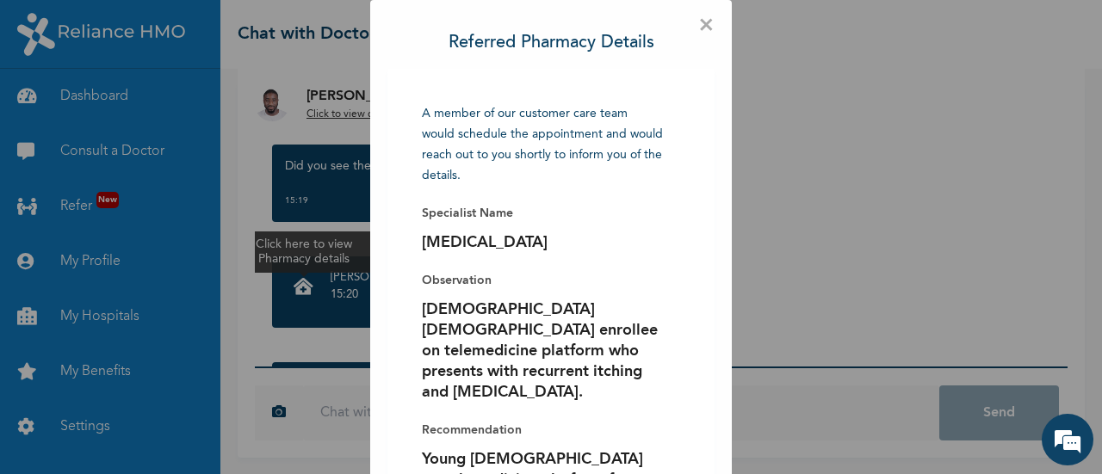
scroll to position [155, 0]
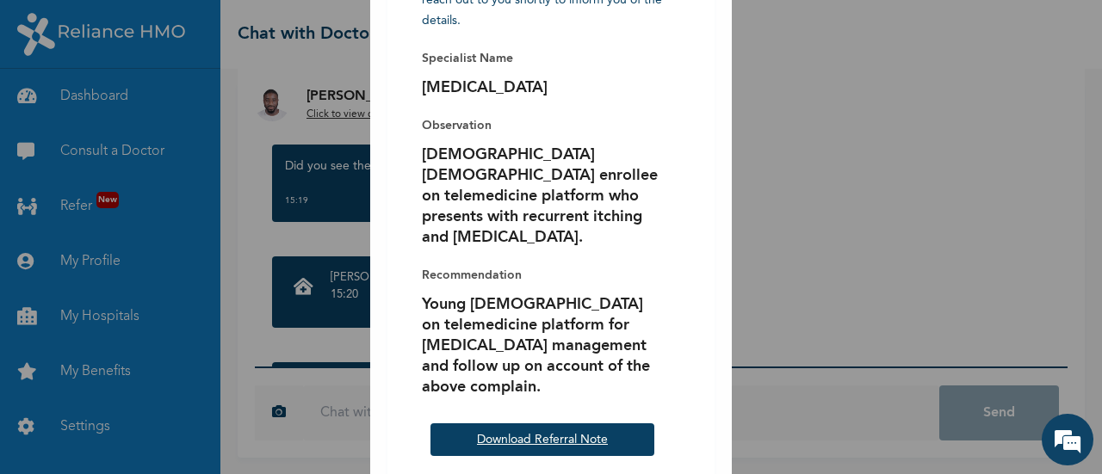
click at [573, 434] on link "Download Referral Note" at bounding box center [542, 440] width 131 height 12
click at [761, 258] on div "× Referred Pharmacy Details A member of our customer care team would schedule t…" at bounding box center [551, 237] width 1102 height 474
click at [735, 355] on div "× Referred Pharmacy Details A member of our customer care team would schedule t…" at bounding box center [551, 237] width 1102 height 474
click at [994, 253] on div "× Referred Pharmacy Details A member of our customer care team would schedule t…" at bounding box center [551, 237] width 1102 height 474
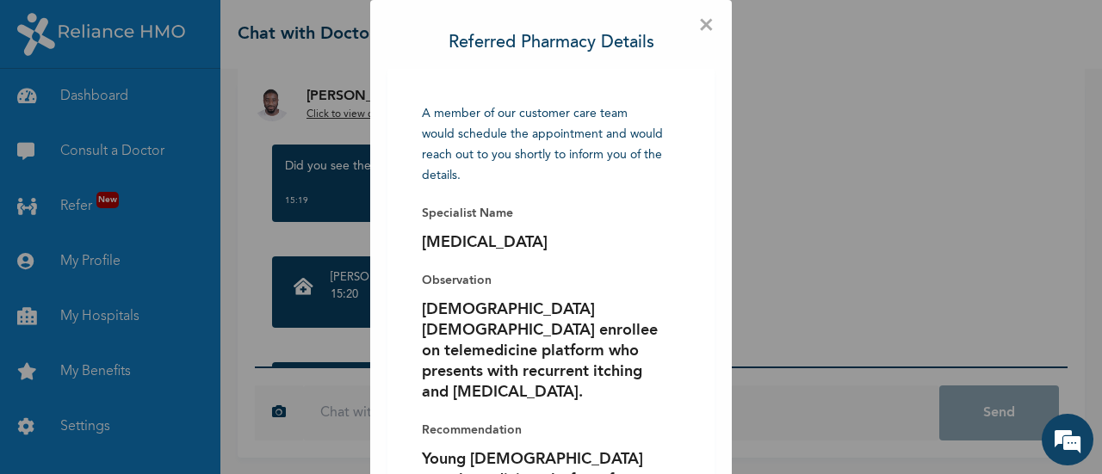
click at [698, 34] on span "×" at bounding box center [706, 25] width 16 height 17
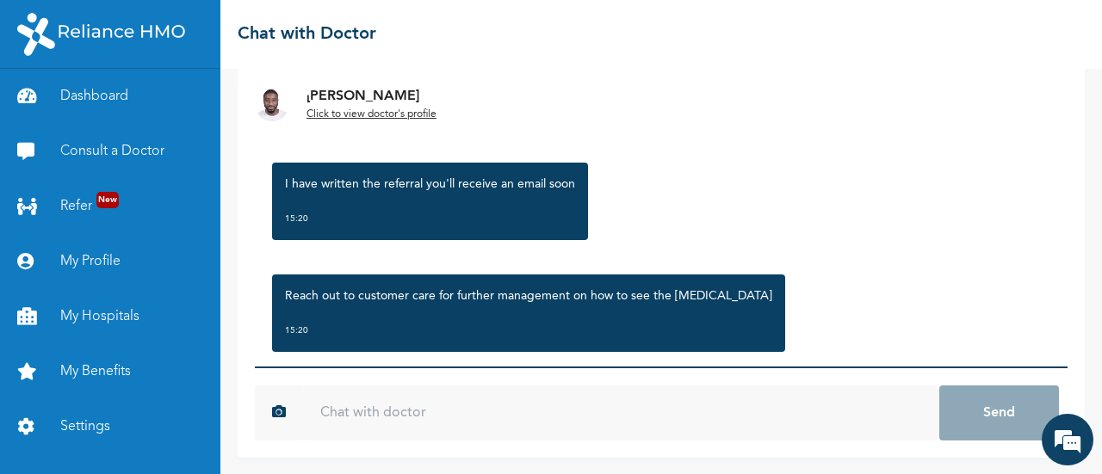
scroll to position [1427, 0]
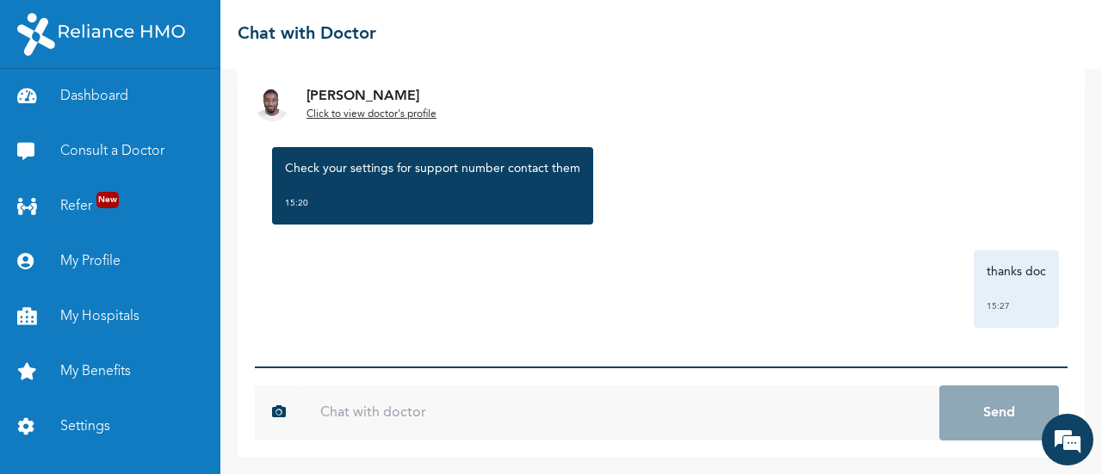
click at [907, 157] on div "Check your settings for support number contact them 15:20" at bounding box center [660, 186] width 795 height 95
click at [1066, 449] on em at bounding box center [1067, 440] width 46 height 46
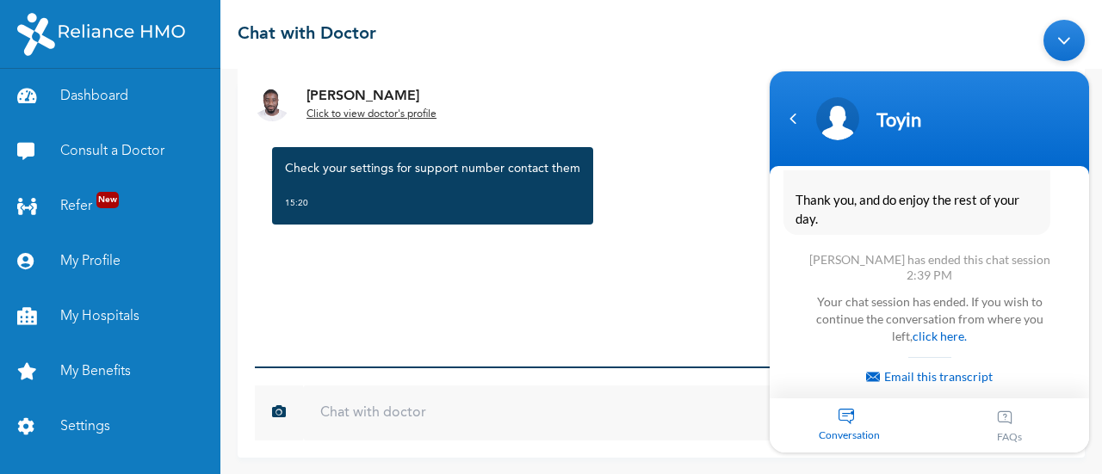
scroll to position [9892, 0]
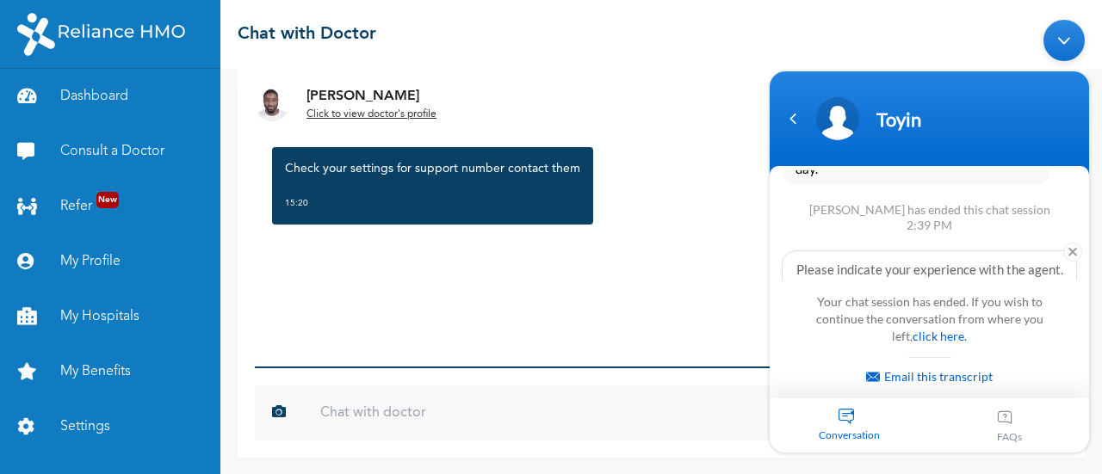
click at [985, 281] on span "😄" at bounding box center [977, 298] width 34 height 34
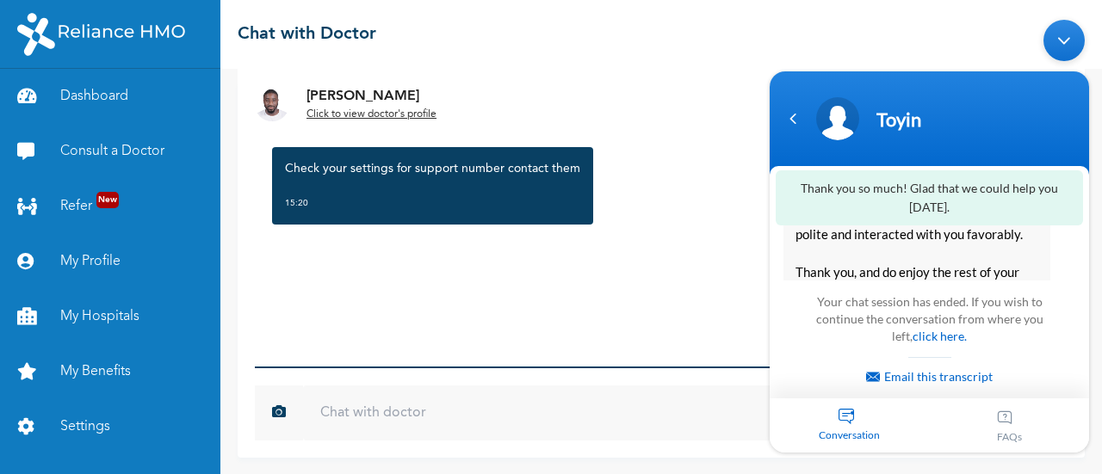
scroll to position [9769, 0]
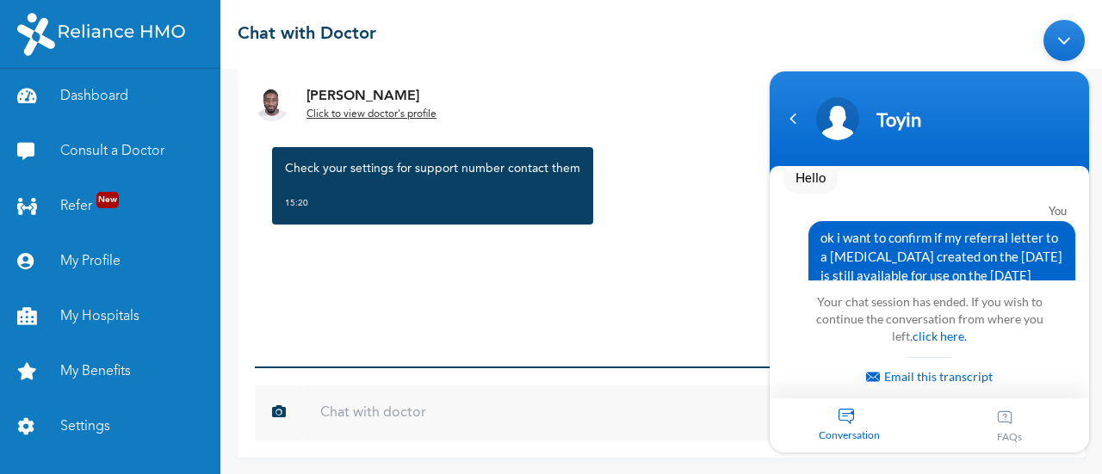
scroll to position [8966, 0]
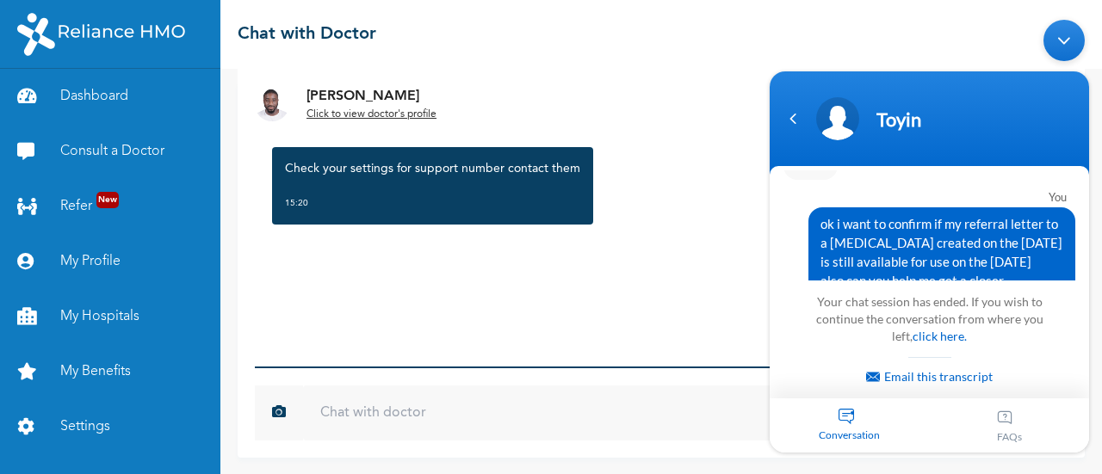
click at [1066, 448] on div "FAQs" at bounding box center [1009, 425] width 160 height 54
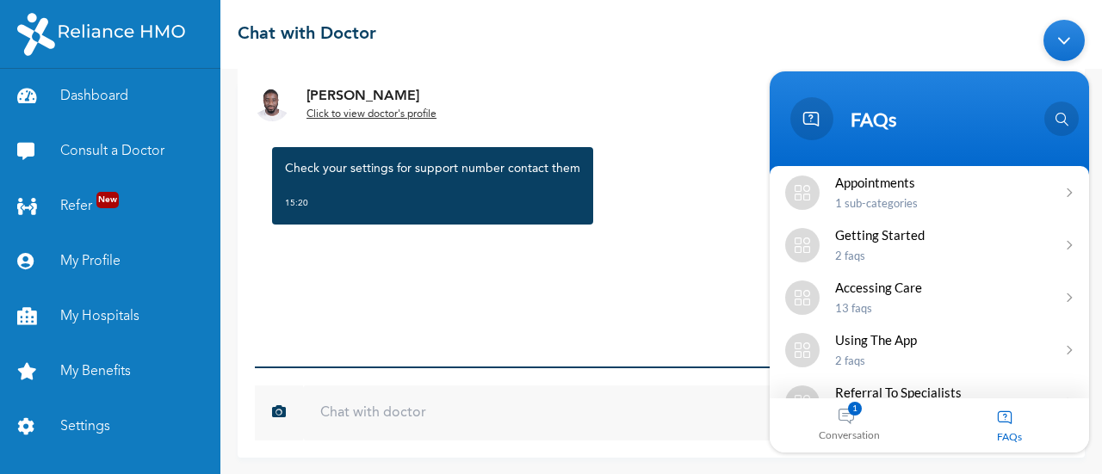
click at [855, 423] on div "Conversation 1" at bounding box center [849, 425] width 160 height 54
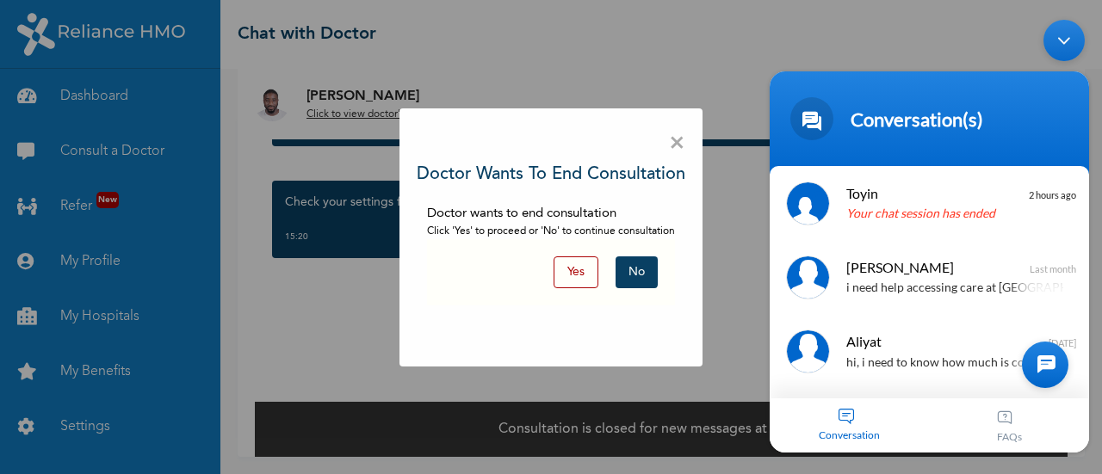
scroll to position [40, 0]
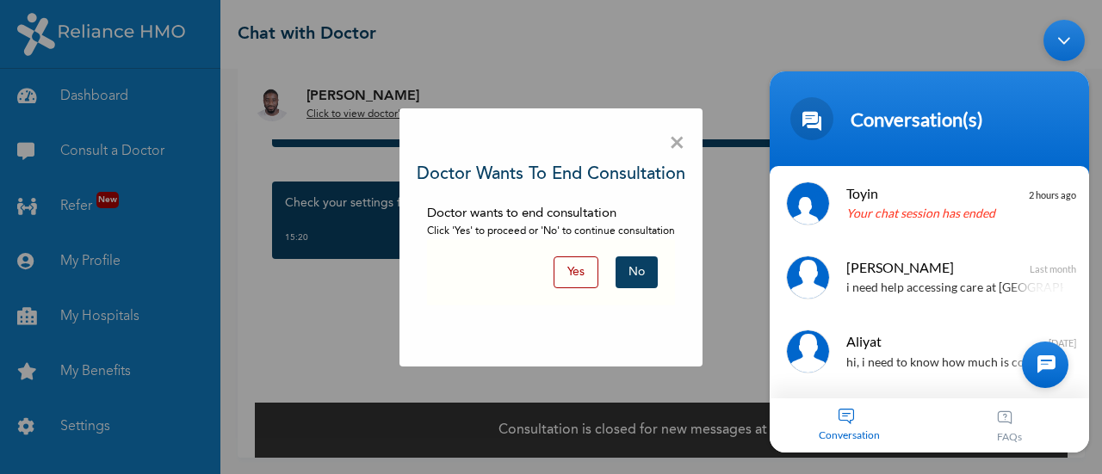
click at [569, 269] on button "Yes" at bounding box center [575, 272] width 45 height 32
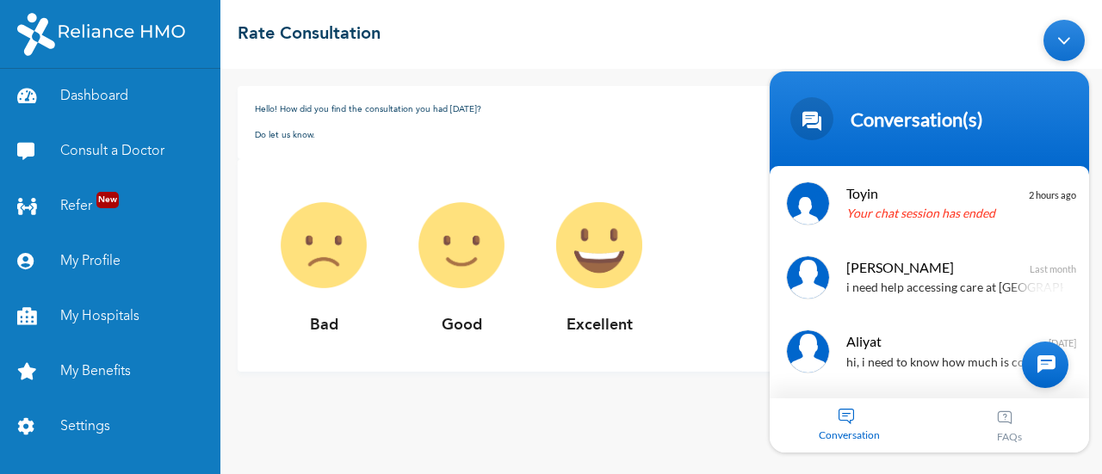
click at [530, 328] on p "Excellent" at bounding box center [599, 325] width 138 height 23
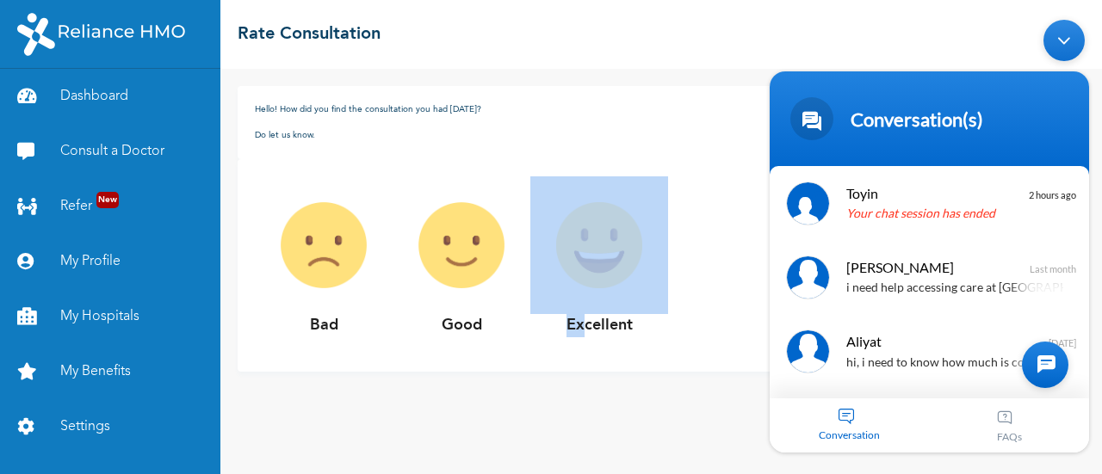
drag, startPoint x: 583, startPoint y: 321, endPoint x: 563, endPoint y: 244, distance: 79.9
click at [563, 244] on div "Excellent" at bounding box center [599, 265] width 138 height 178
click at [563, 244] on img at bounding box center [599, 245] width 138 height 138
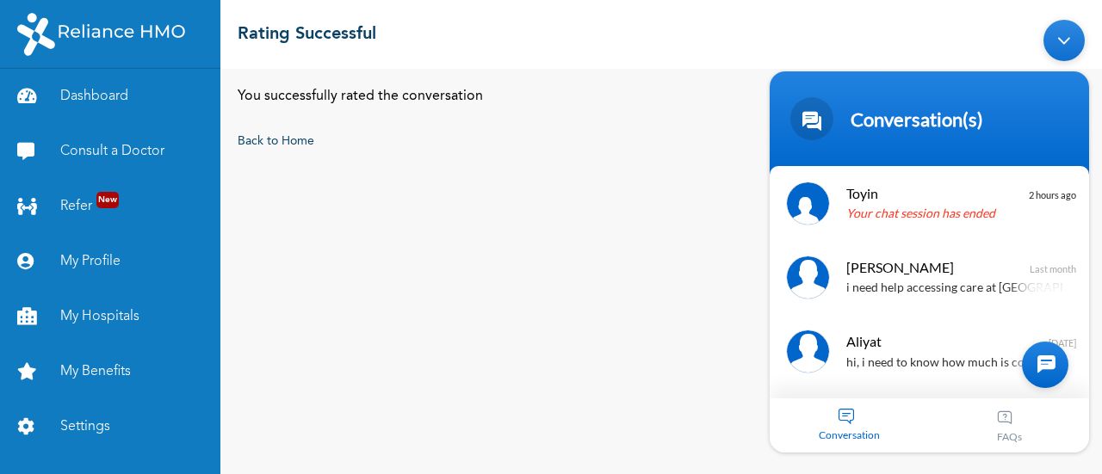
click at [590, 314] on div "You successfully rated the conversation Back to Home" at bounding box center [660, 271] width 881 height 405
click at [921, 192] on span "Toyin" at bounding box center [927, 192] width 163 height 23
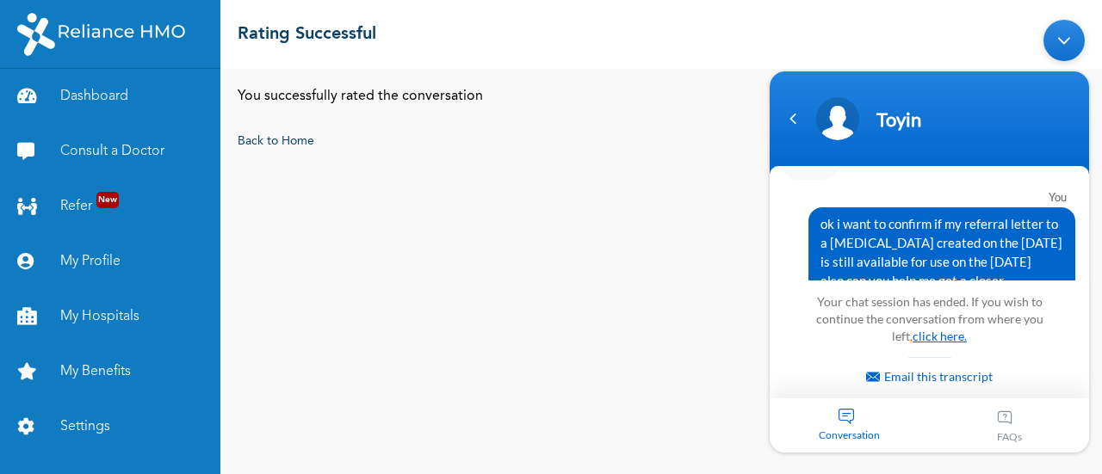
click at [928, 338] on link "click here." at bounding box center [939, 335] width 54 height 15
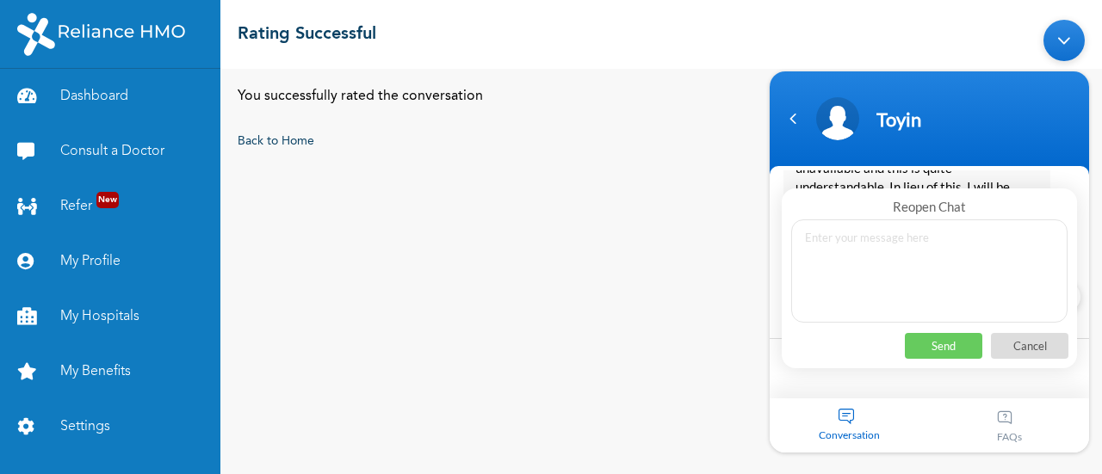
scroll to position [9635, 0]
type textarea "hi"
click at [936, 344] on p "Send" at bounding box center [943, 345] width 77 height 26
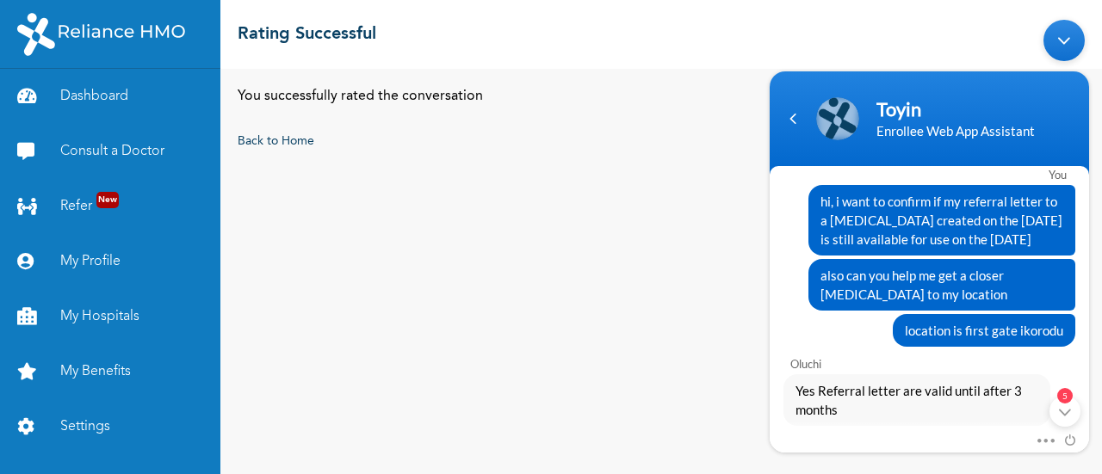
scroll to position [584, 0]
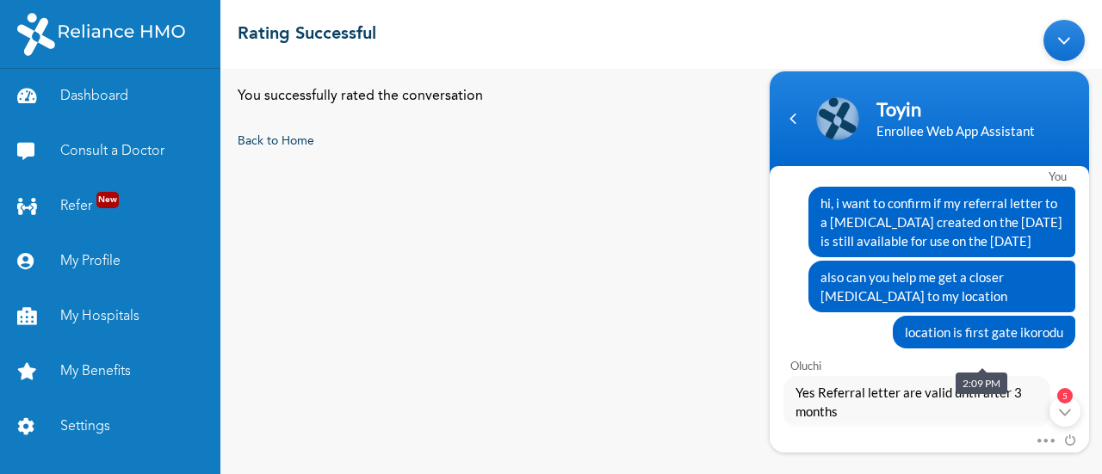
drag, startPoint x: 814, startPoint y: 288, endPoint x: 1066, endPoint y: 354, distance: 260.5
copy div "also can you help me get a closer [MEDICAL_DATA] to my location location is fir…"
click at [1069, 403] on div "5" at bounding box center [1064, 410] width 31 height 31
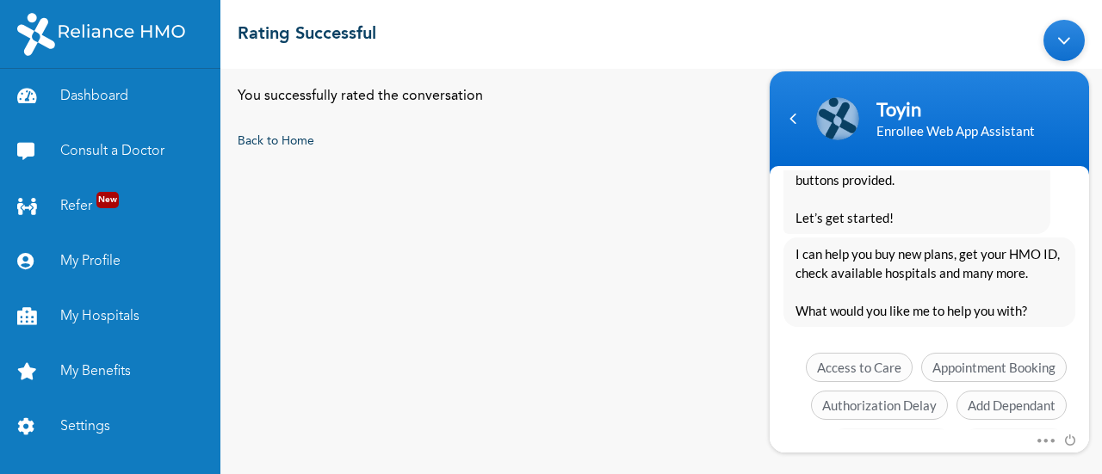
click at [1022, 466] on span "See more options" at bounding box center [1007, 480] width 120 height 29
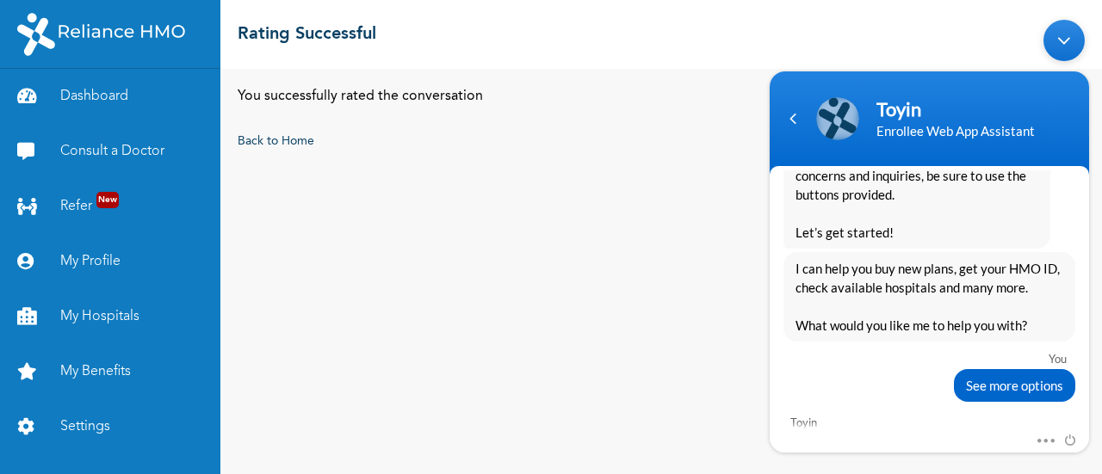
scroll to position [9532, 0]
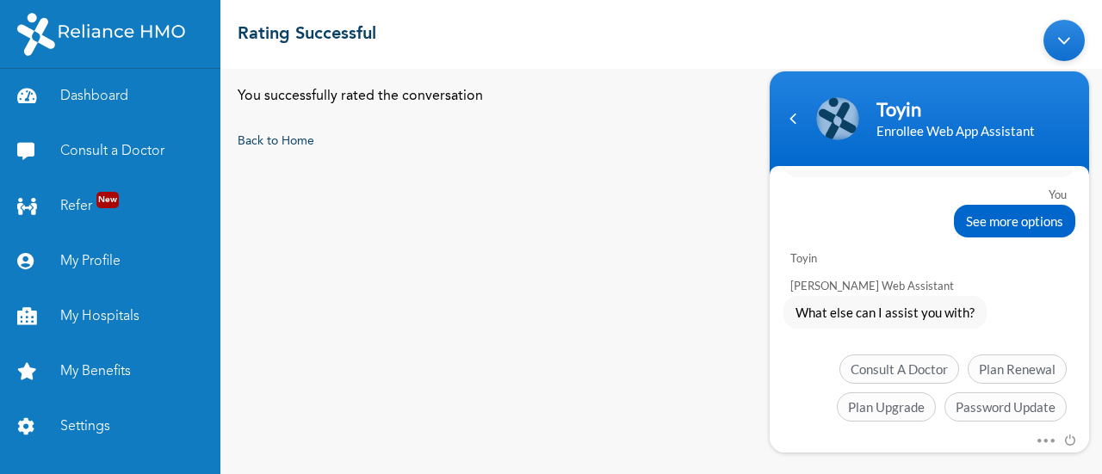
click at [997, 467] on span "Chat with an agent" at bounding box center [1001, 481] width 129 height 29
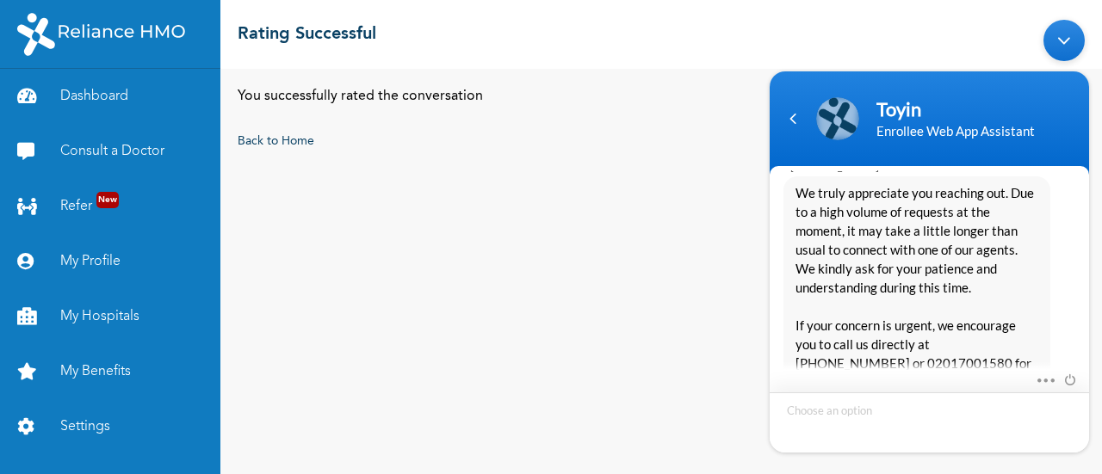
scroll to position [9893, 0]
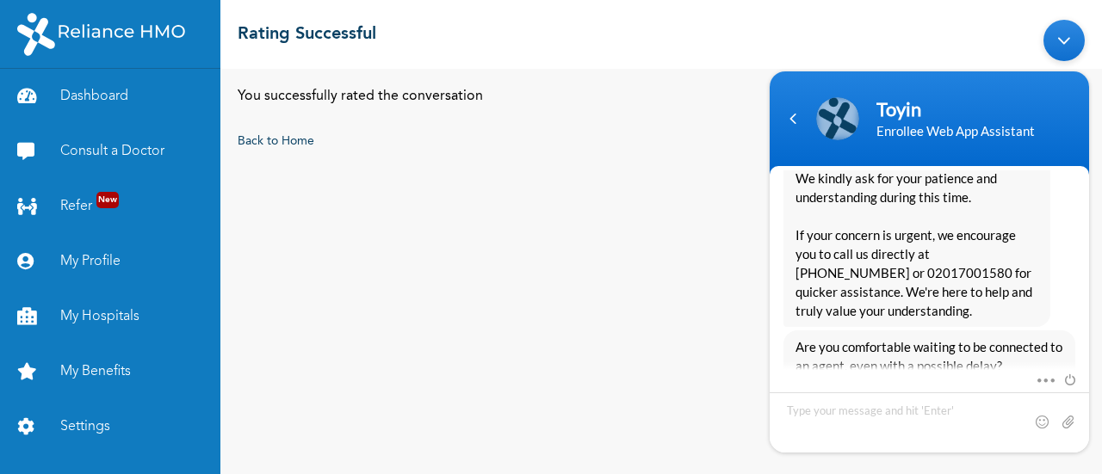
click at [888, 407] on span "Yes, I’ll wait" at bounding box center [912, 421] width 89 height 29
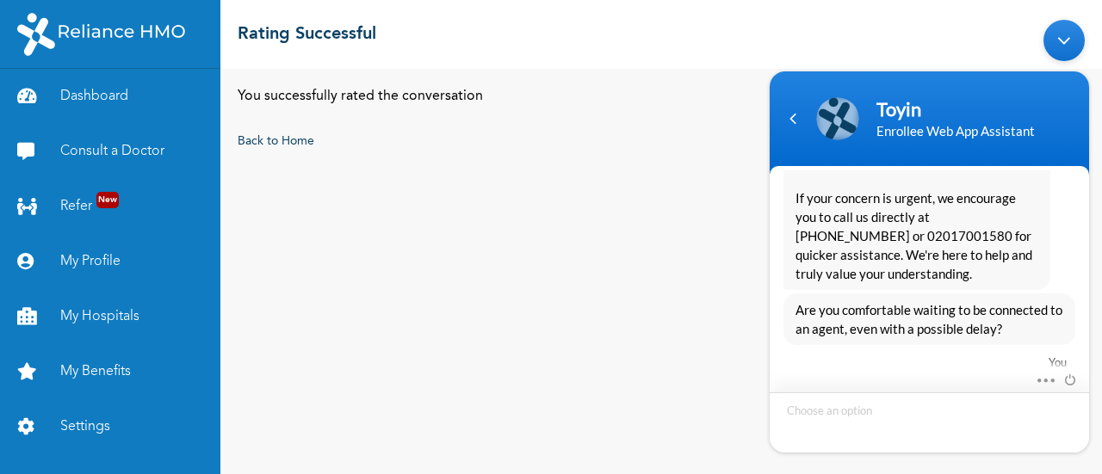
scroll to position [10139, 0]
